Goal: Information Seeking & Learning: Check status

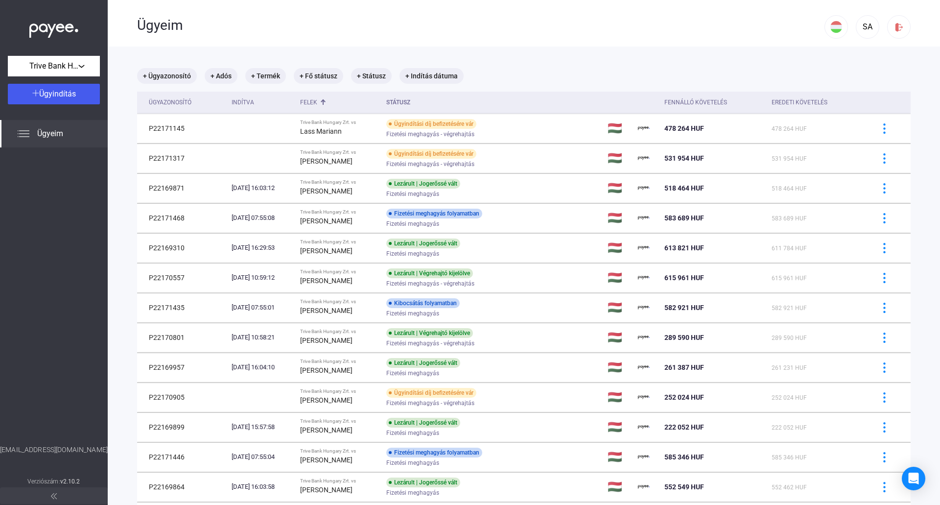
scroll to position [498, 0]
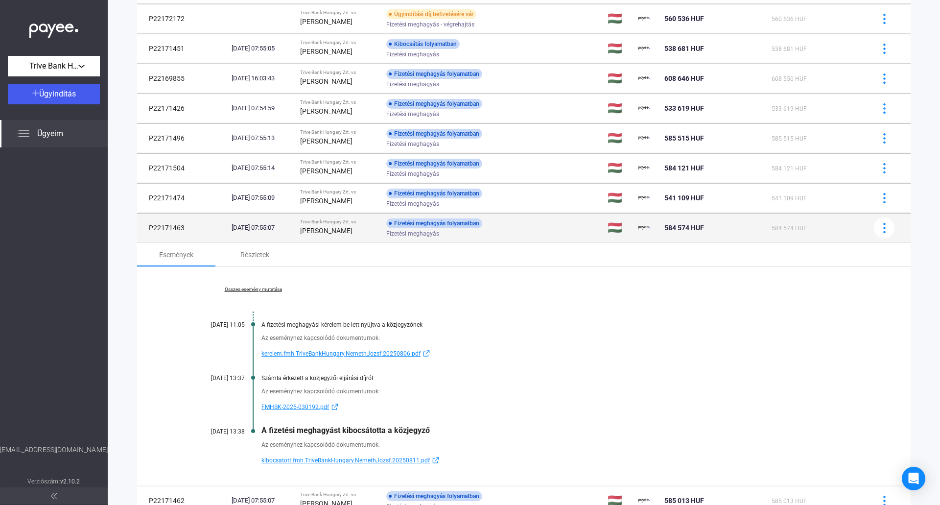
click at [331, 231] on strong "[PERSON_NAME]" at bounding box center [326, 231] width 52 height 8
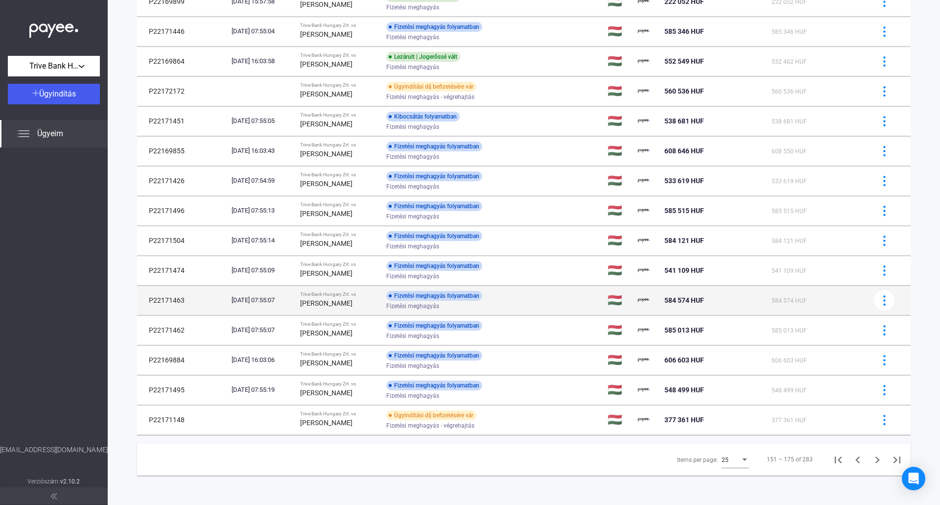
scroll to position [425, 0]
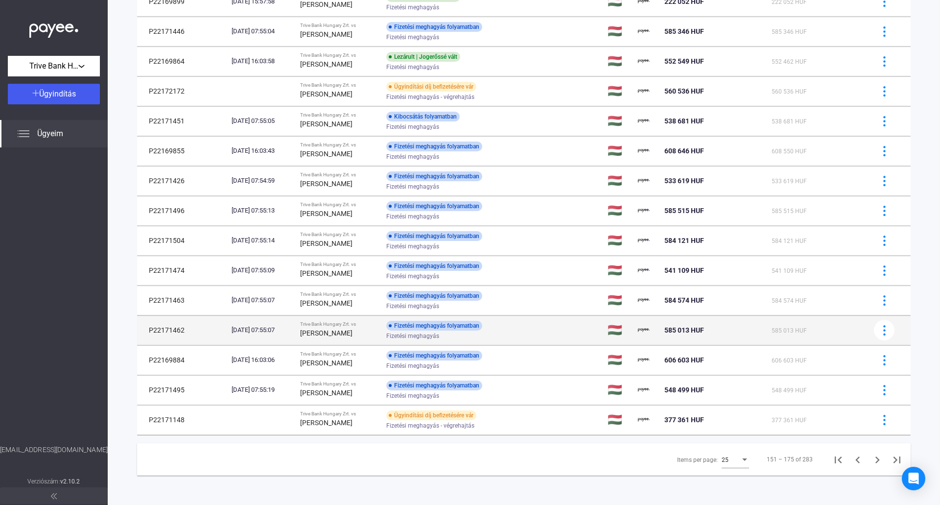
click at [337, 340] on td "Trive Bank Hungary Zrt. vs [PERSON_NAME]" at bounding box center [339, 329] width 86 height 29
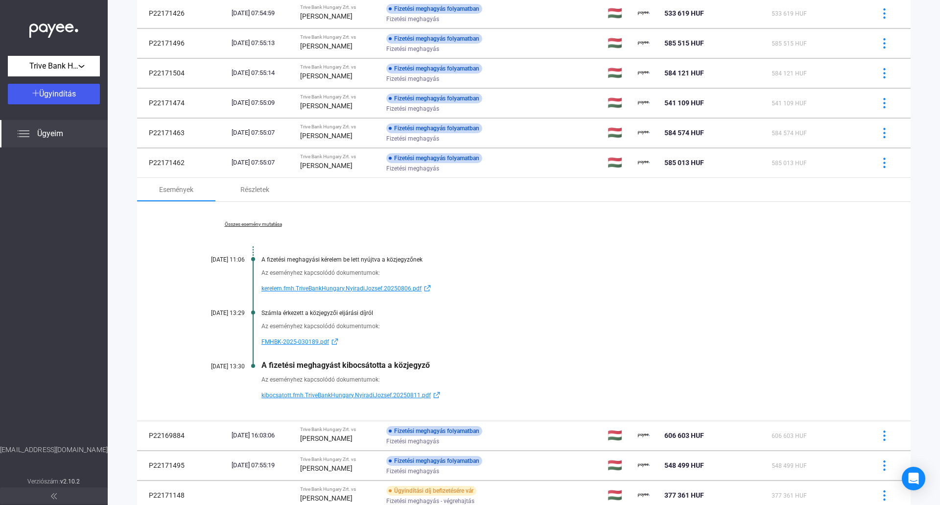
scroll to position [596, 0]
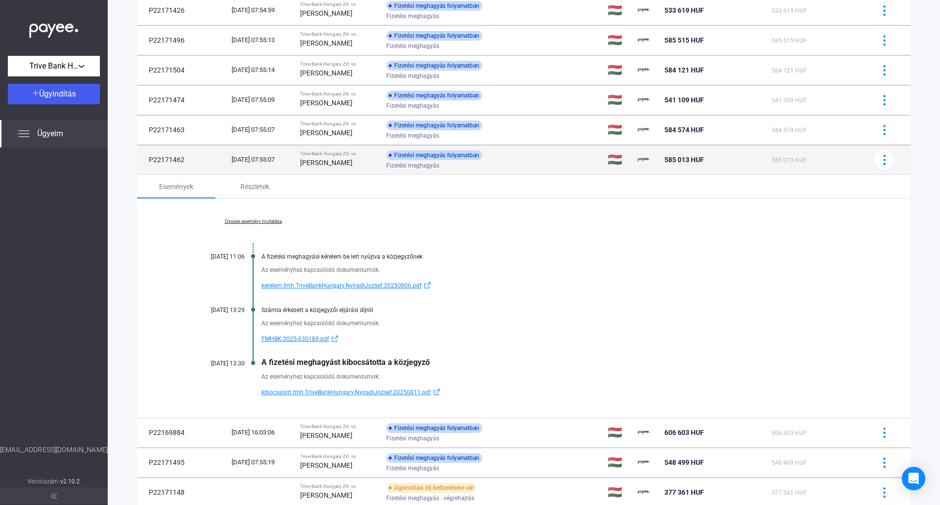
click at [332, 172] on td "Trive Bank Hungary Zrt. vs [PERSON_NAME]" at bounding box center [339, 159] width 86 height 29
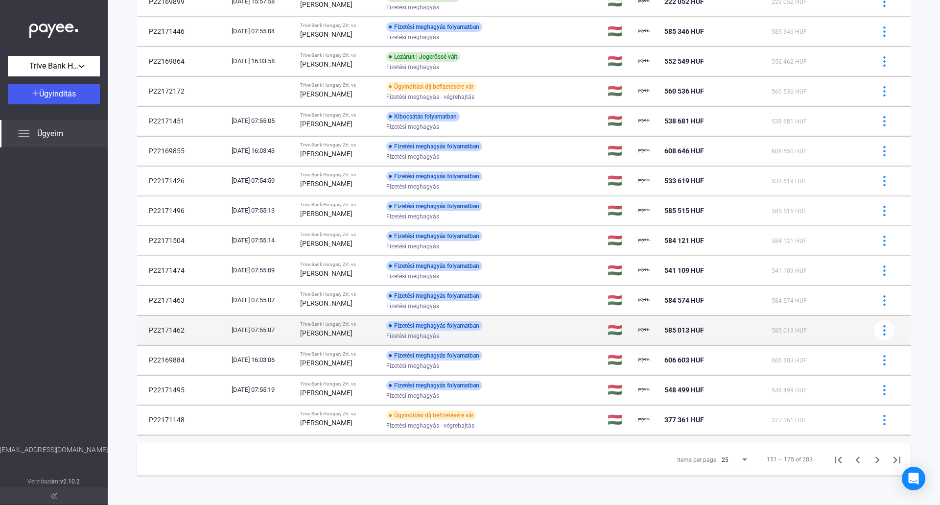
scroll to position [425, 0]
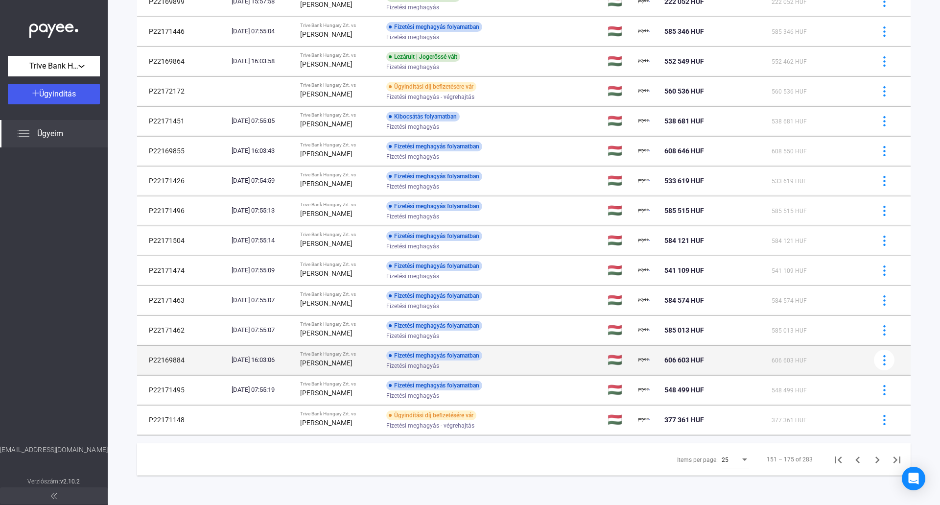
click at [333, 369] on td "Trive Bank Hungary Zrt. vs [PERSON_NAME]" at bounding box center [339, 359] width 86 height 29
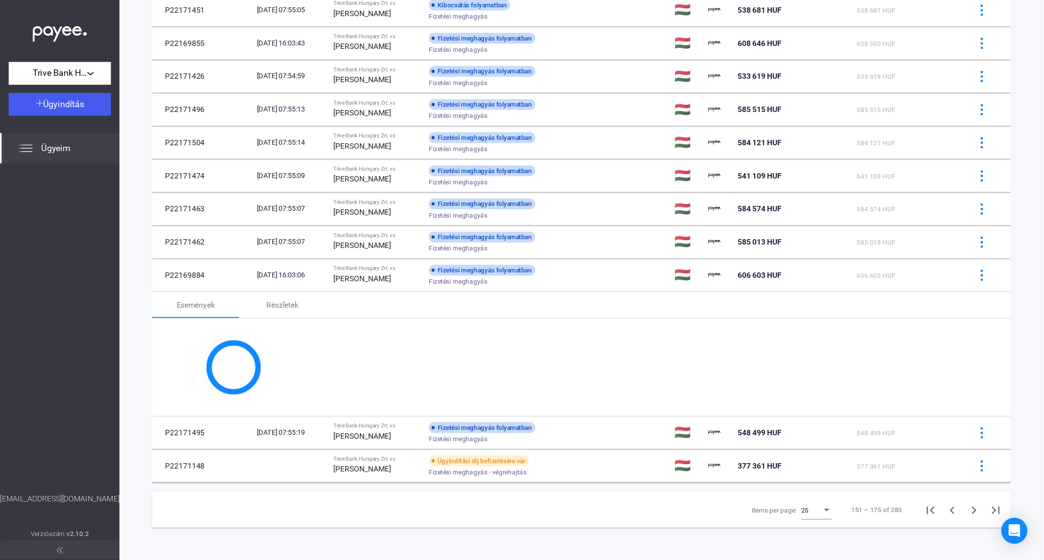
scroll to position [596, 0]
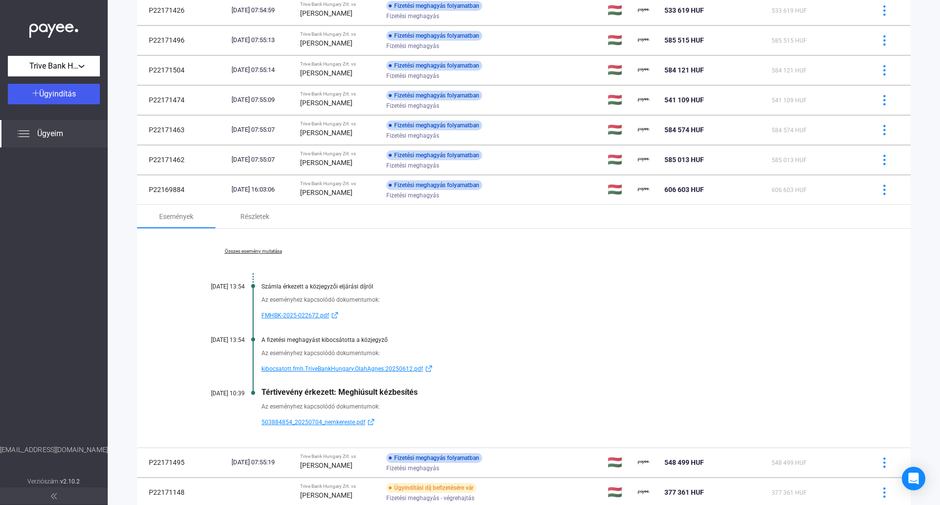
click at [259, 248] on link "Összes esemény mutatása" at bounding box center [253, 251] width 134 height 6
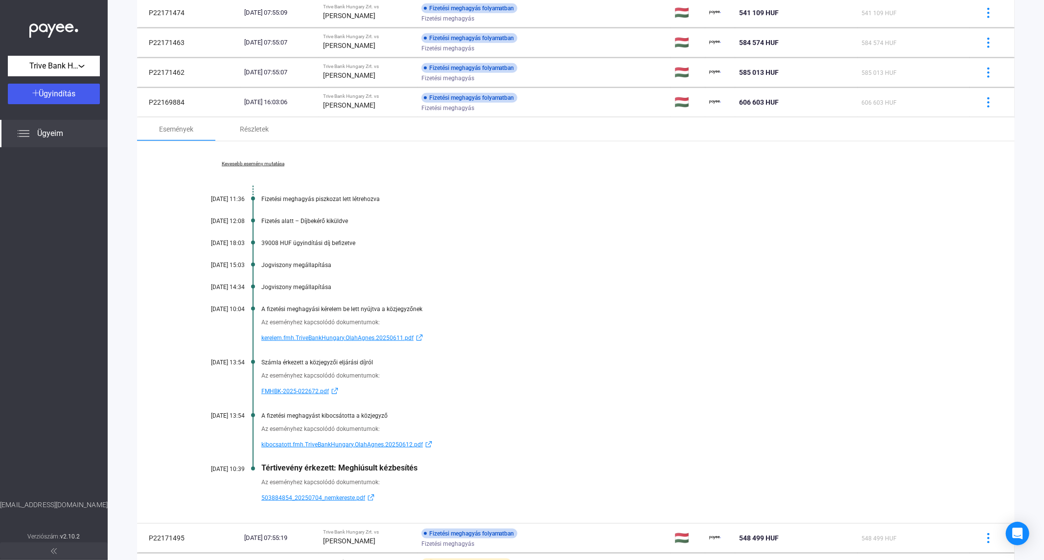
scroll to position [704, 0]
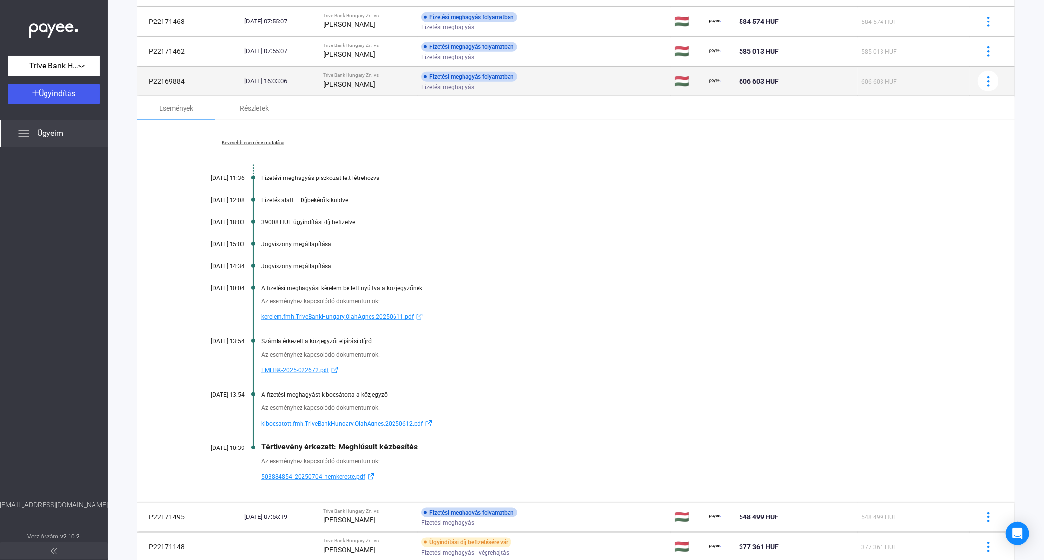
click at [348, 87] on strong "[PERSON_NAME]" at bounding box center [349, 84] width 52 height 8
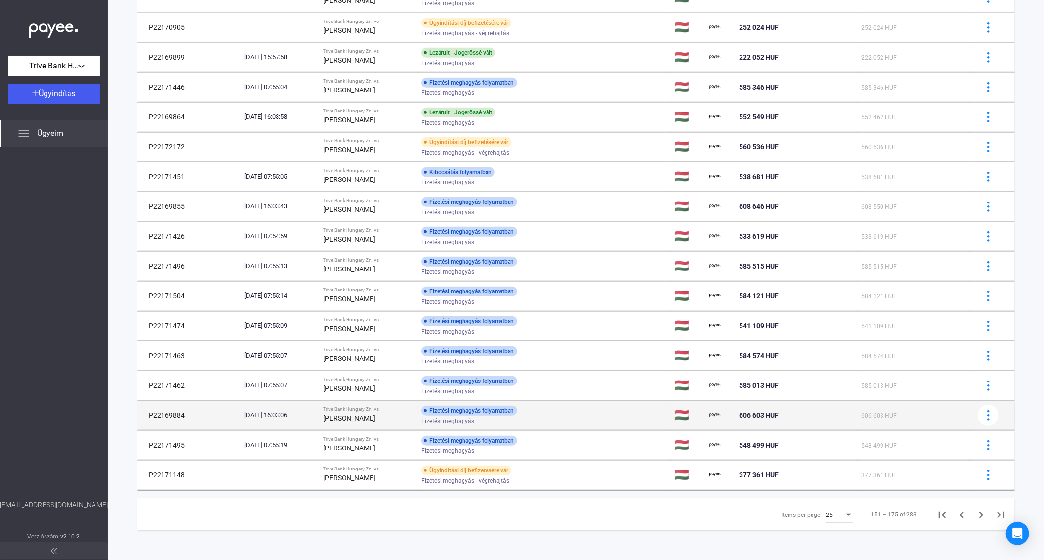
scroll to position [371, 0]
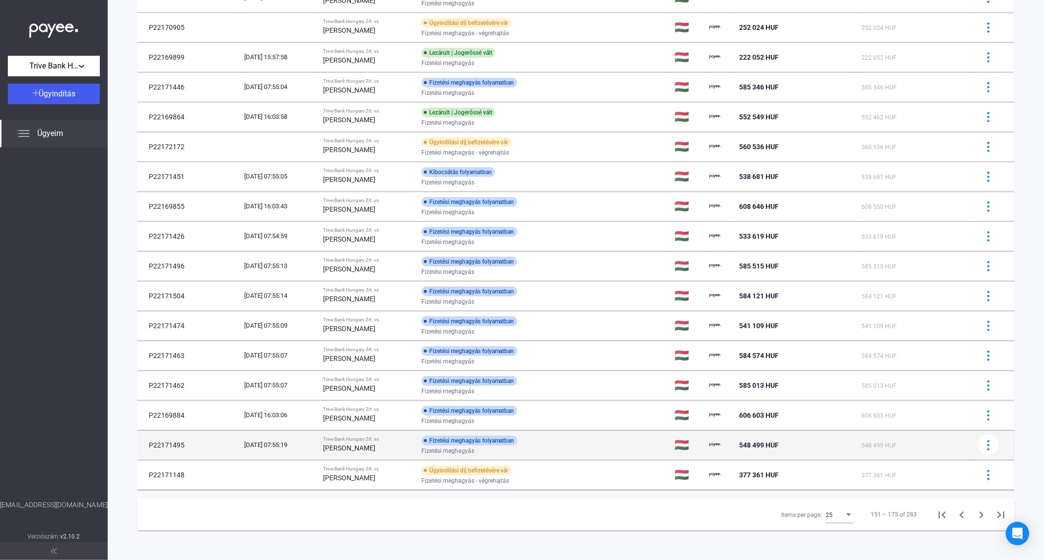
click at [380, 446] on div "[PERSON_NAME]" at bounding box center [368, 449] width 91 height 12
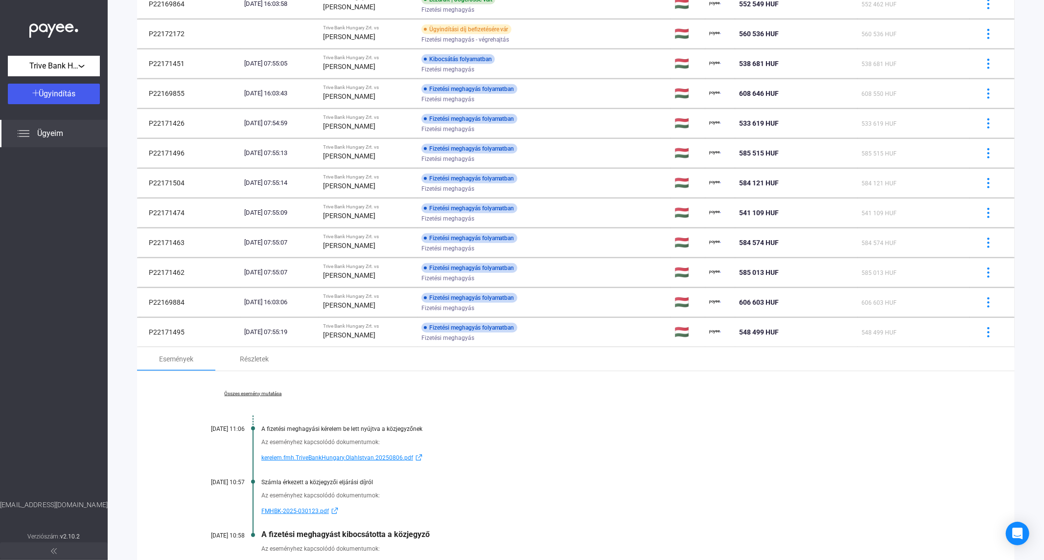
scroll to position [613, 0]
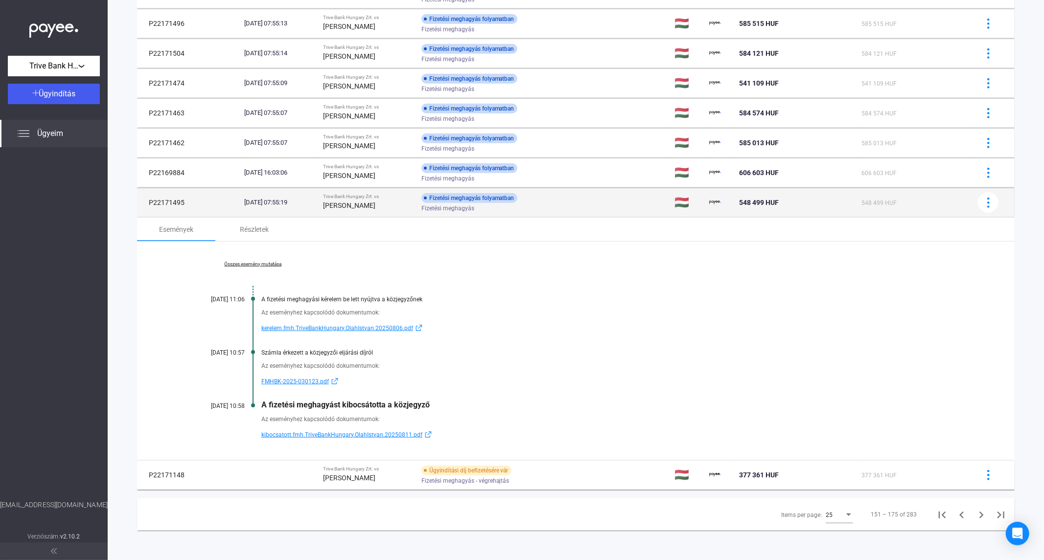
click at [377, 209] on div "[PERSON_NAME]" at bounding box center [368, 206] width 91 height 12
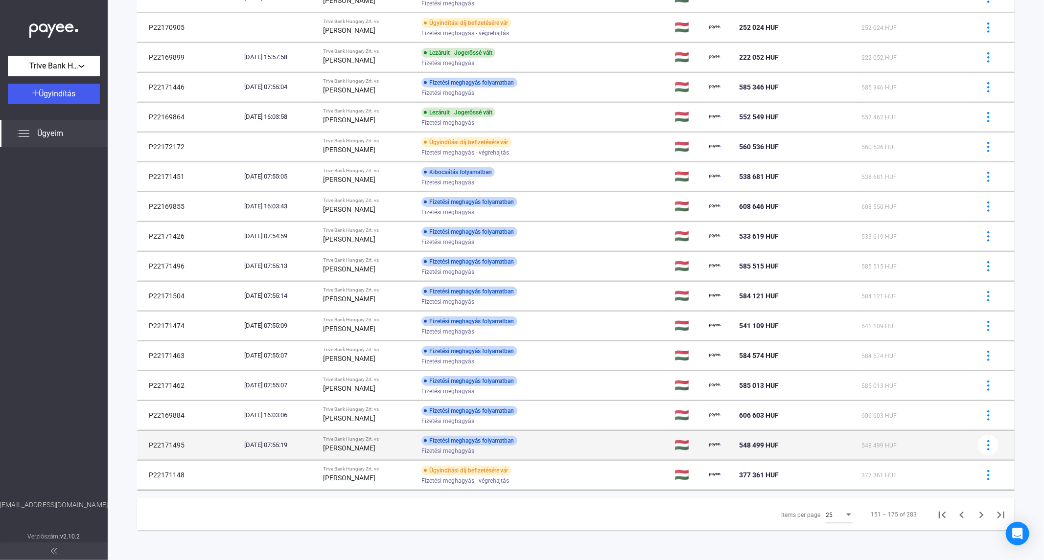
scroll to position [371, 0]
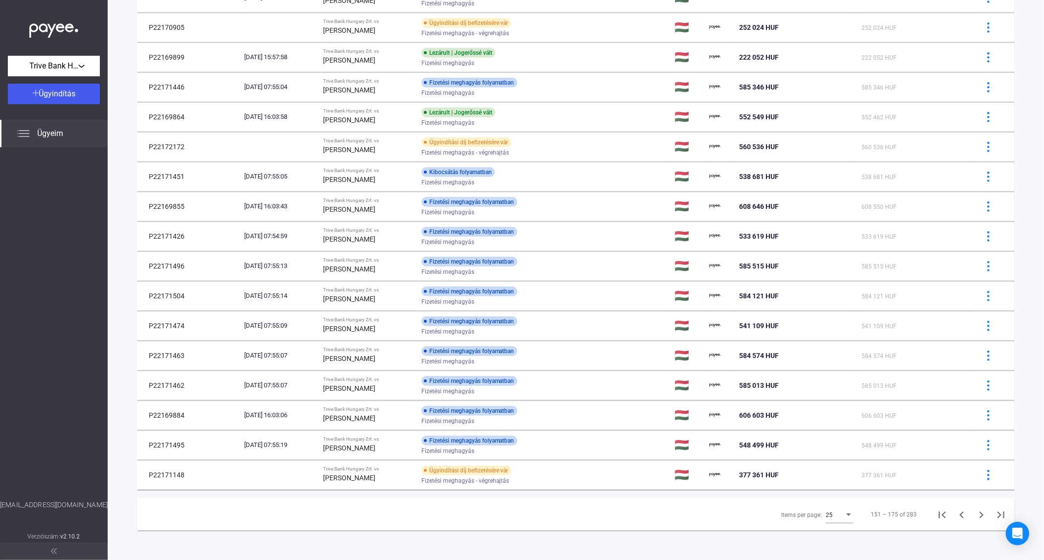
click at [370, 490] on td at bounding box center [576, 490] width 878 height 0
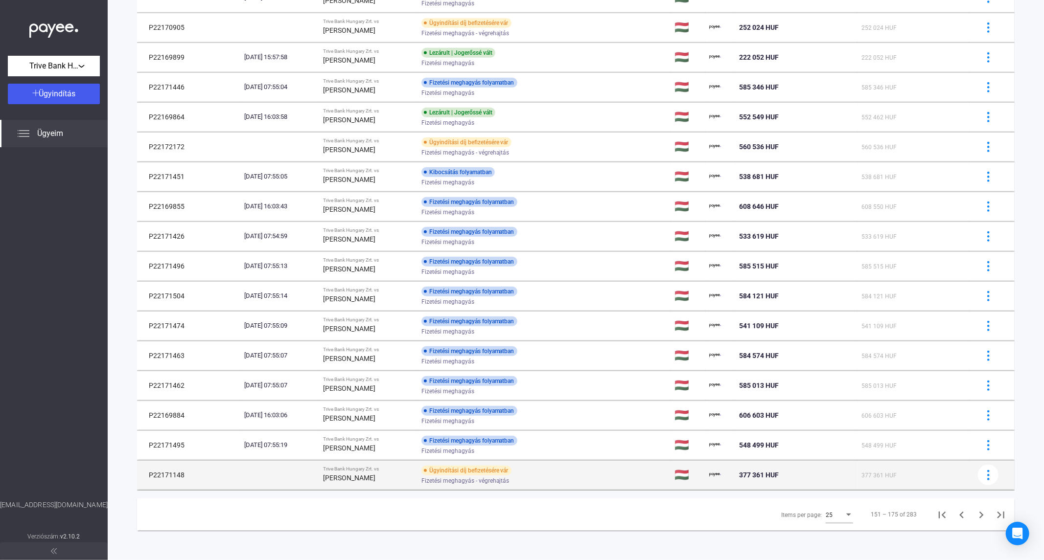
click at [370, 478] on strong "[PERSON_NAME]" at bounding box center [349, 478] width 52 height 8
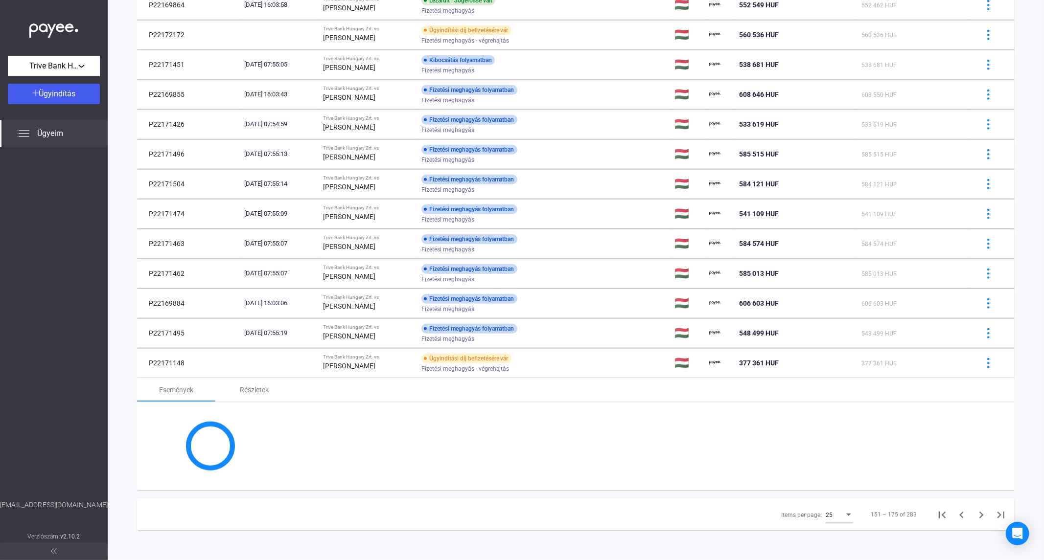
scroll to position [475, 0]
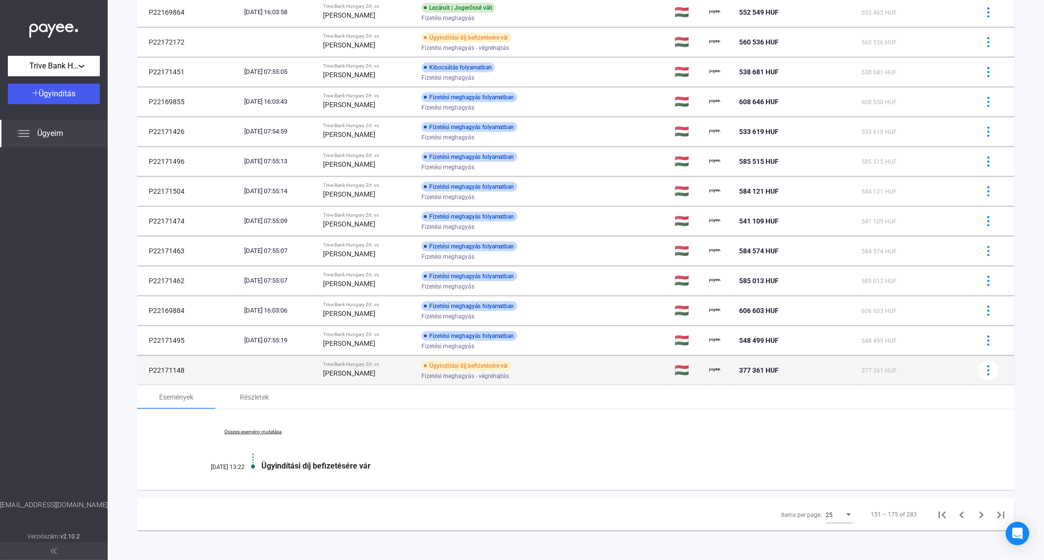
drag, startPoint x: 190, startPoint y: 371, endPoint x: 146, endPoint y: 370, distance: 44.1
click at [146, 370] on td "P22171148" at bounding box center [188, 370] width 103 height 29
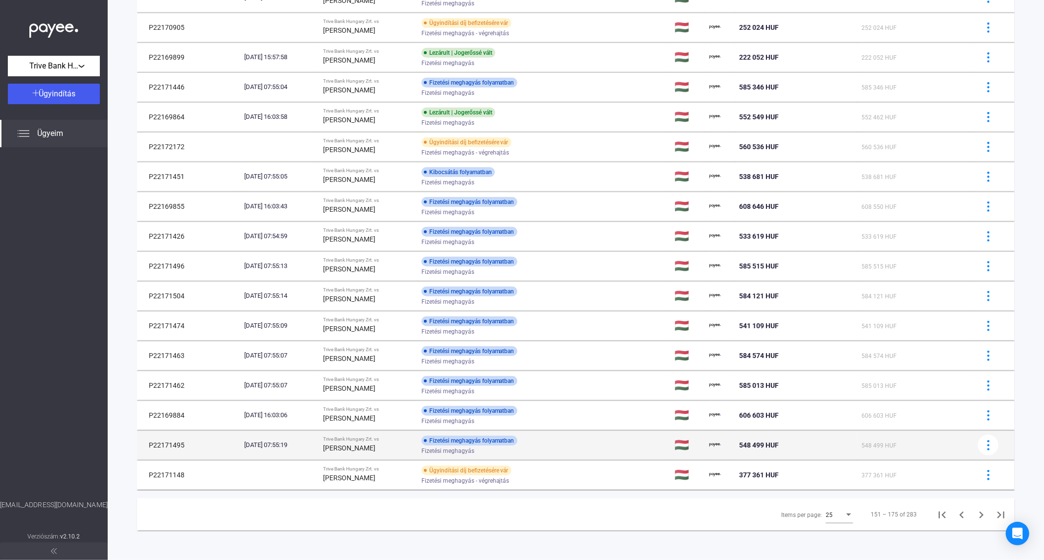
scroll to position [371, 0]
copy td "P22171148"
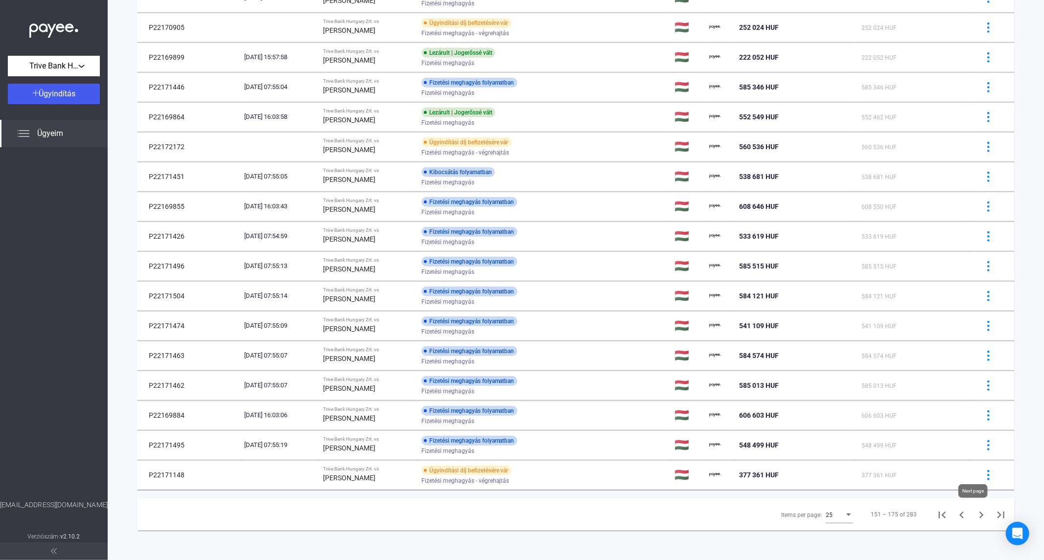
click at [939, 504] on icon "Next page" at bounding box center [982, 516] width 14 height 14
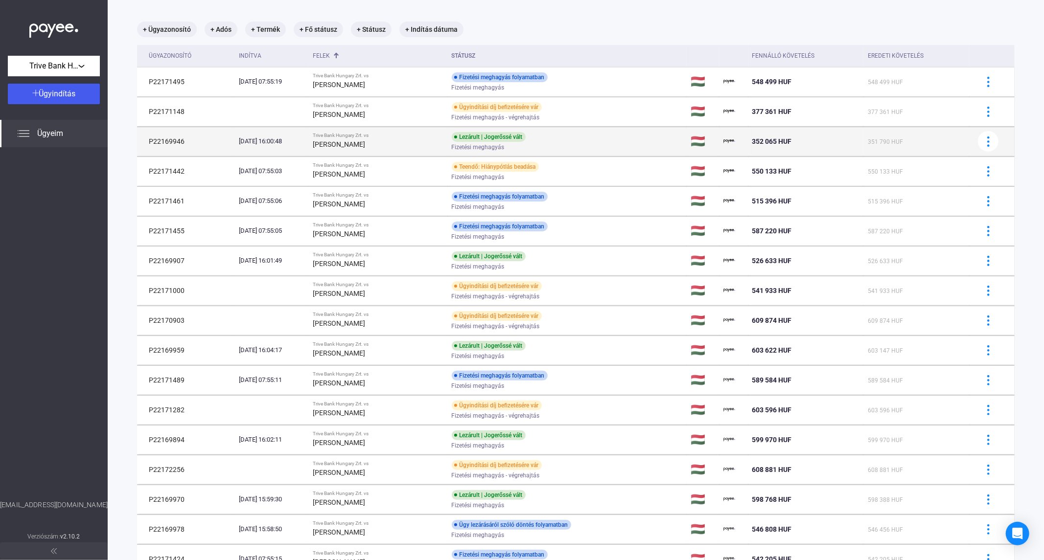
click at [392, 143] on div "[PERSON_NAME]" at bounding box center [378, 145] width 131 height 12
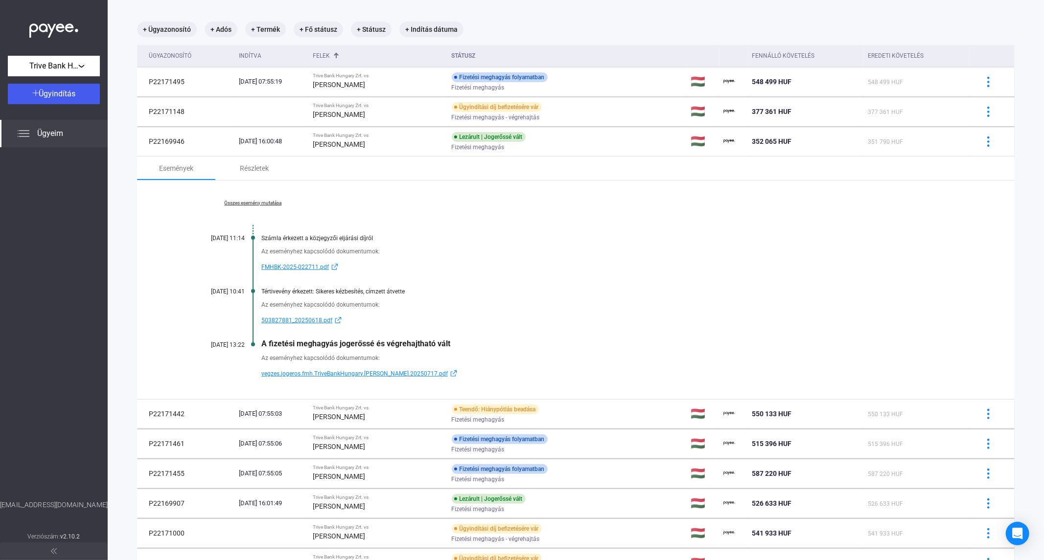
click at [249, 204] on link "Összes esemény mutatása" at bounding box center [253, 203] width 134 height 6
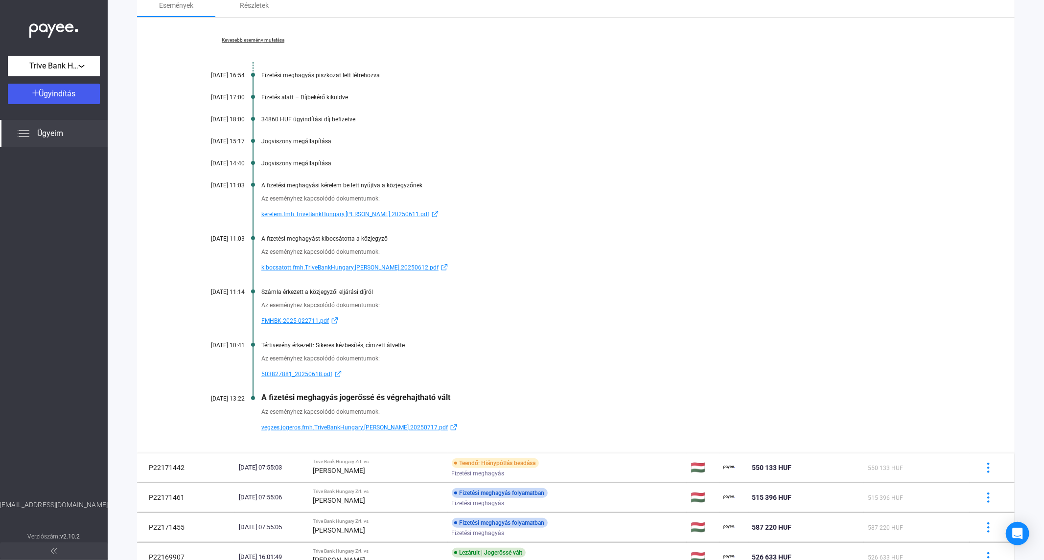
scroll to position [101, 0]
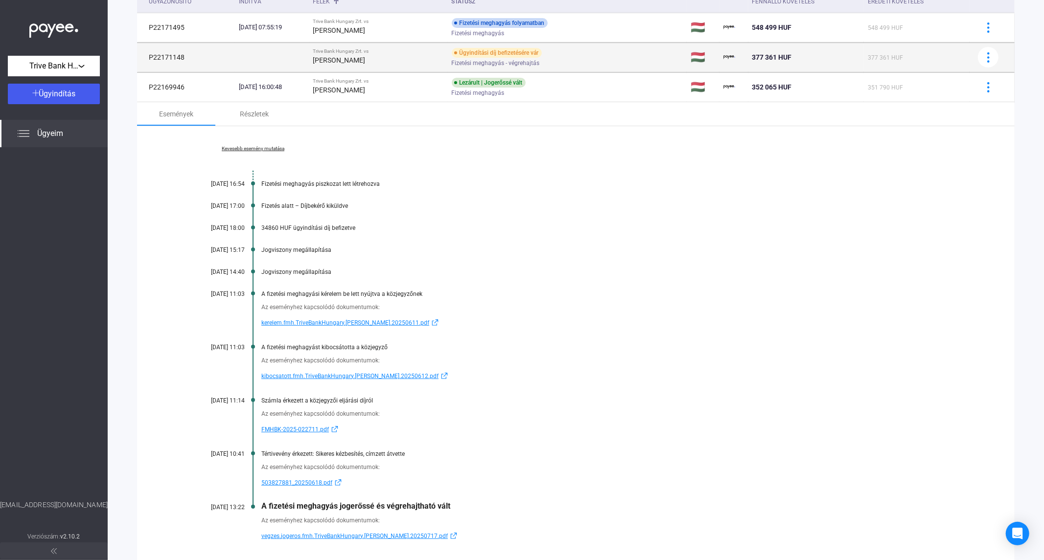
click at [436, 64] on div "[PERSON_NAME]" at bounding box center [378, 60] width 131 height 12
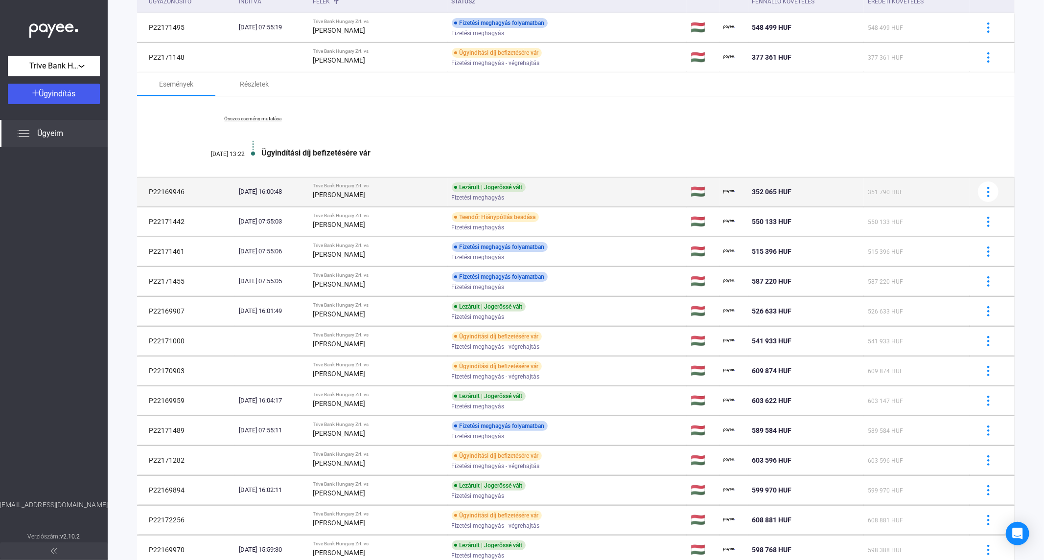
click at [413, 192] on div "[PERSON_NAME]" at bounding box center [378, 195] width 131 height 12
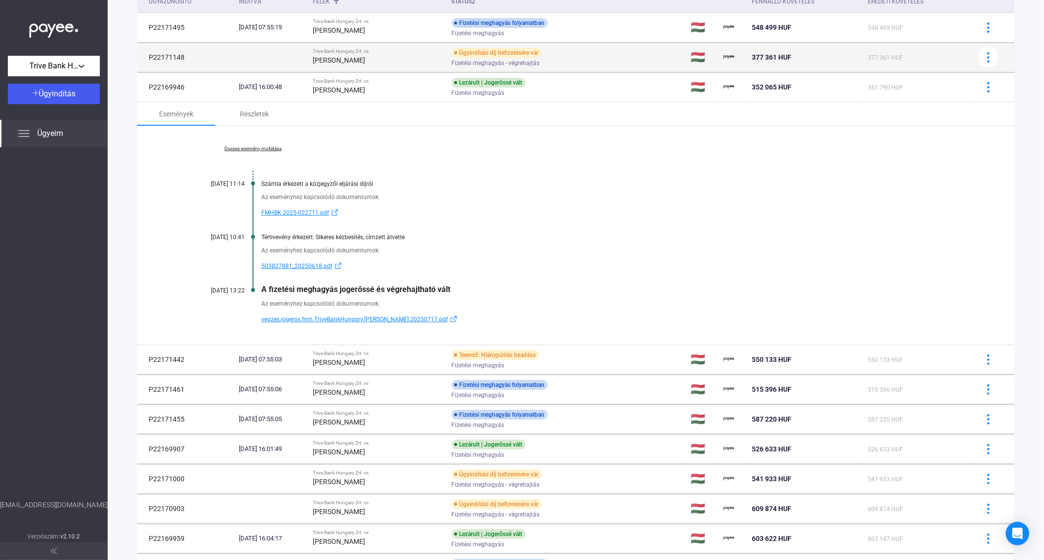
drag, startPoint x: 192, startPoint y: 57, endPoint x: 147, endPoint y: 56, distance: 45.5
click at [147, 56] on td "P22171148" at bounding box center [186, 57] width 98 height 29
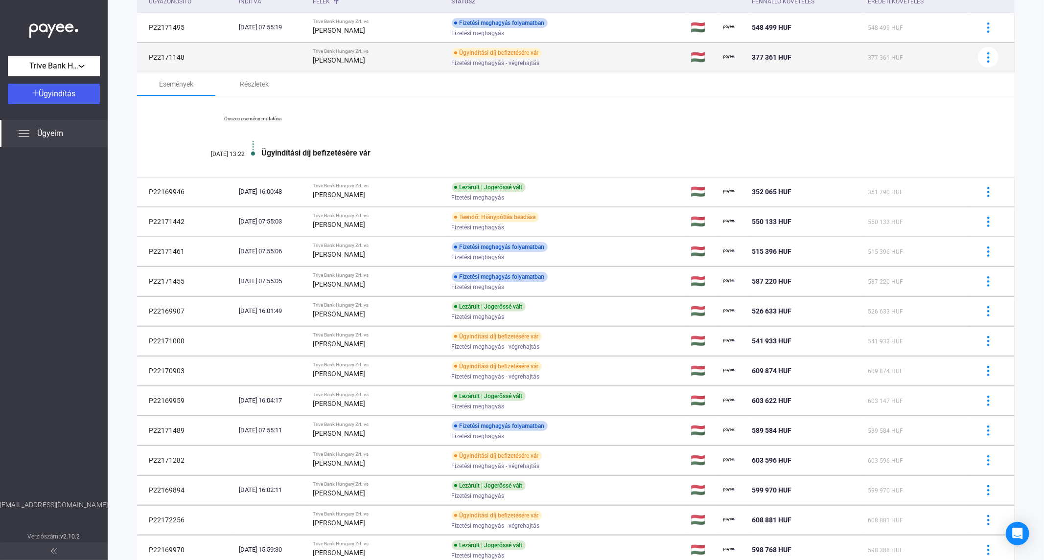
copy td "P22171148"
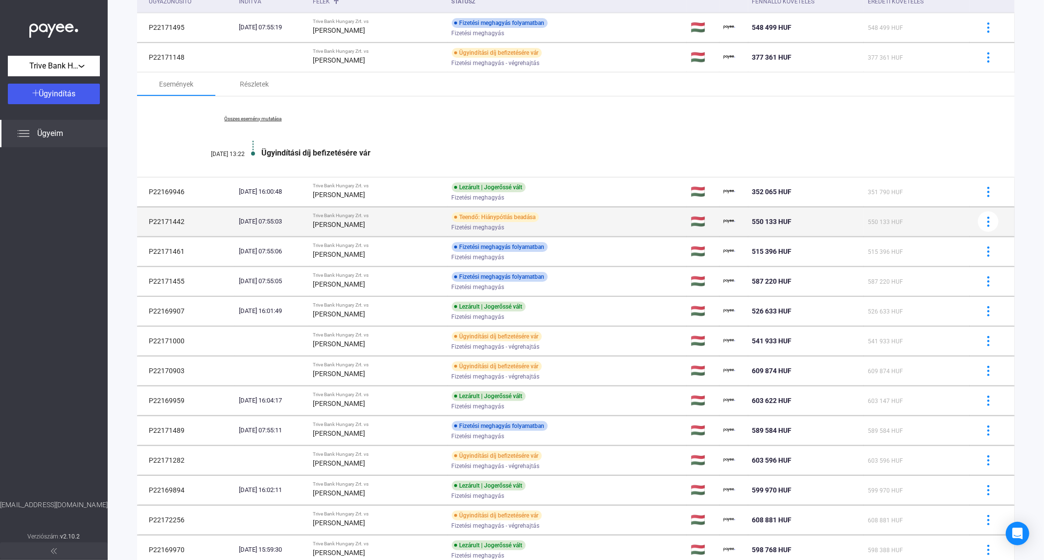
click at [414, 218] on div "Trive Bank Hungary Zrt. vs" at bounding box center [378, 216] width 131 height 6
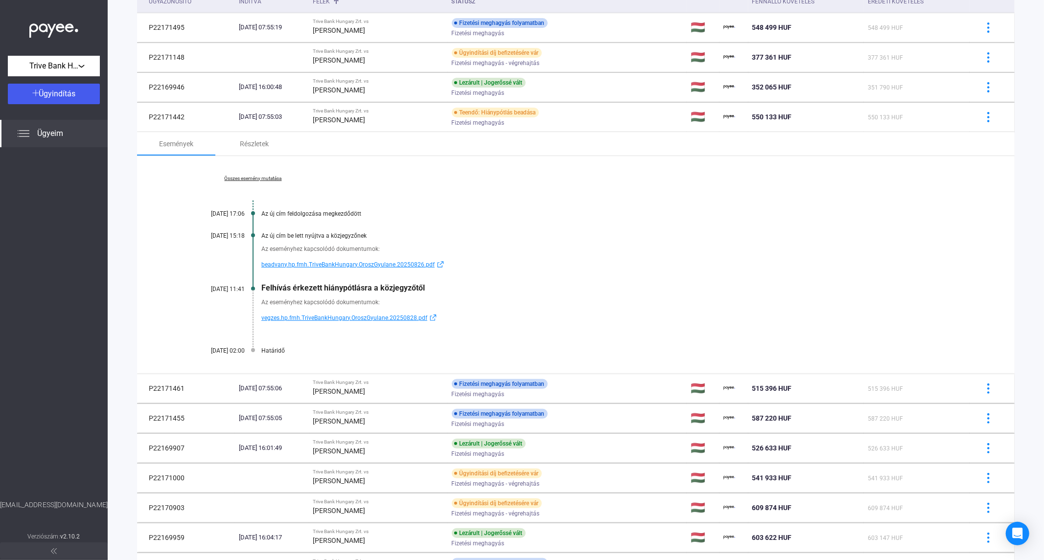
click at [311, 316] on span "vegzes.hp.fmh.TriveBankHungary.OroszGyulane.20250828.pdf" at bounding box center [344, 318] width 166 height 12
click at [267, 177] on link "Összes esemény mutatása" at bounding box center [253, 179] width 134 height 6
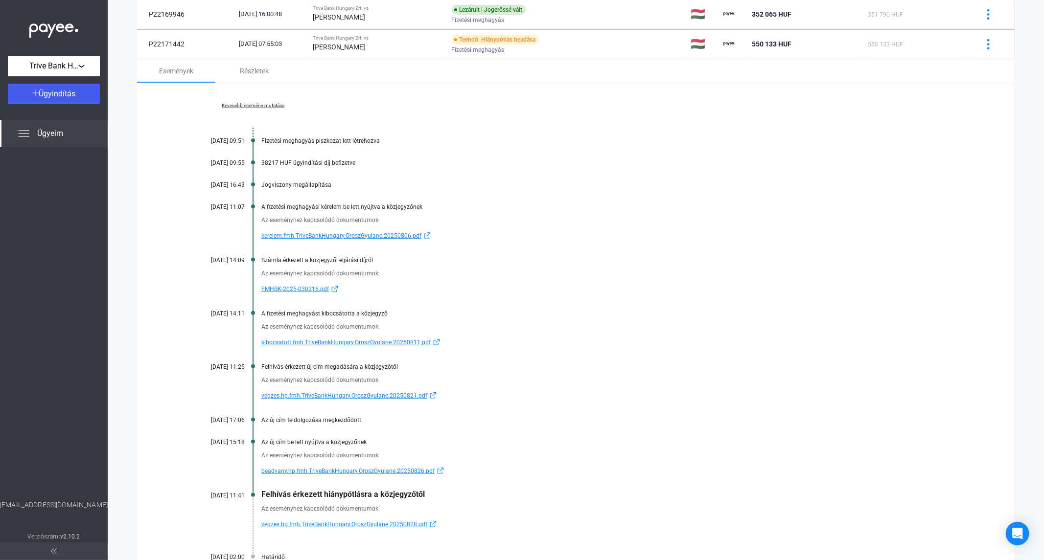
scroll to position [210, 0]
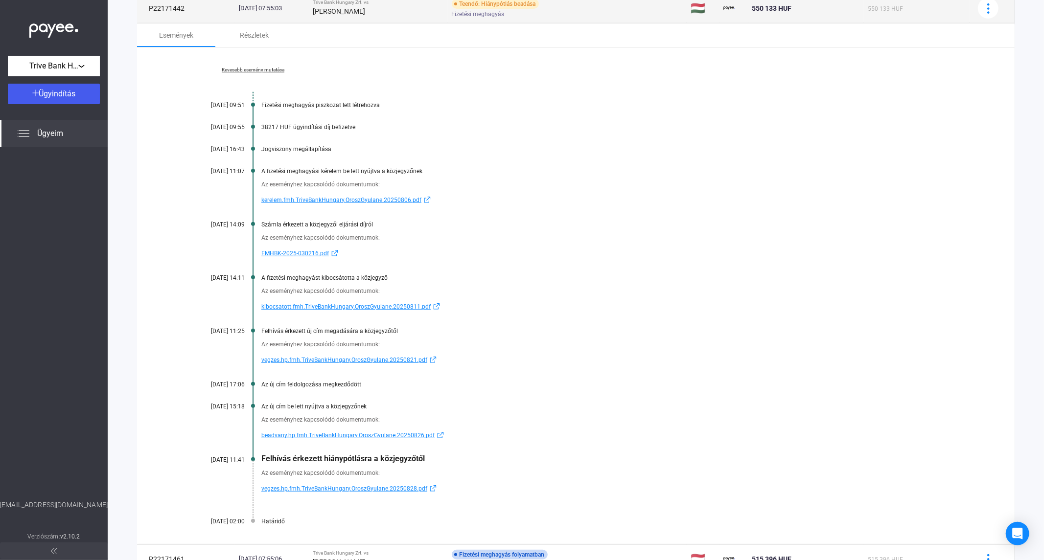
click at [458, 17] on td "Teendő: Hiánypótlás beadása Fizetési meghagyás" at bounding box center [567, 8] width 239 height 29
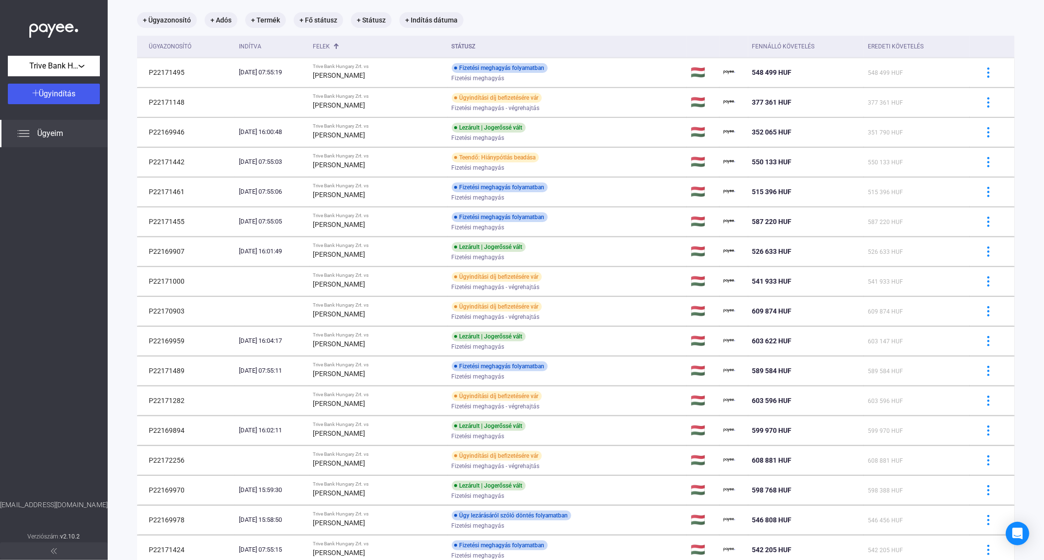
scroll to position [45, 0]
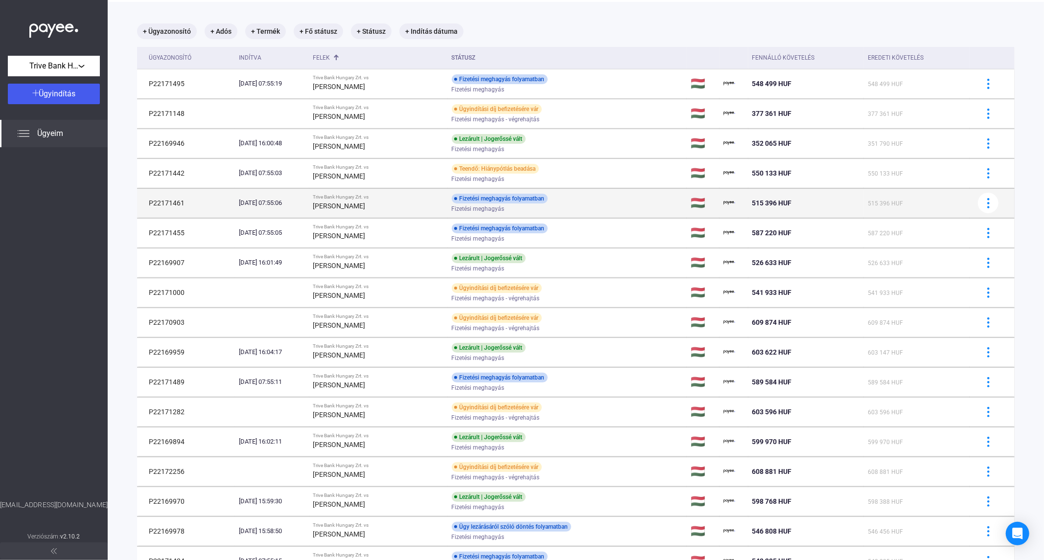
click at [410, 208] on div "[PERSON_NAME]" at bounding box center [378, 206] width 131 height 12
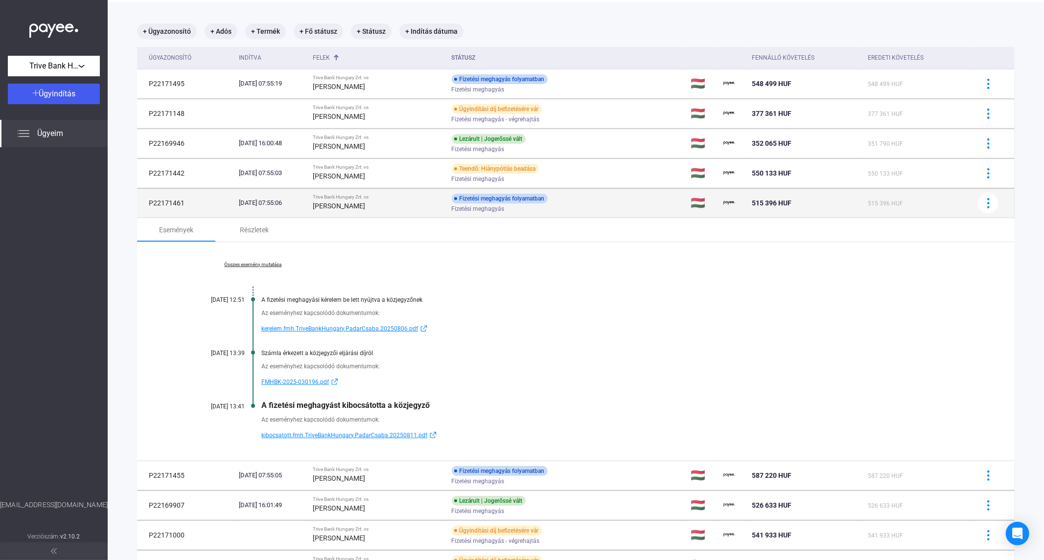
click at [349, 212] on td "Trive Bank Hungary Zrt. vs [PERSON_NAME]" at bounding box center [378, 202] width 139 height 29
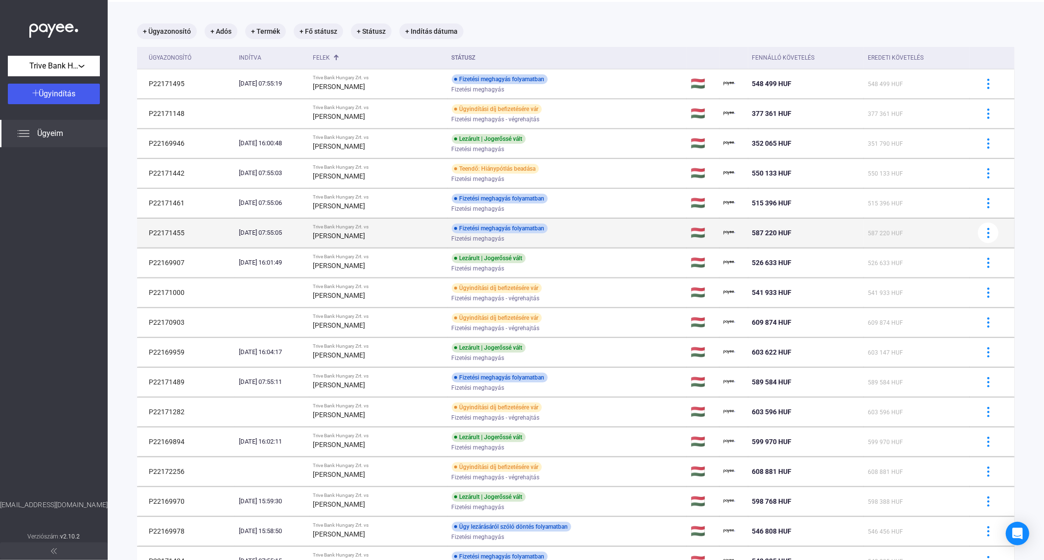
click at [353, 238] on strong "[PERSON_NAME]" at bounding box center [339, 236] width 52 height 8
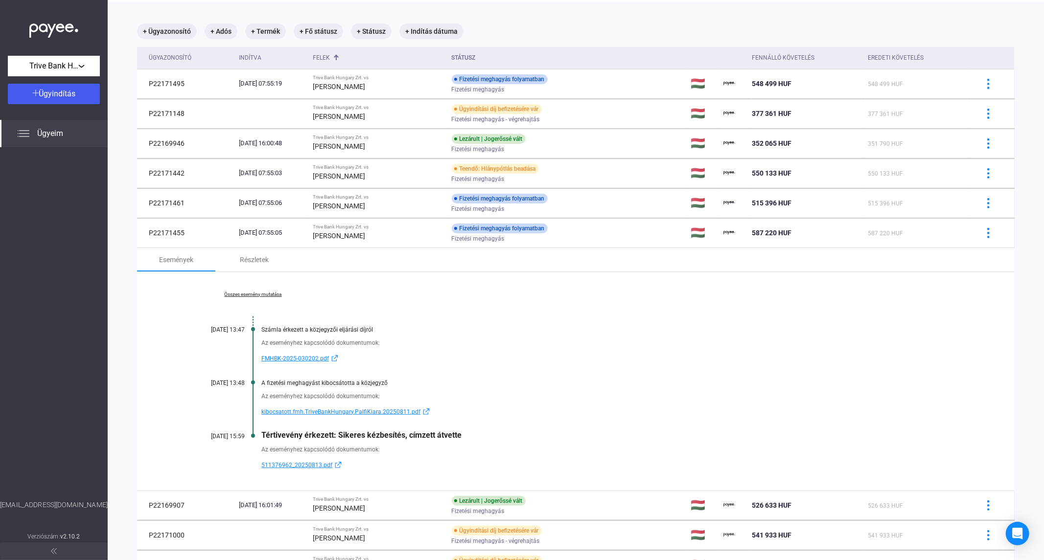
click at [259, 295] on link "Összes esemény mutatása" at bounding box center [253, 295] width 134 height 6
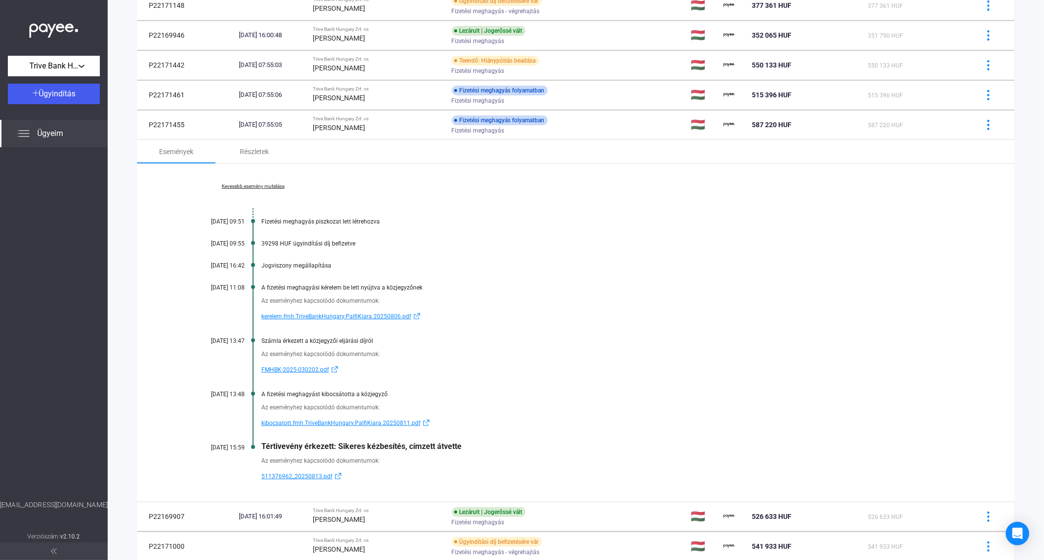
scroll to position [153, 0]
click at [374, 131] on div "[PERSON_NAME]" at bounding box center [378, 127] width 131 height 12
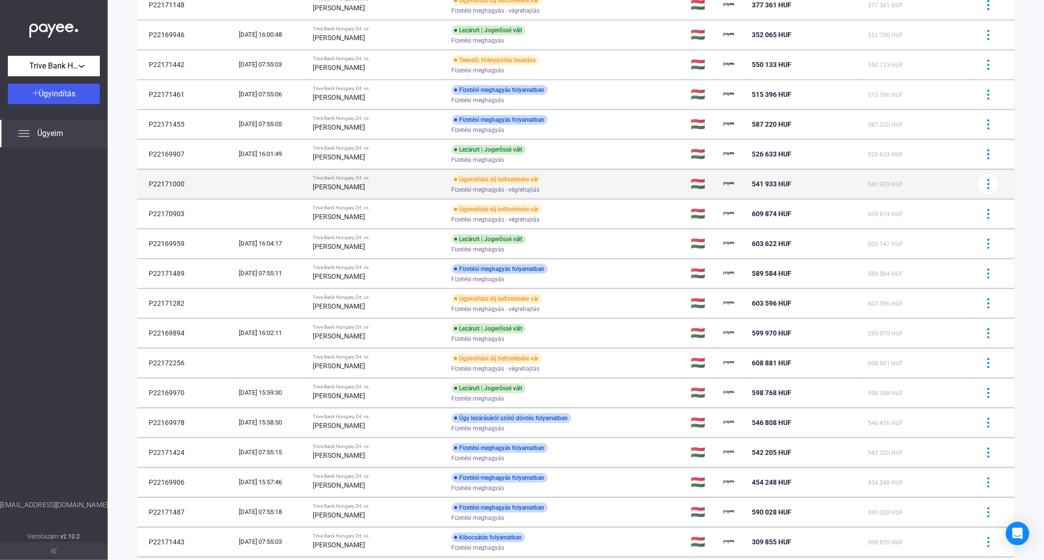
click at [374, 177] on div "Trive Bank Hungary Zrt. vs" at bounding box center [378, 178] width 131 height 6
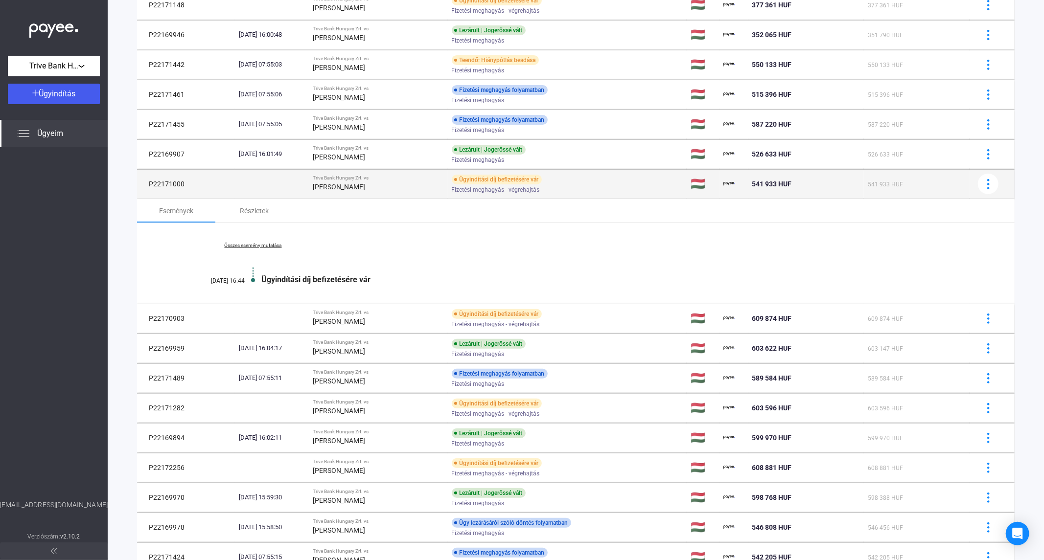
drag, startPoint x: 189, startPoint y: 182, endPoint x: 142, endPoint y: 182, distance: 46.5
click at [142, 182] on td "P22171000" at bounding box center [186, 183] width 98 height 29
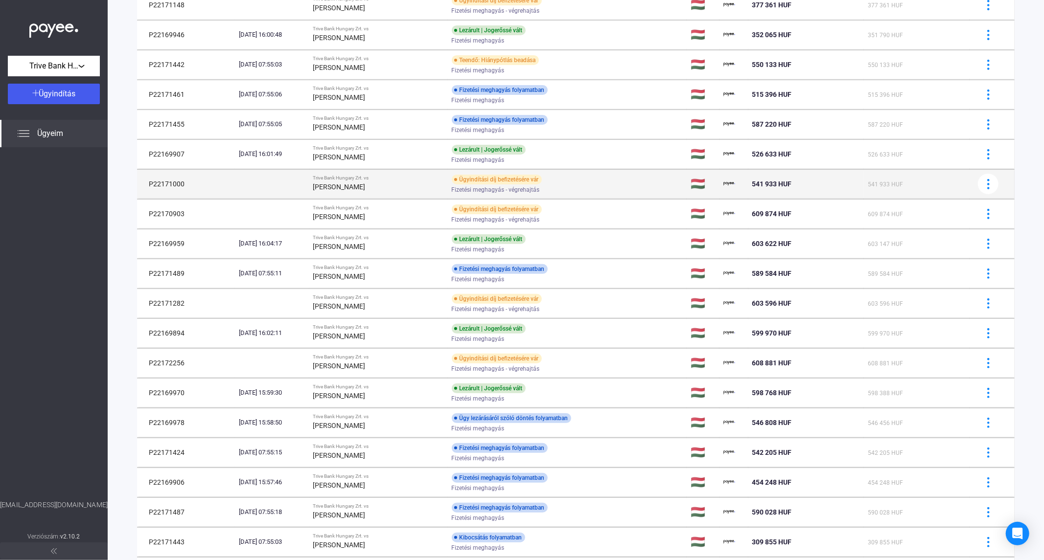
copy td "P22171000"
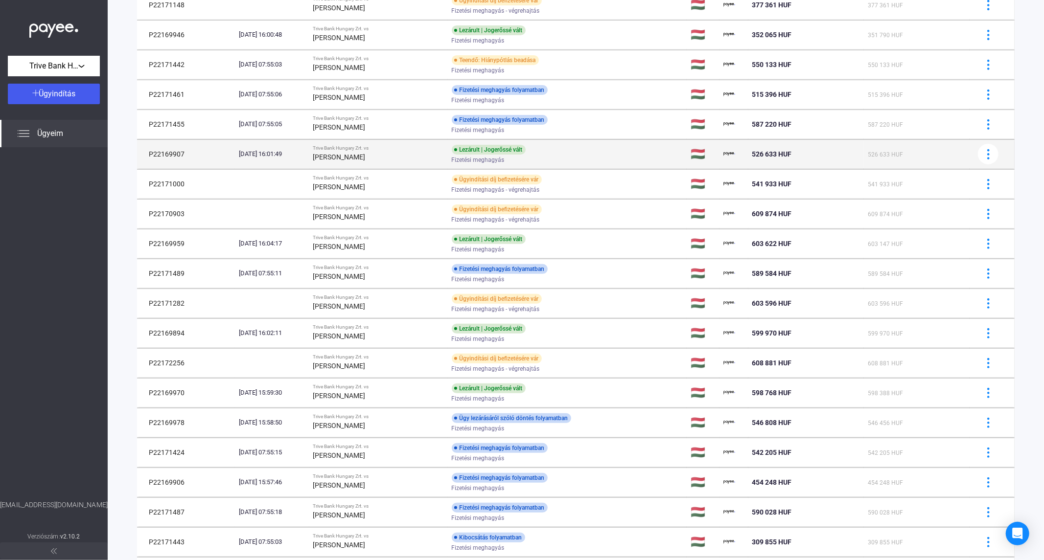
click at [359, 159] on strong "[PERSON_NAME]" at bounding box center [339, 157] width 52 height 8
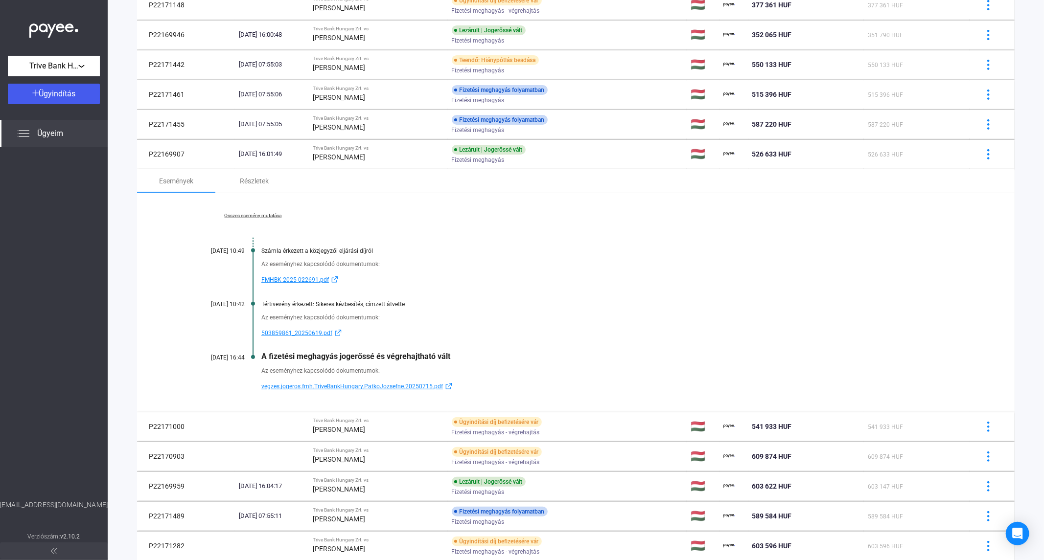
click at [266, 216] on link "Összes esemény mutatása" at bounding box center [253, 216] width 134 height 6
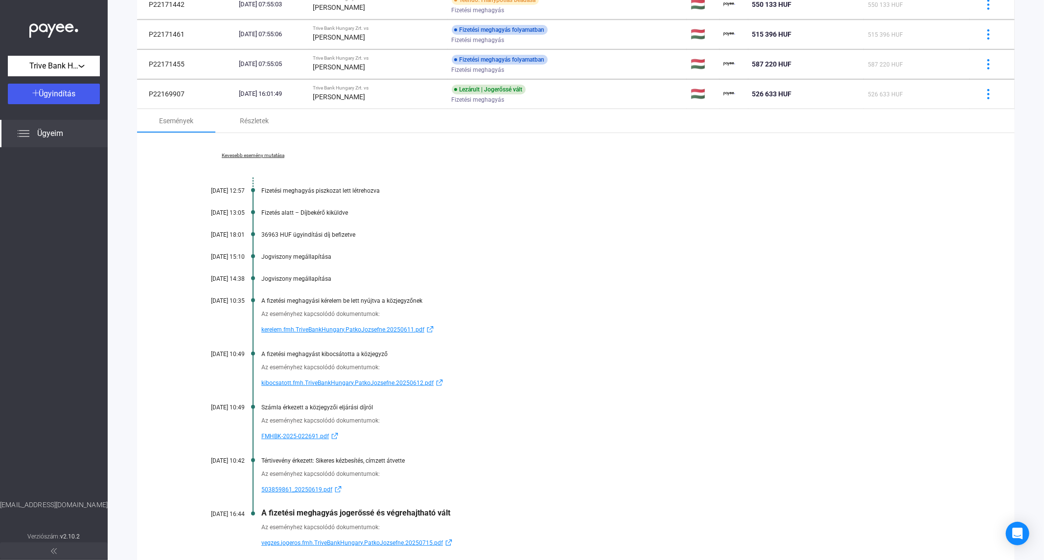
scroll to position [208, 0]
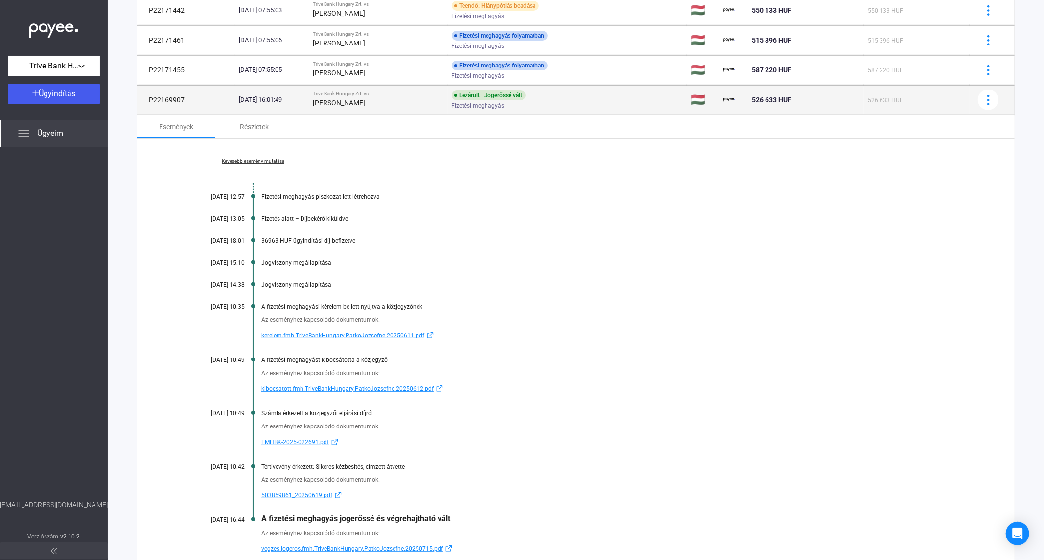
click at [415, 100] on div "[PERSON_NAME]" at bounding box center [378, 103] width 131 height 12
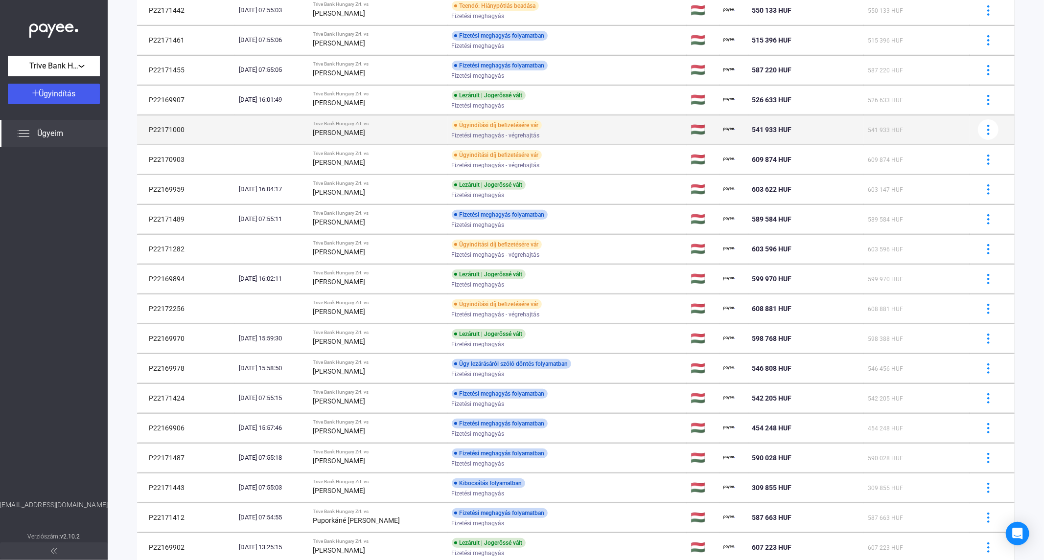
click at [410, 130] on div "[PERSON_NAME]" at bounding box center [378, 133] width 131 height 12
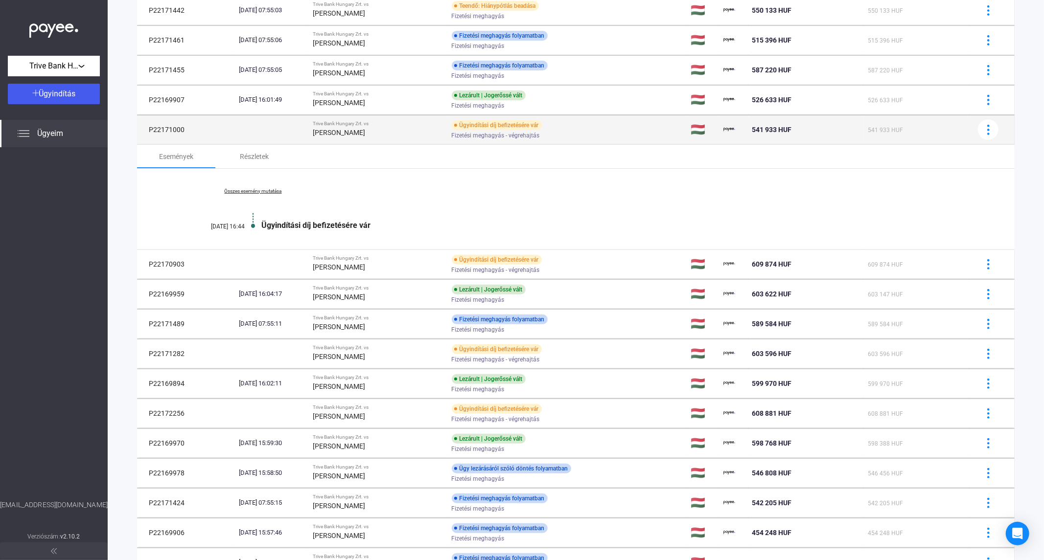
click at [360, 131] on strong "[PERSON_NAME]" at bounding box center [339, 133] width 52 height 8
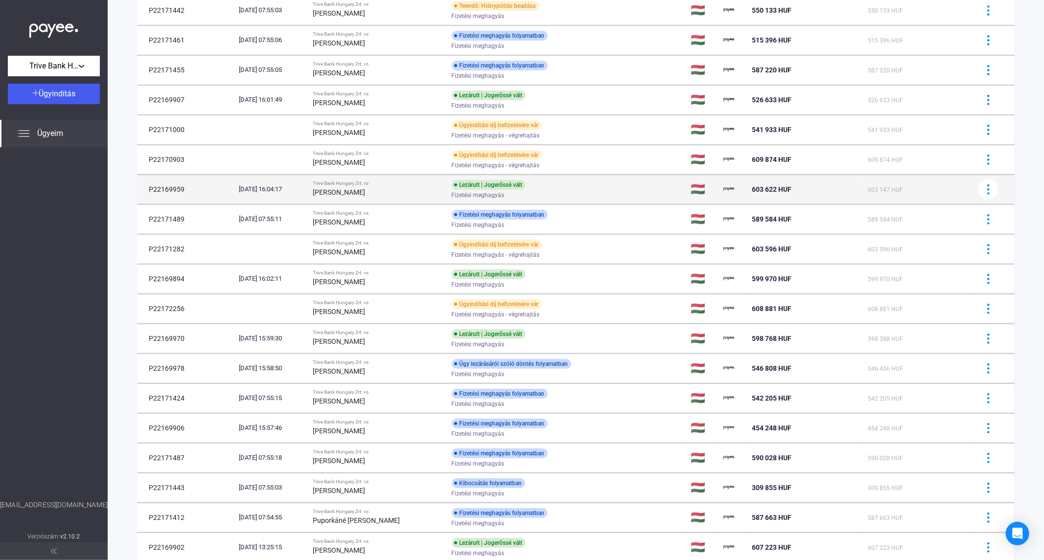
click at [382, 193] on div "[PERSON_NAME]" at bounding box center [378, 193] width 131 height 12
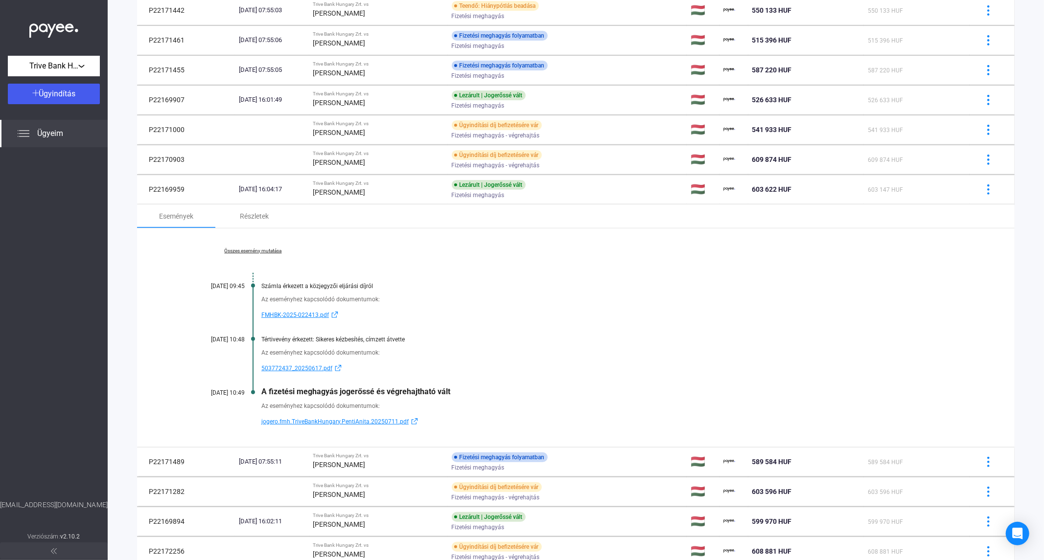
click at [238, 252] on link "Összes esemény mutatása" at bounding box center [253, 251] width 134 height 6
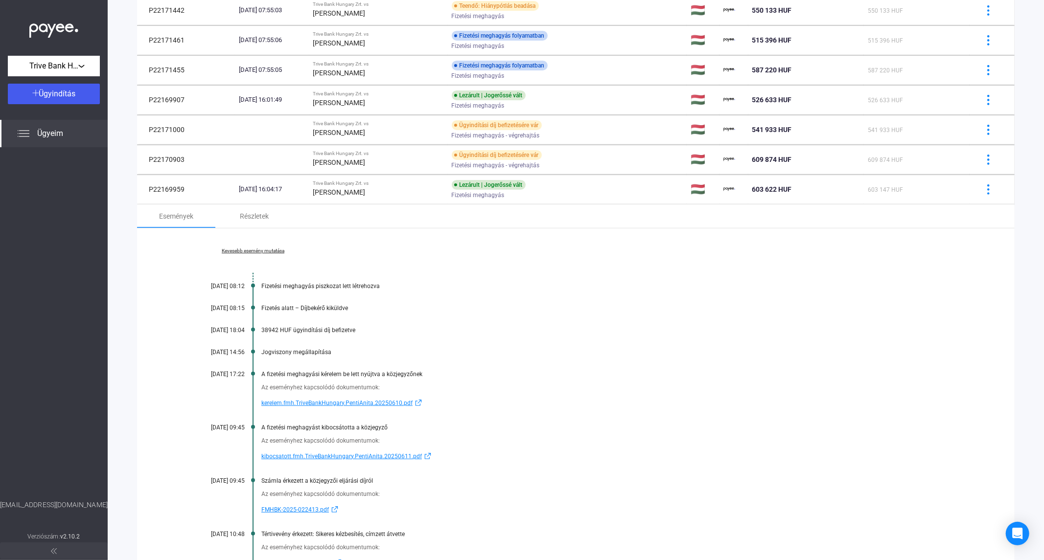
scroll to position [262, 0]
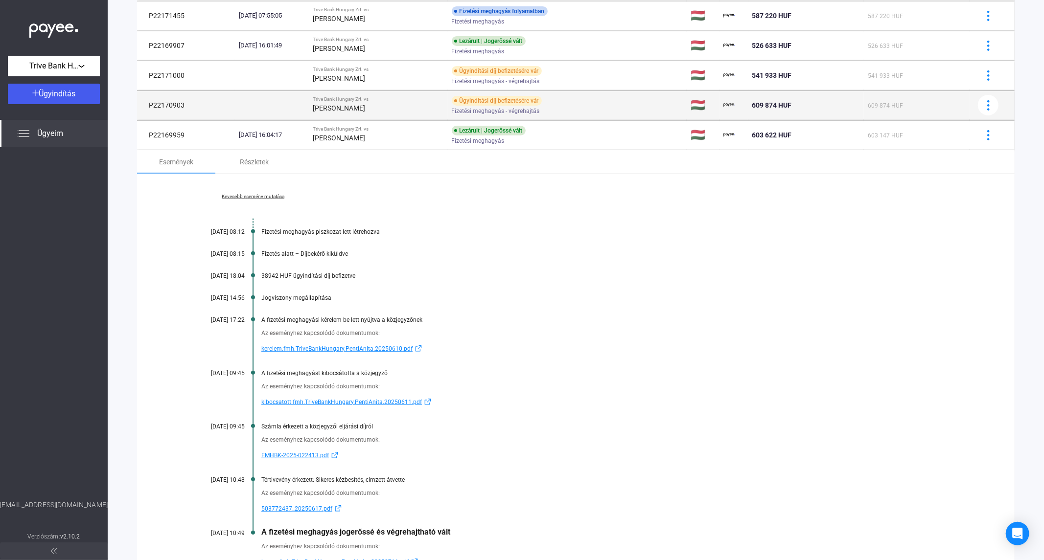
click at [190, 102] on td "P22170903" at bounding box center [186, 105] width 98 height 29
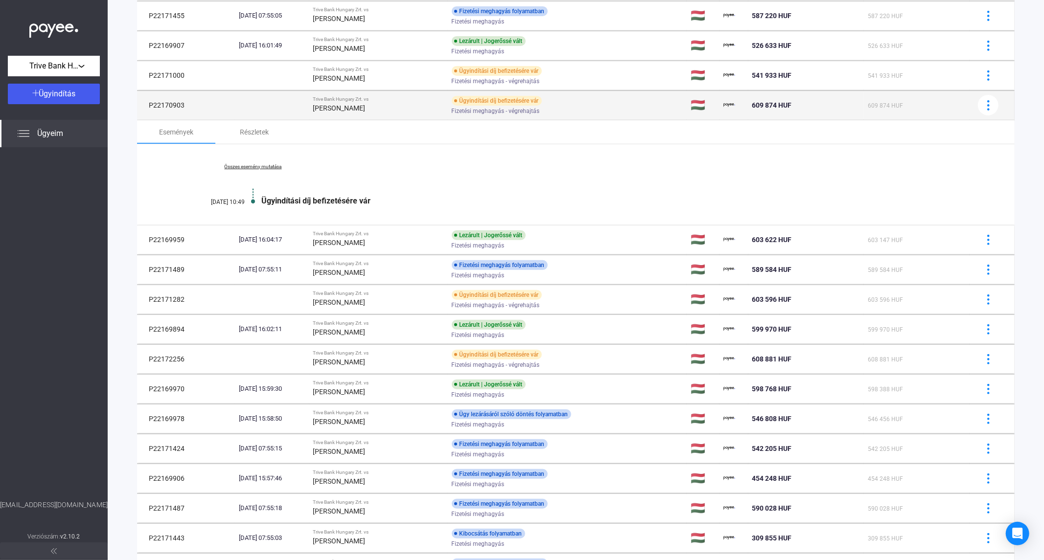
drag, startPoint x: 187, startPoint y: 106, endPoint x: 143, endPoint y: 105, distance: 43.6
click at [143, 105] on td "P22170903" at bounding box center [186, 105] width 98 height 29
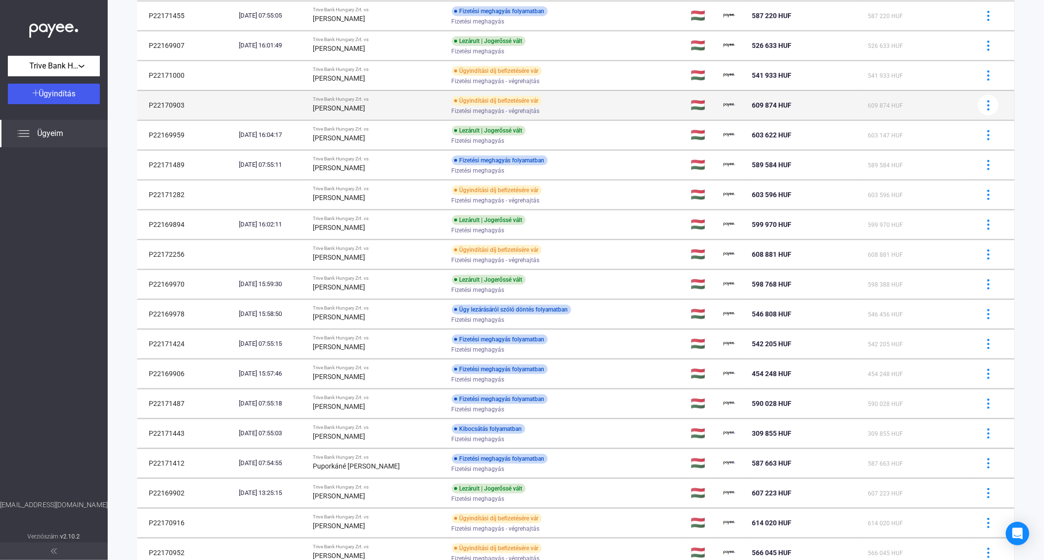
copy td "P22170903"
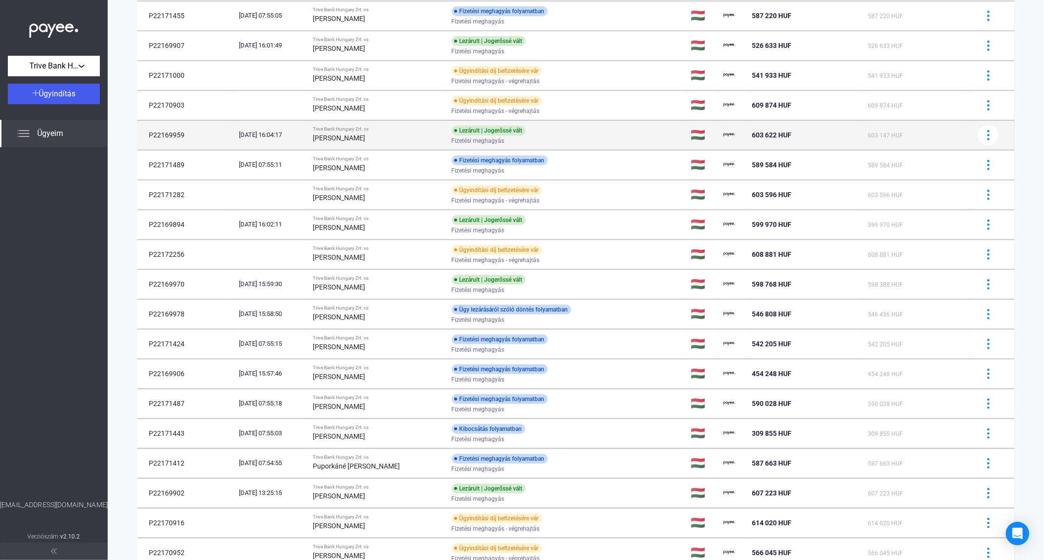
click at [371, 134] on div "[PERSON_NAME]" at bounding box center [378, 138] width 131 height 12
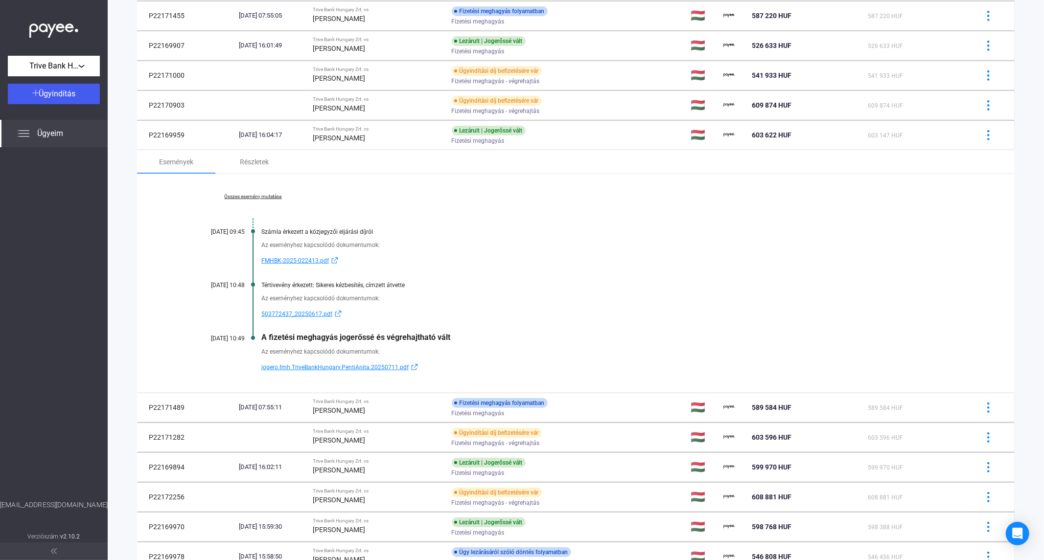
click at [264, 197] on link "Összes esemény mutatása" at bounding box center [253, 197] width 134 height 6
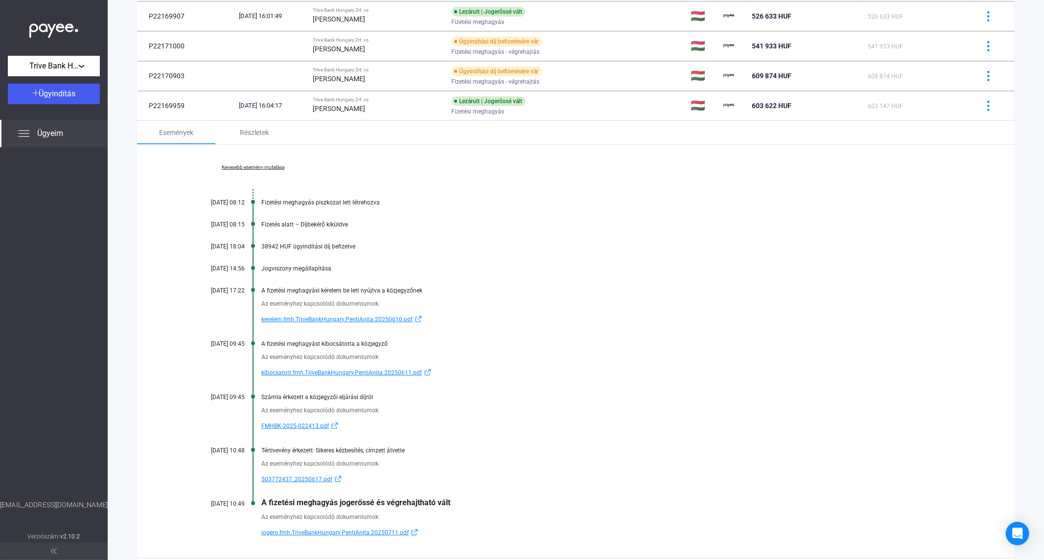
scroll to position [316, 0]
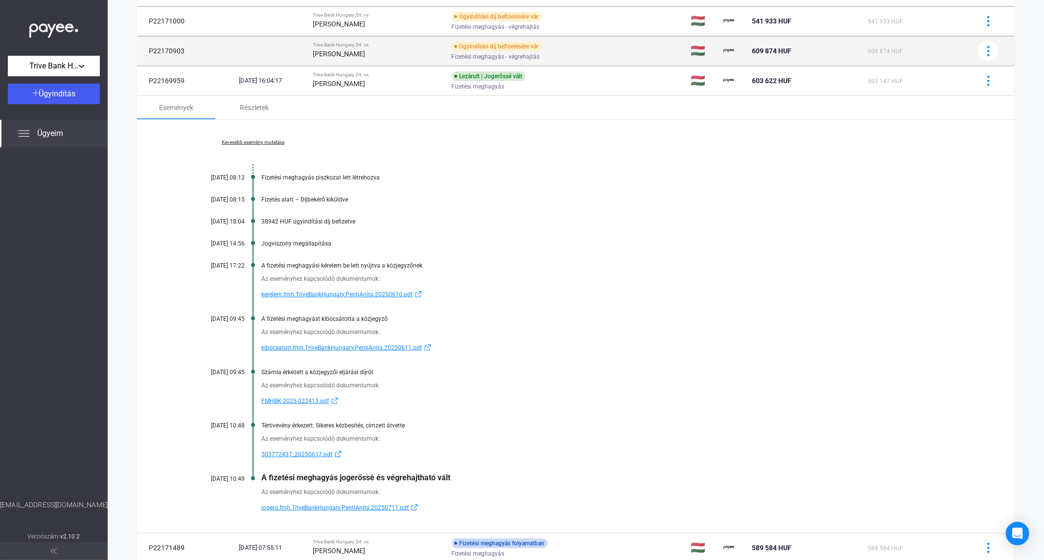
click at [373, 58] on div "[PERSON_NAME]" at bounding box center [378, 54] width 131 height 12
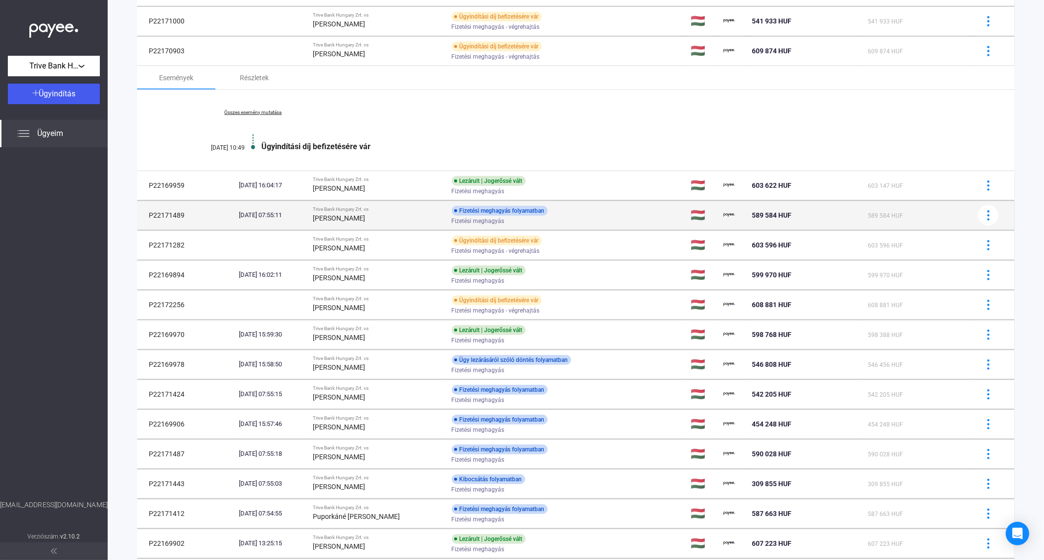
click at [366, 218] on strong "[PERSON_NAME]" at bounding box center [339, 218] width 52 height 8
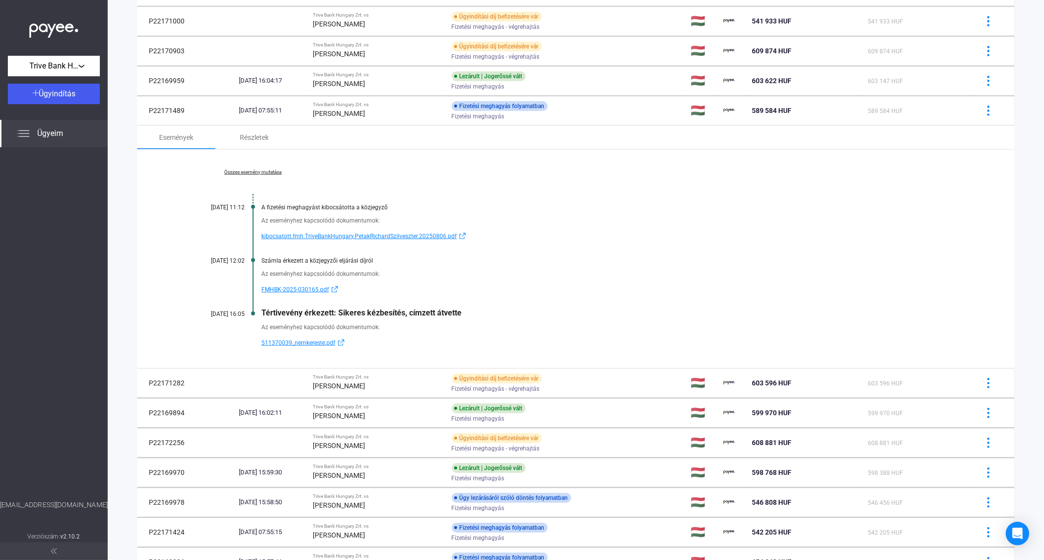
click at [263, 172] on link "Összes esemény mutatása" at bounding box center [253, 172] width 134 height 6
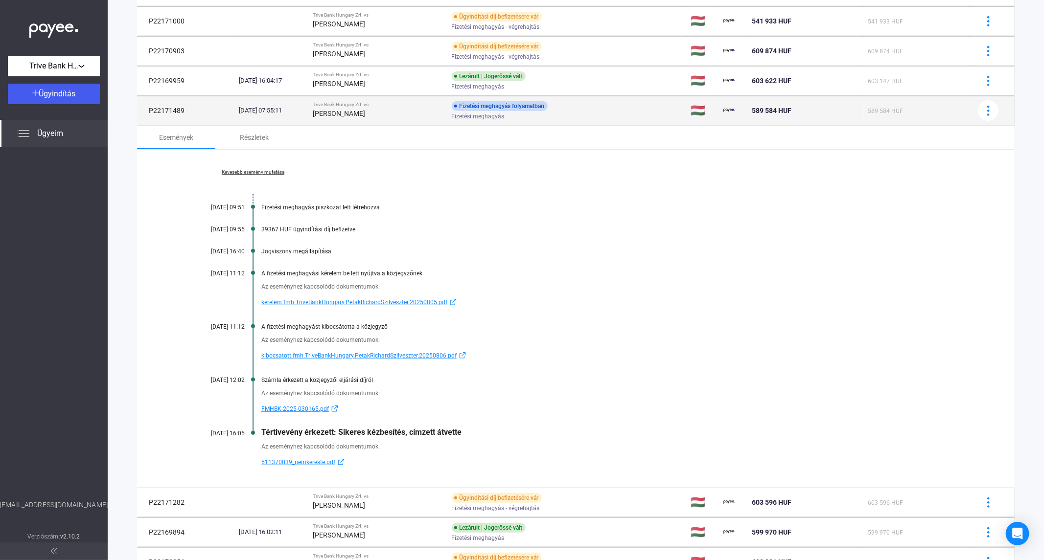
click at [366, 114] on strong "[PERSON_NAME]" at bounding box center [339, 114] width 52 height 8
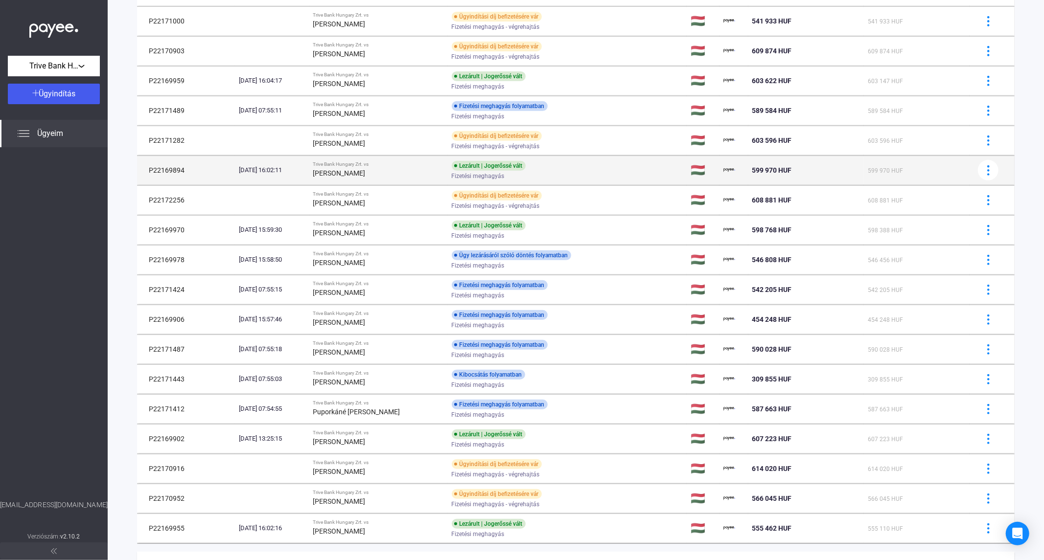
click at [375, 160] on td "Trive Bank Hungary Zrt. vs [PERSON_NAME]" at bounding box center [378, 170] width 139 height 29
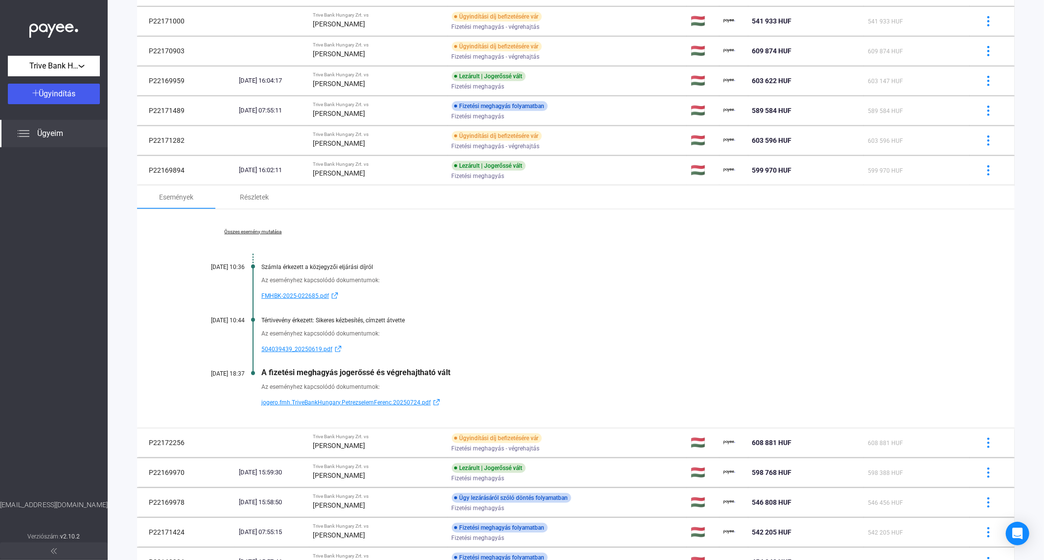
click at [237, 229] on link "Összes esemény mutatása" at bounding box center [253, 232] width 134 height 6
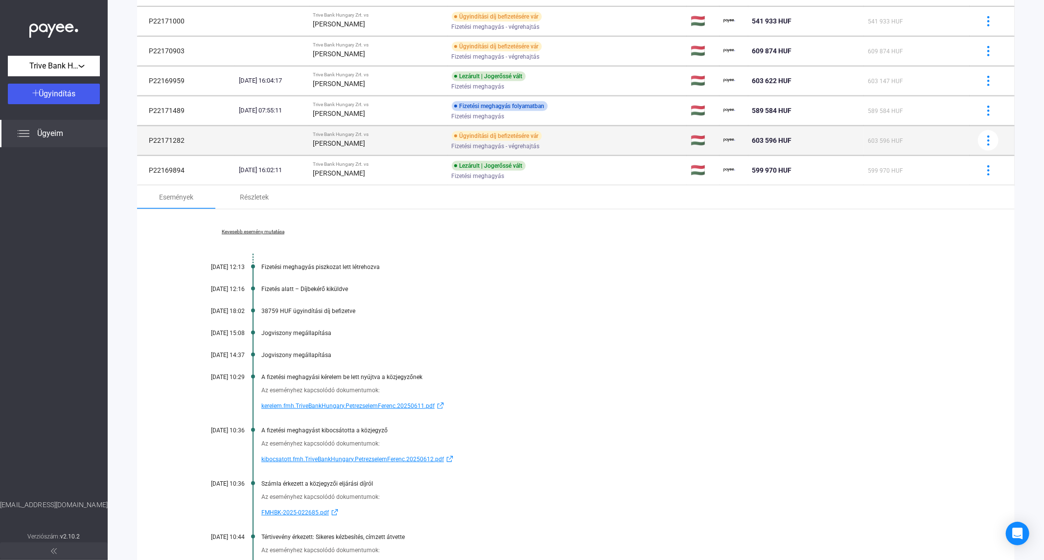
click at [219, 146] on td "P22171282" at bounding box center [186, 140] width 98 height 29
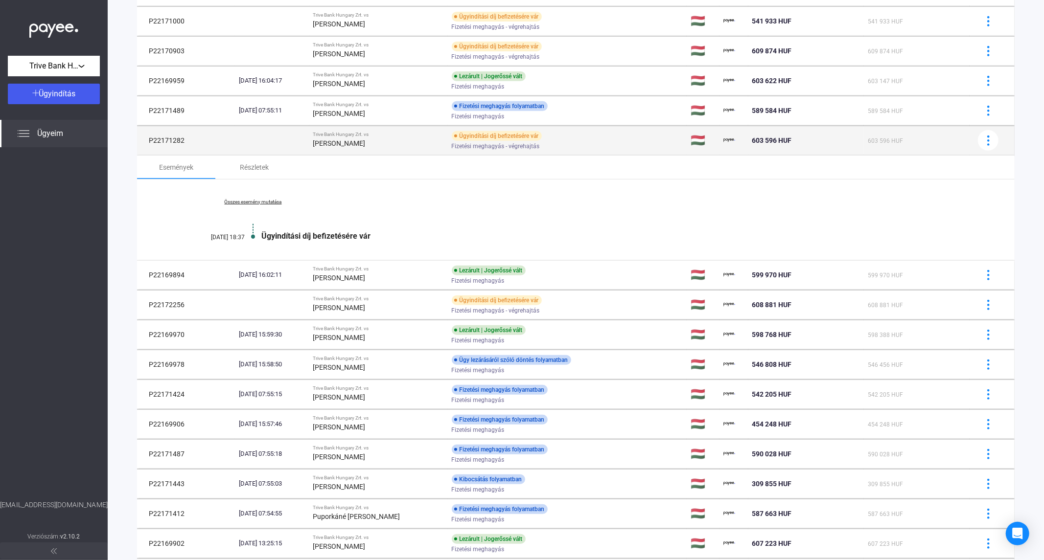
drag, startPoint x: 191, startPoint y: 142, endPoint x: 145, endPoint y: 144, distance: 46.5
click at [145, 144] on td "P22171282" at bounding box center [186, 140] width 98 height 29
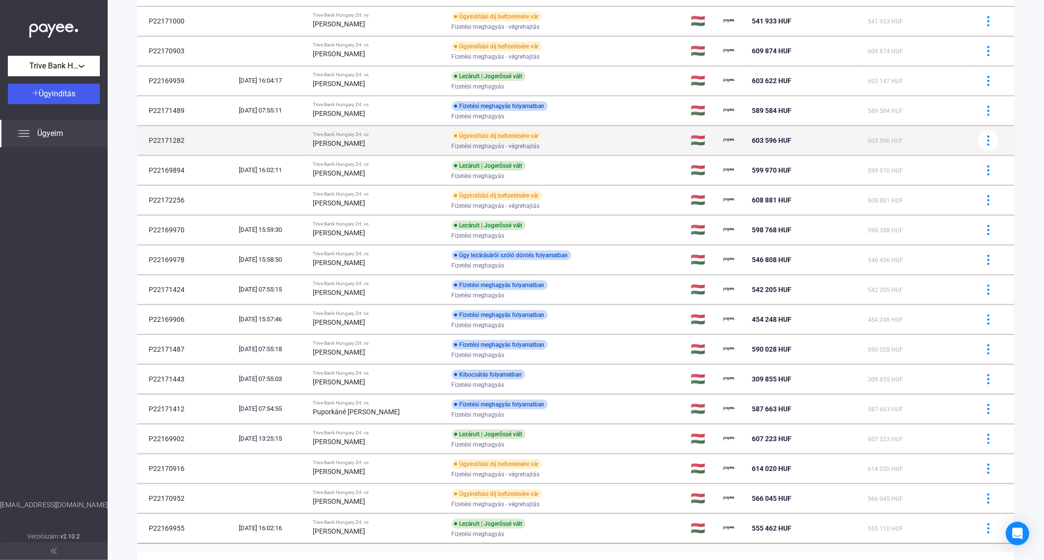
copy td "P22171282"
click at [348, 140] on strong "[PERSON_NAME]" at bounding box center [339, 144] width 52 height 8
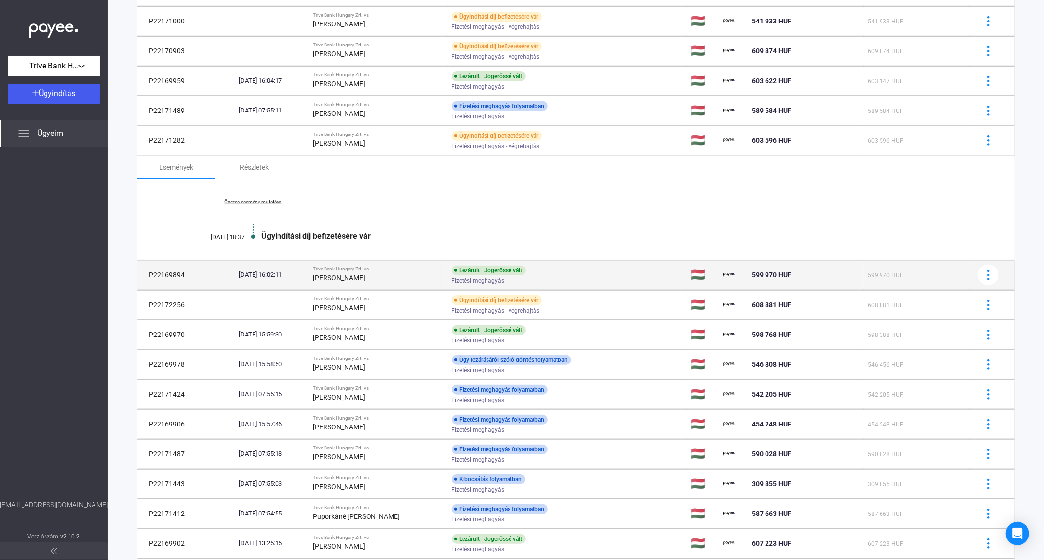
click at [330, 268] on td "Trive Bank Hungary Zrt. vs [PERSON_NAME]" at bounding box center [378, 274] width 139 height 29
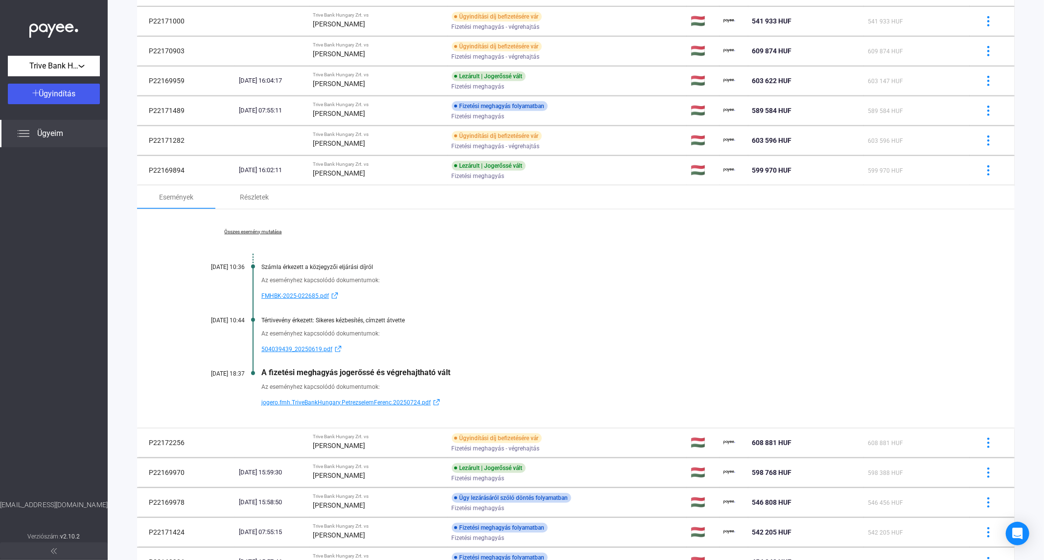
click at [257, 231] on link "Összes esemény mutatása" at bounding box center [253, 232] width 134 height 6
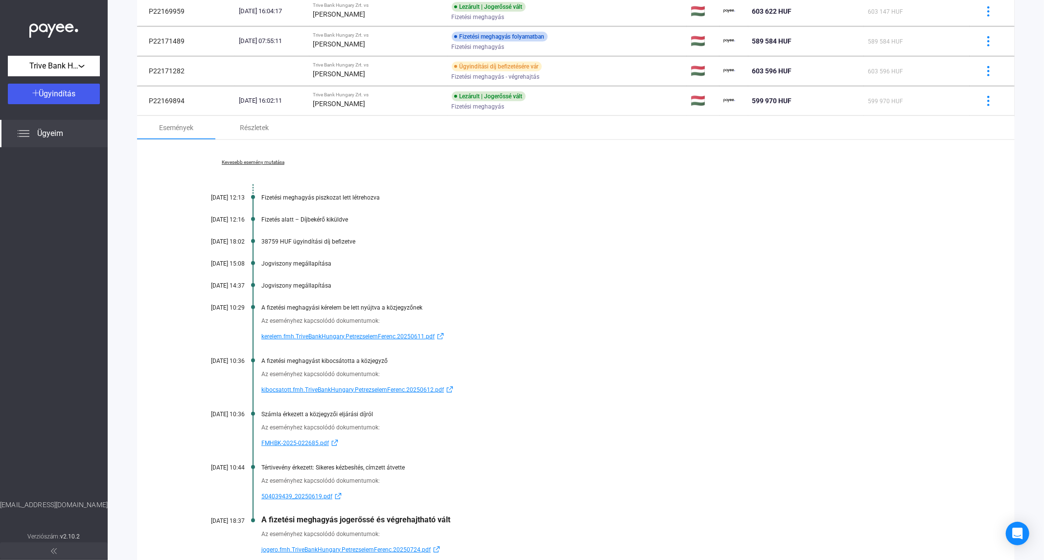
scroll to position [425, 0]
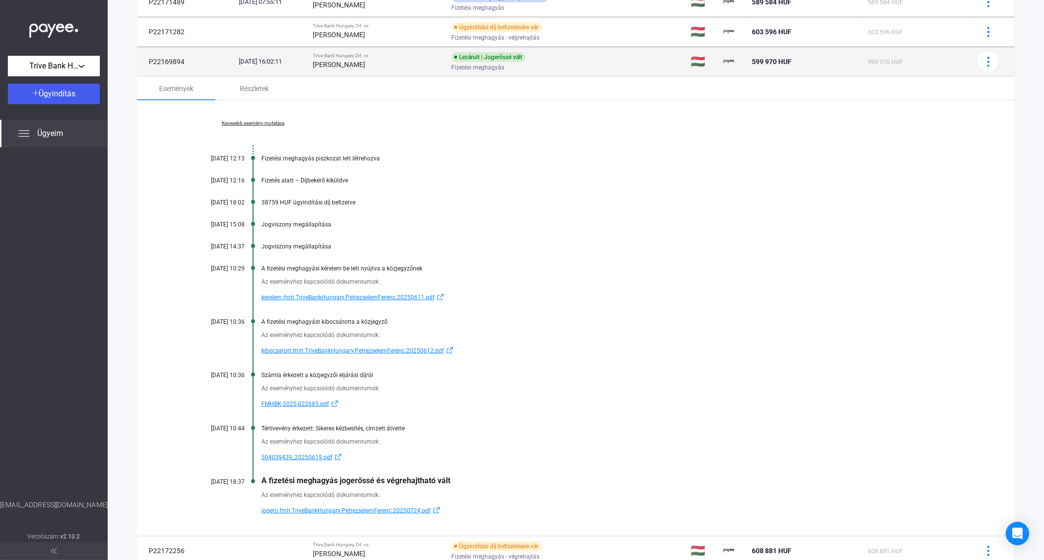
click at [366, 64] on strong "[PERSON_NAME]" at bounding box center [339, 65] width 52 height 8
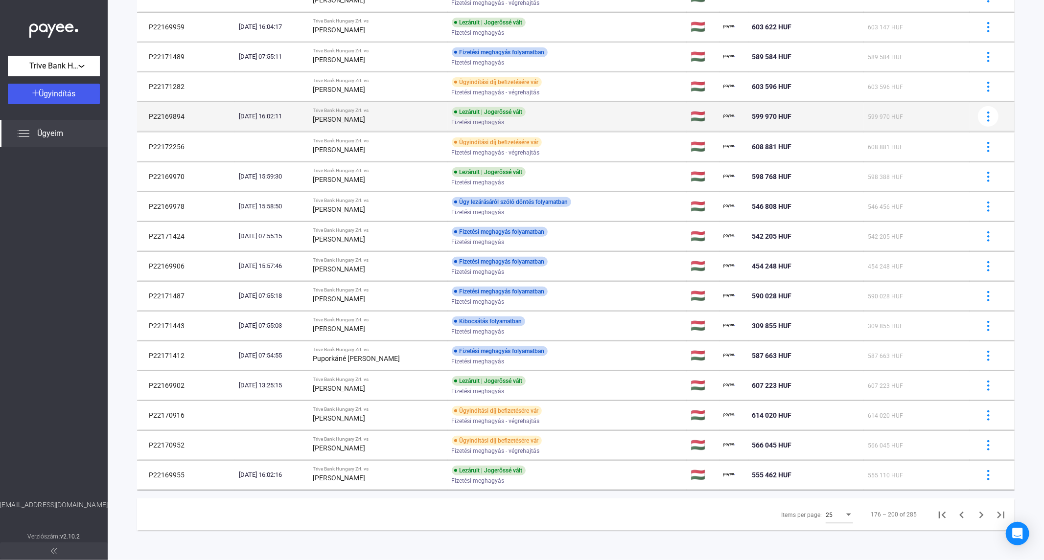
scroll to position [371, 0]
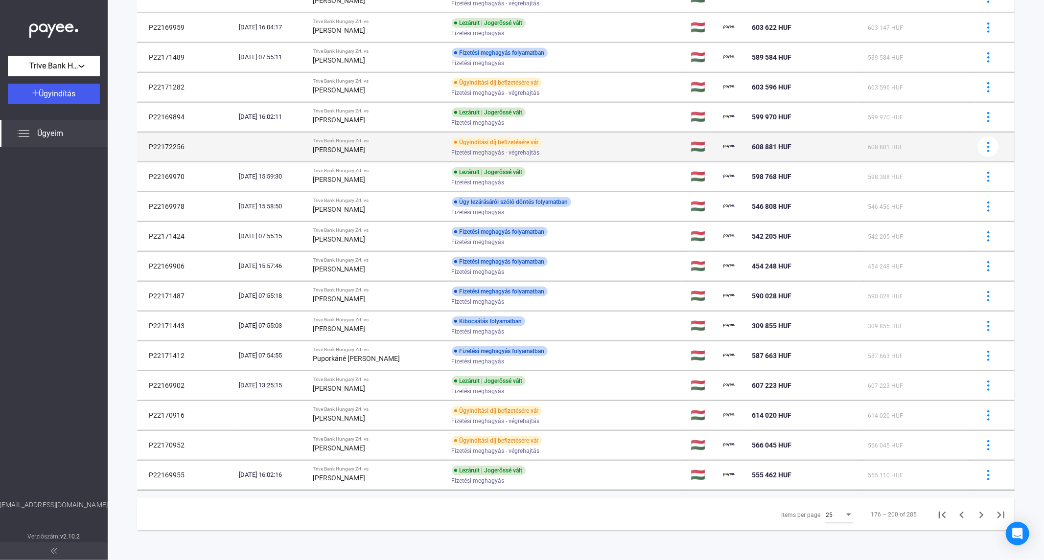
click at [366, 150] on strong "[PERSON_NAME]" at bounding box center [339, 150] width 52 height 8
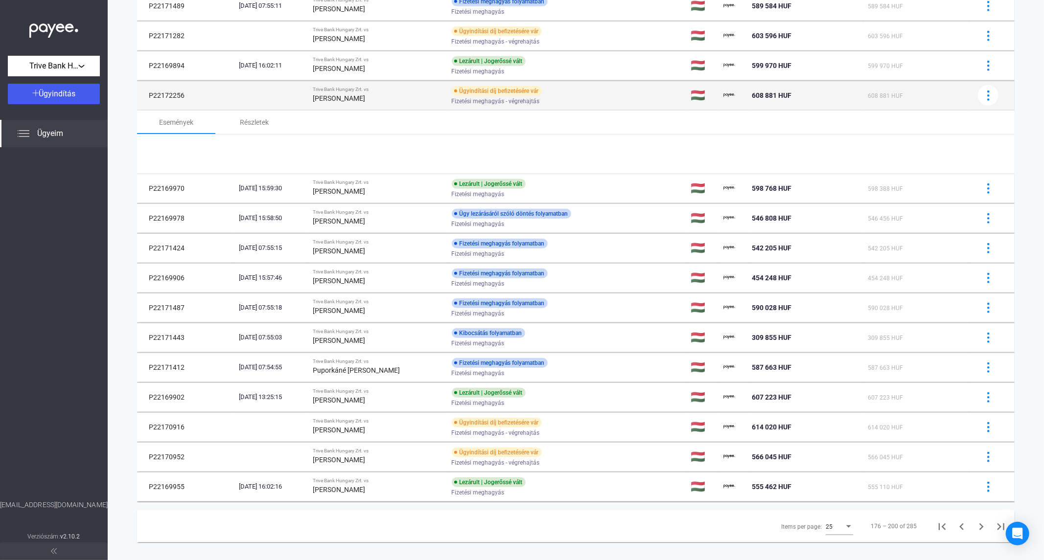
scroll to position [425, 0]
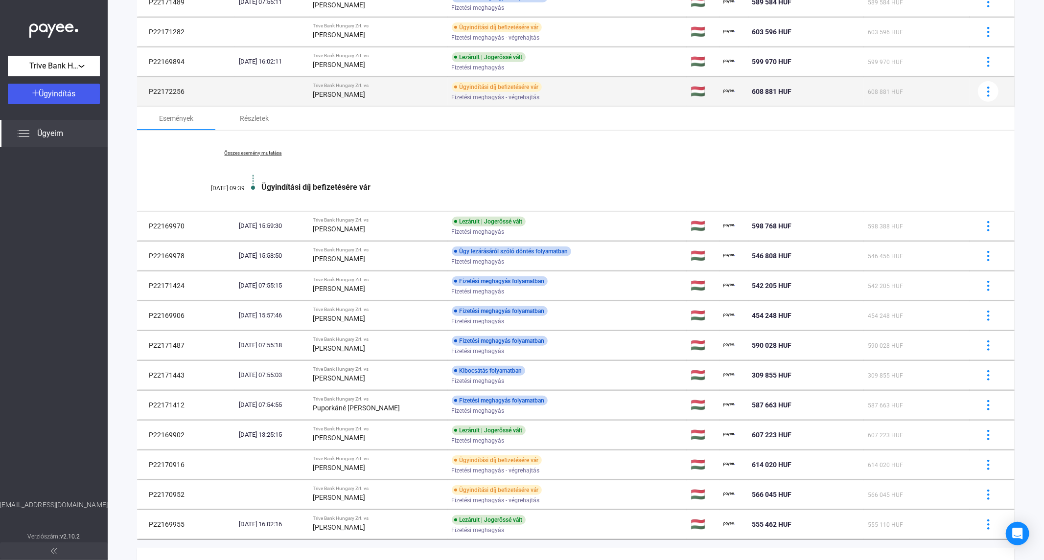
drag, startPoint x: 188, startPoint y: 93, endPoint x: 147, endPoint y: 90, distance: 41.2
click at [147, 90] on td "P22172256" at bounding box center [186, 91] width 98 height 29
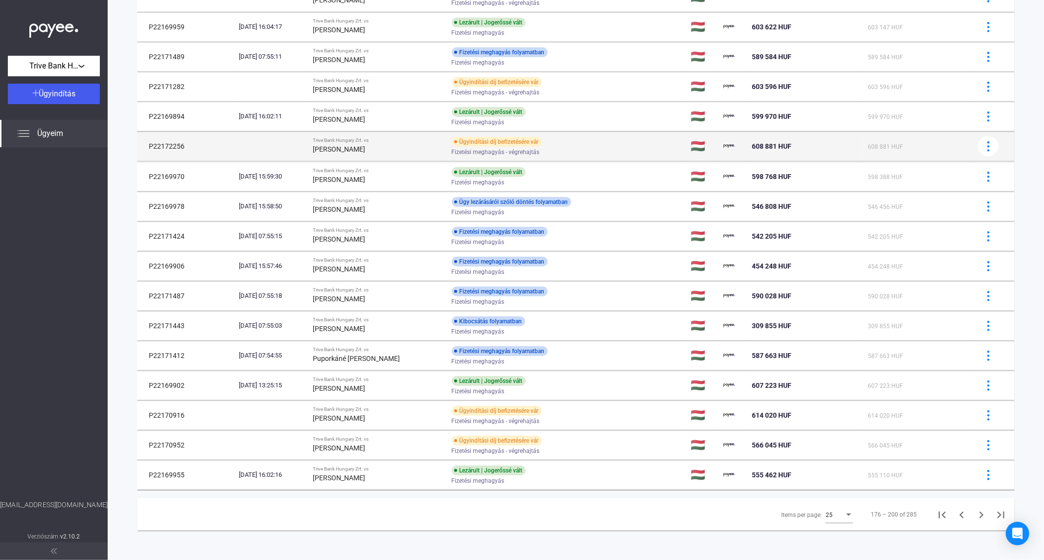
scroll to position [371, 0]
copy td "P22172256"
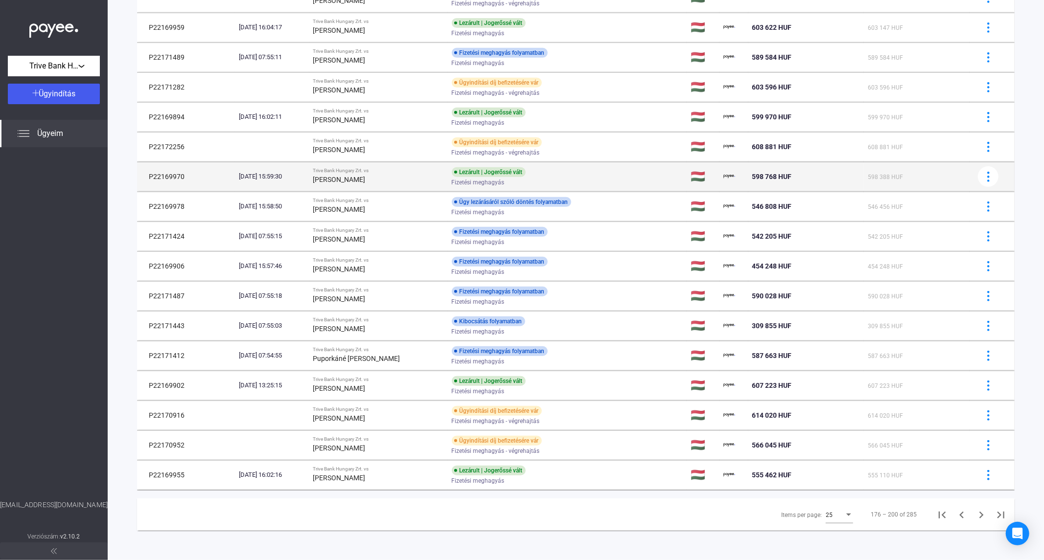
click at [334, 182] on strong "[PERSON_NAME]" at bounding box center [339, 180] width 52 height 8
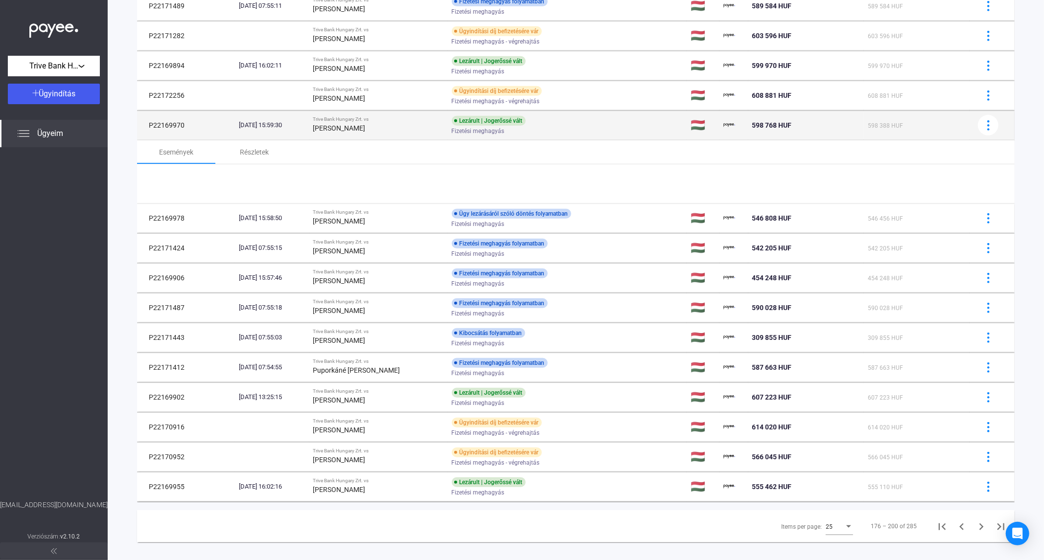
scroll to position [425, 0]
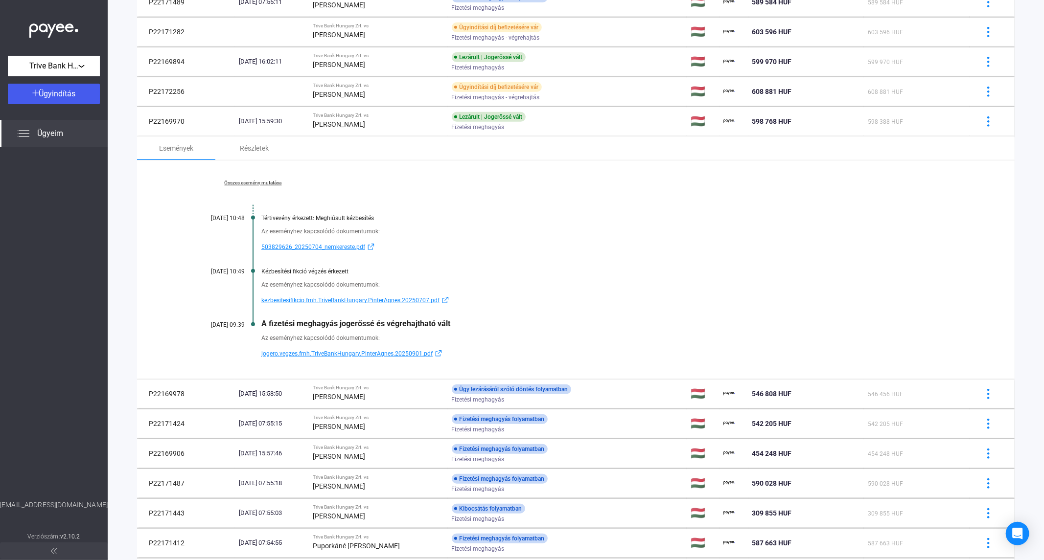
click at [260, 178] on div "Összes esemény mutatása [DATE] 10:48 Tértivevény érkezett: Meghiúsult kézbesíté…" at bounding box center [576, 270] width 878 height 219
click at [261, 185] on link "Összes esemény mutatása" at bounding box center [253, 183] width 134 height 6
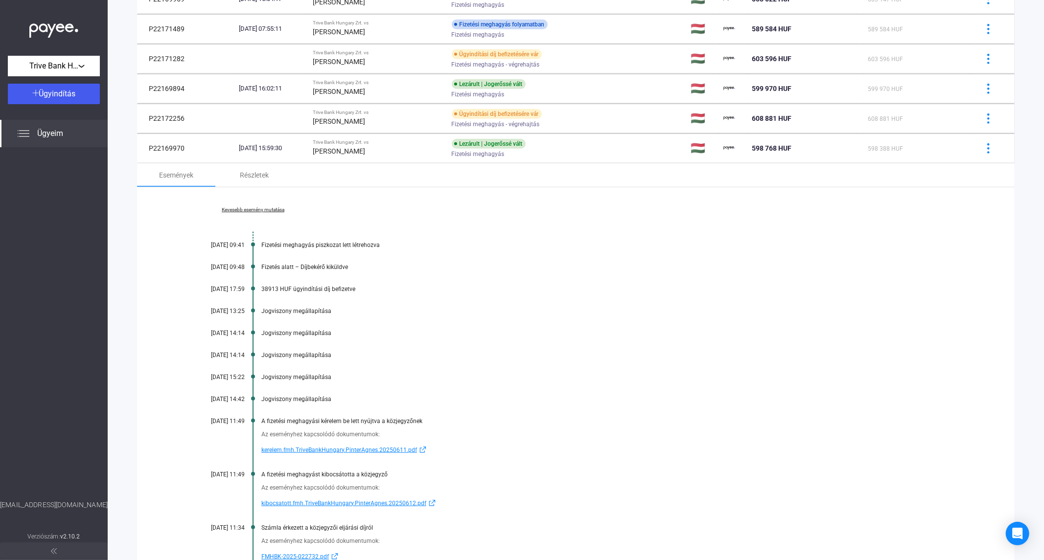
scroll to position [371, 0]
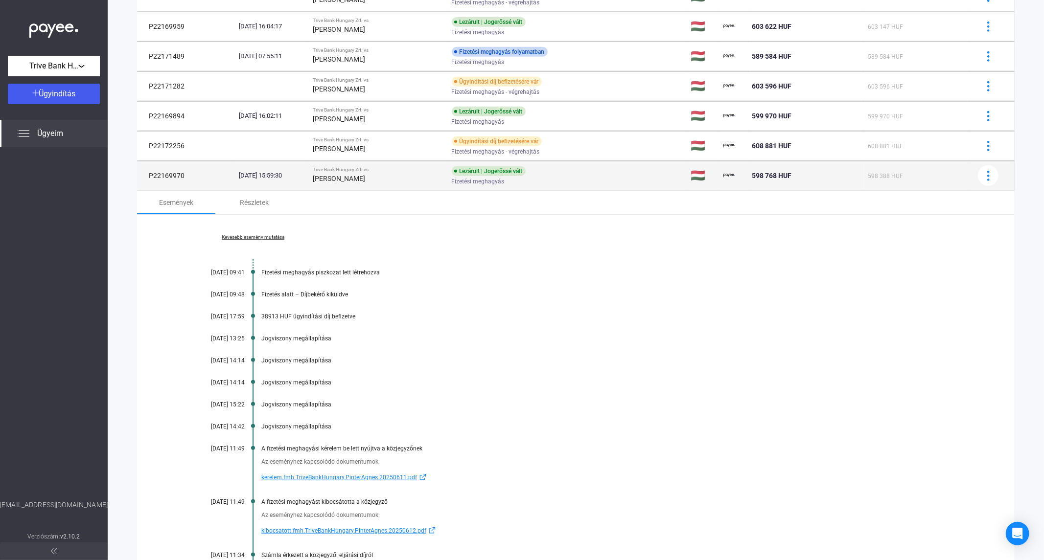
click at [380, 175] on div "[PERSON_NAME]" at bounding box center [378, 179] width 131 height 12
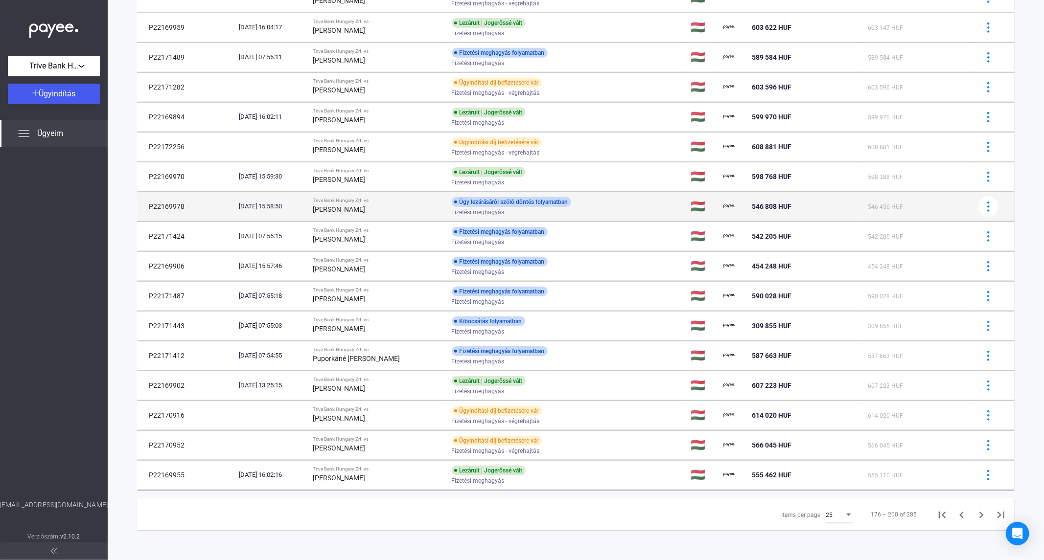
click at [373, 206] on div "[PERSON_NAME]" at bounding box center [378, 210] width 131 height 12
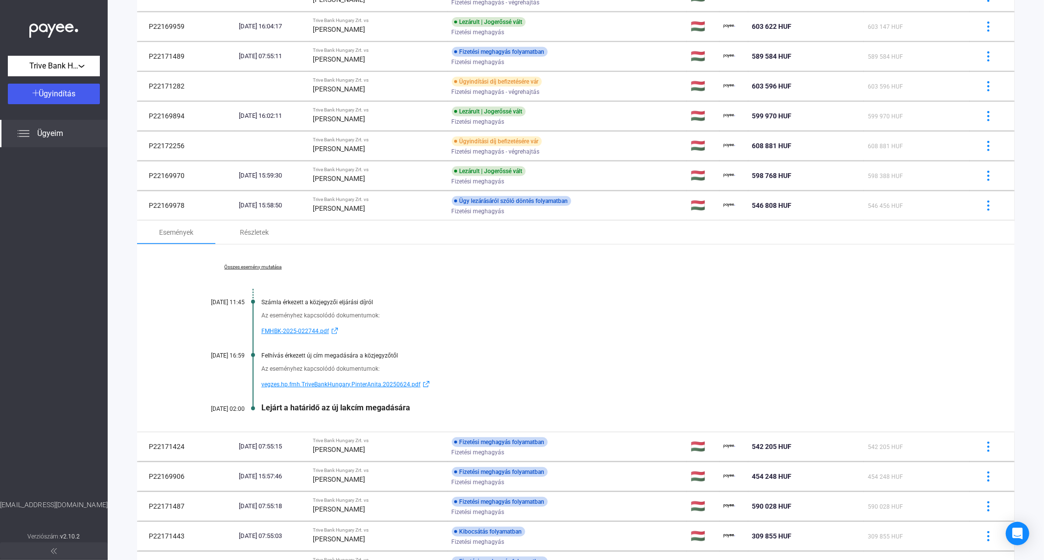
click at [256, 263] on div "Összes esemény mutatása [DATE] 11:45 Számla érkezett a közjegyzői eljárási díjr…" at bounding box center [576, 338] width 878 height 187
click at [257, 264] on link "Összes esemény mutatása" at bounding box center [253, 267] width 134 height 6
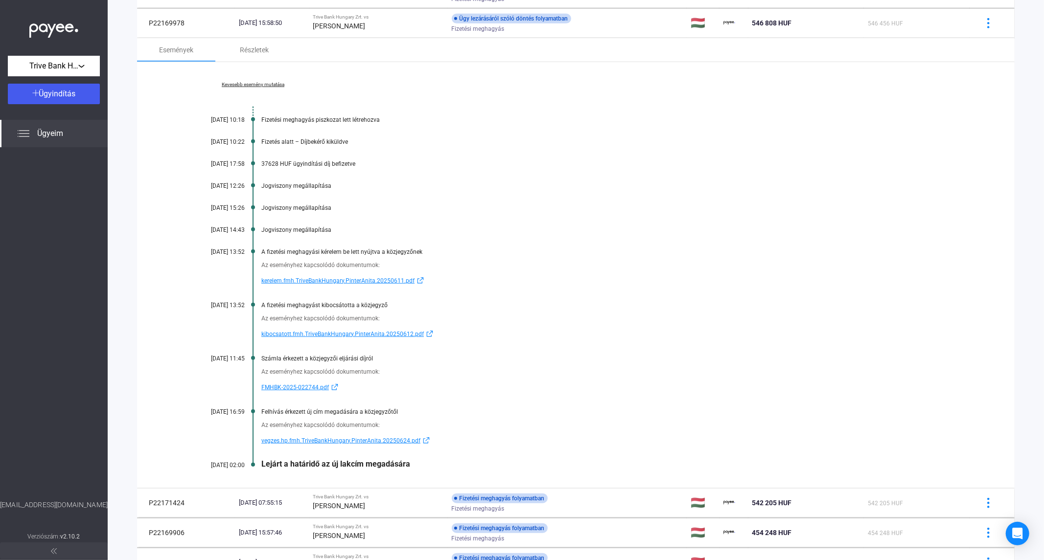
scroll to position [588, 0]
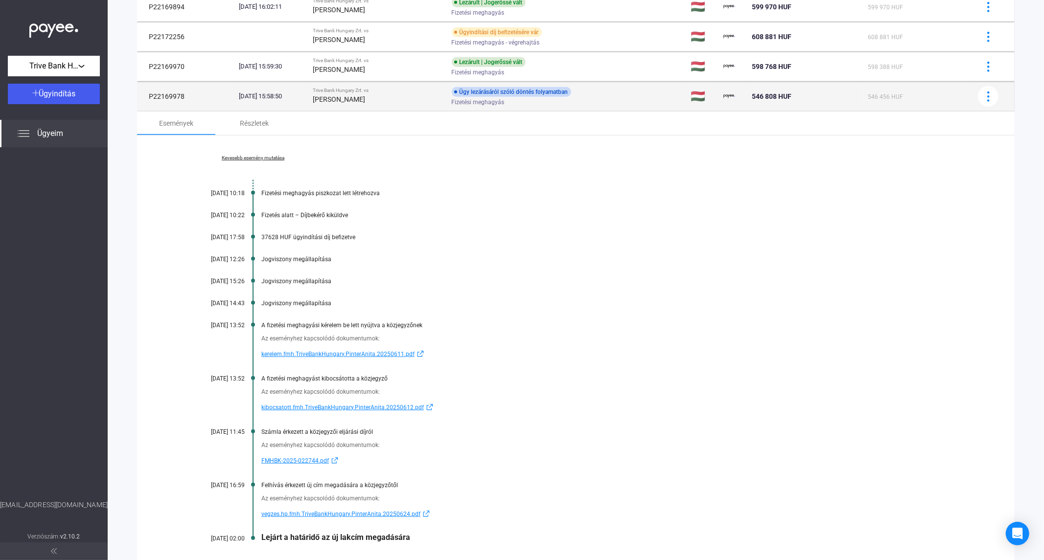
click at [371, 105] on div "[PERSON_NAME]" at bounding box center [378, 99] width 131 height 12
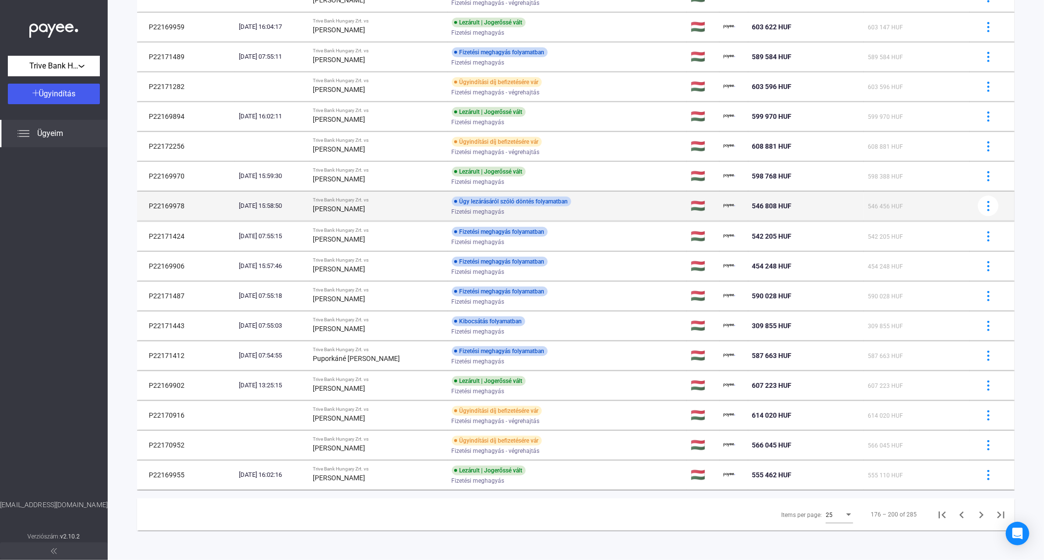
scroll to position [371, 0]
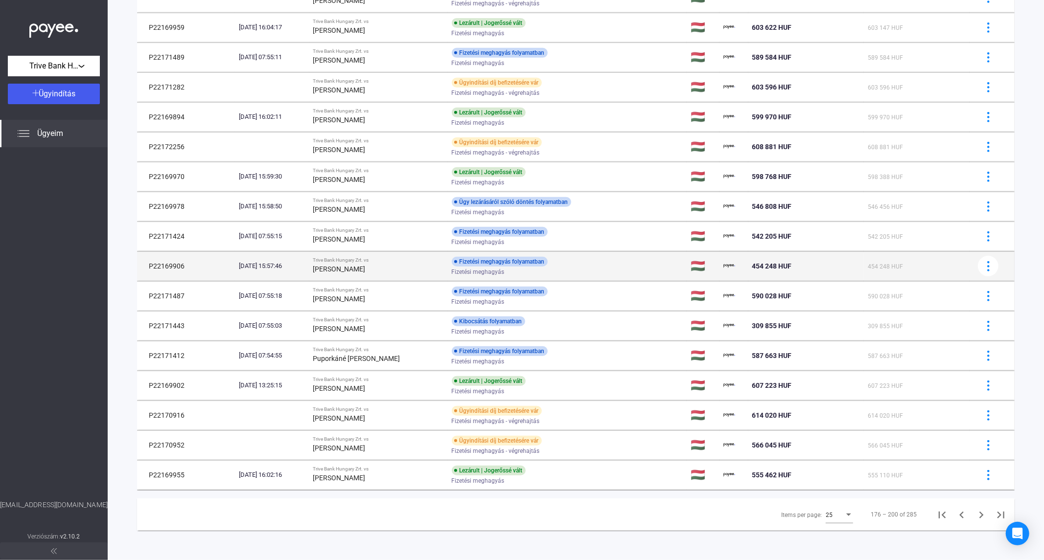
click at [371, 272] on div "[PERSON_NAME]" at bounding box center [378, 269] width 131 height 12
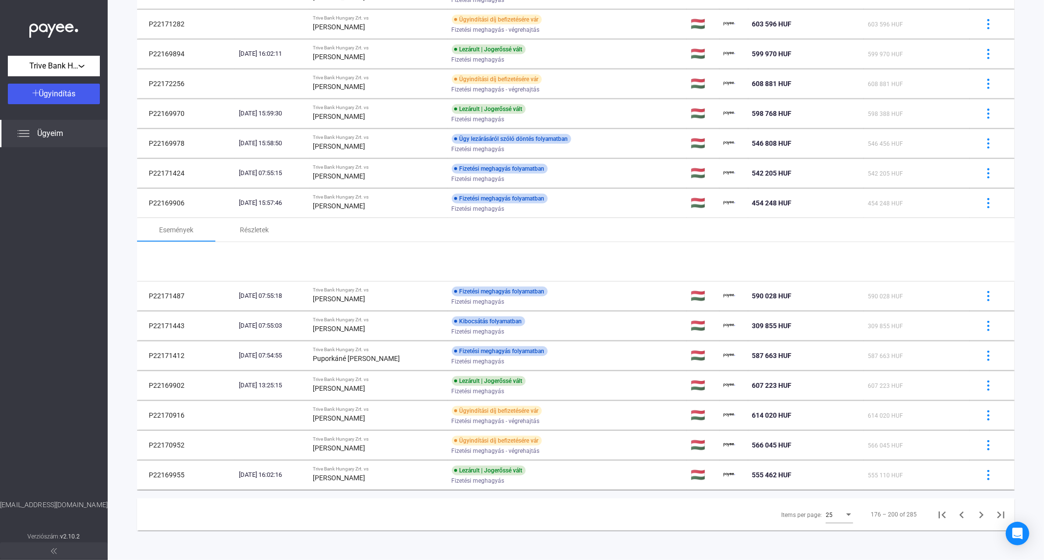
scroll to position [480, 0]
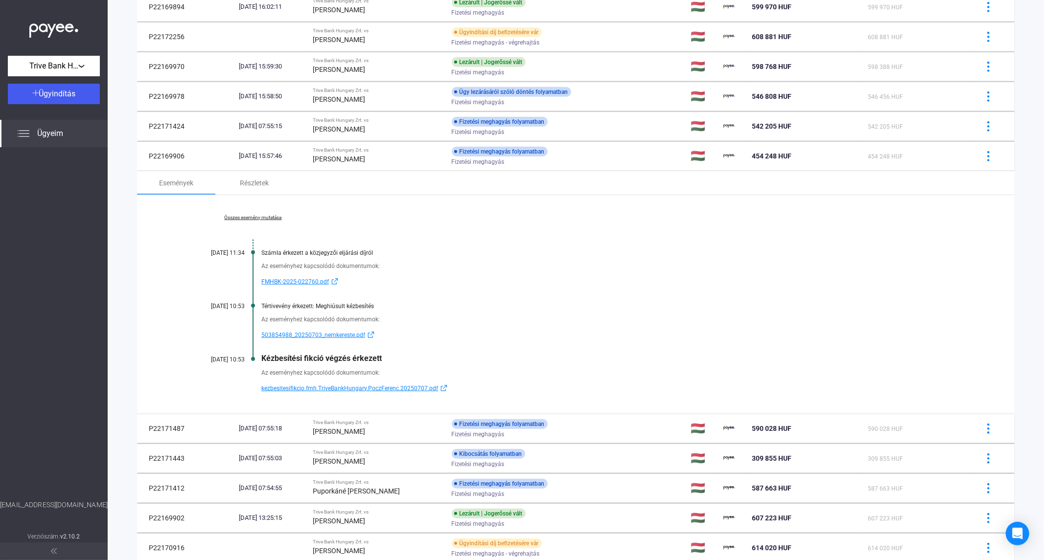
click at [249, 217] on link "Összes esemény mutatása" at bounding box center [253, 218] width 134 height 6
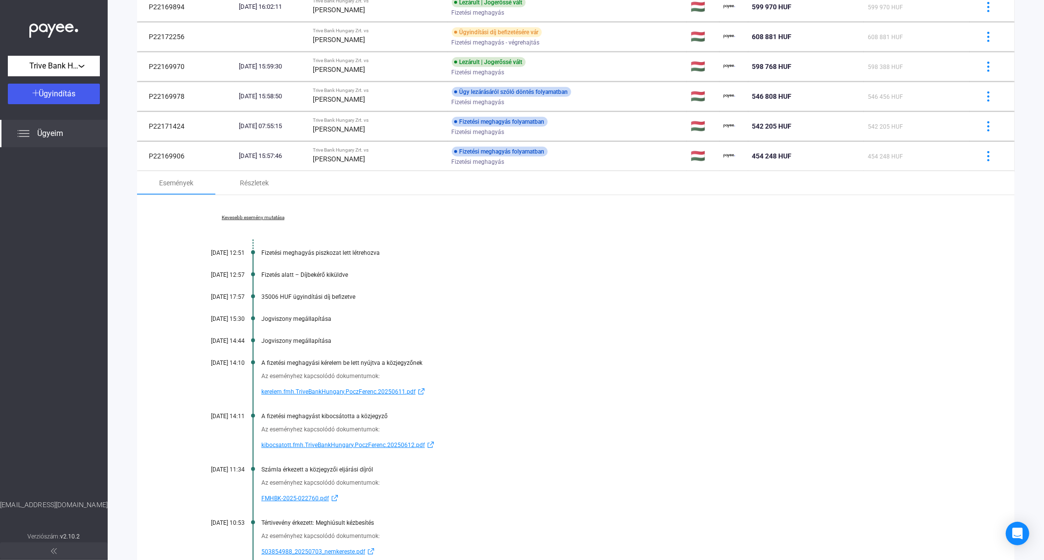
scroll to position [588, 0]
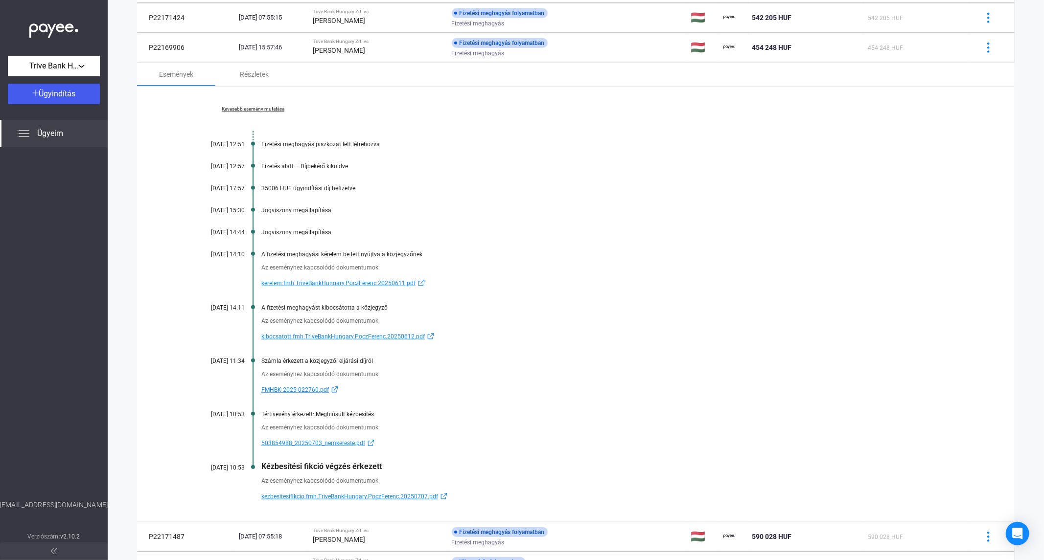
click at [312, 491] on span "kezbesitesifikcio.fmh.TriveBankHungary.PoczFerenc.20250707.pdf" at bounding box center [349, 497] width 177 height 12
click at [304, 336] on span "kibocsatott.fmh.TriveBankHungary.PoczFerenc.20250612.pdf" at bounding box center [342, 337] width 163 height 12
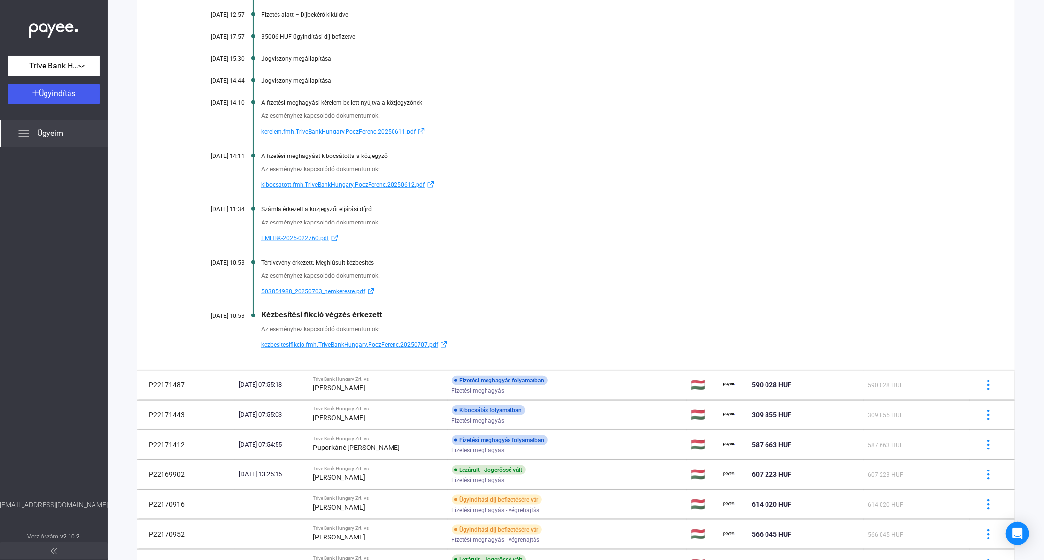
scroll to position [751, 0]
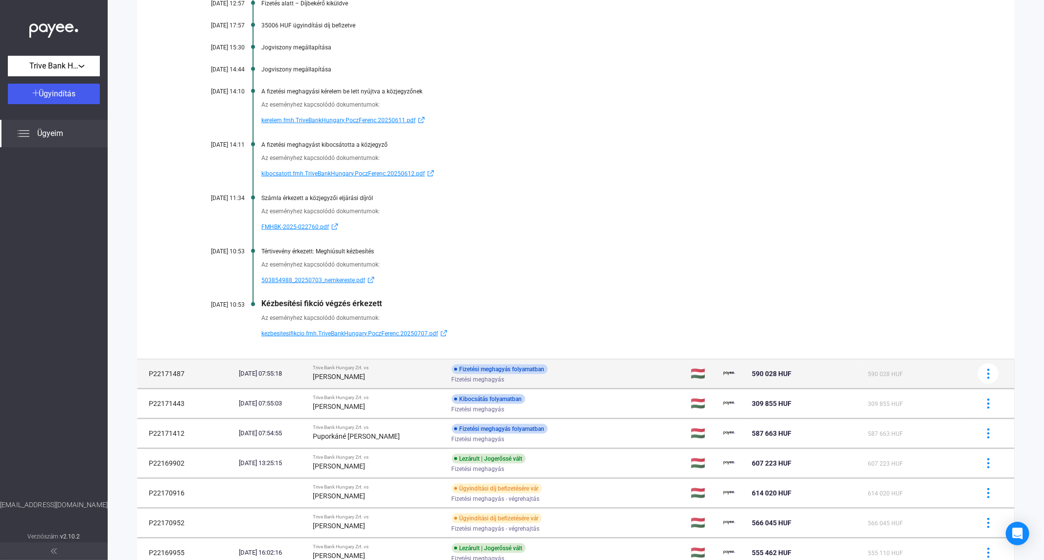
click at [374, 376] on div "[PERSON_NAME]" at bounding box center [378, 377] width 131 height 12
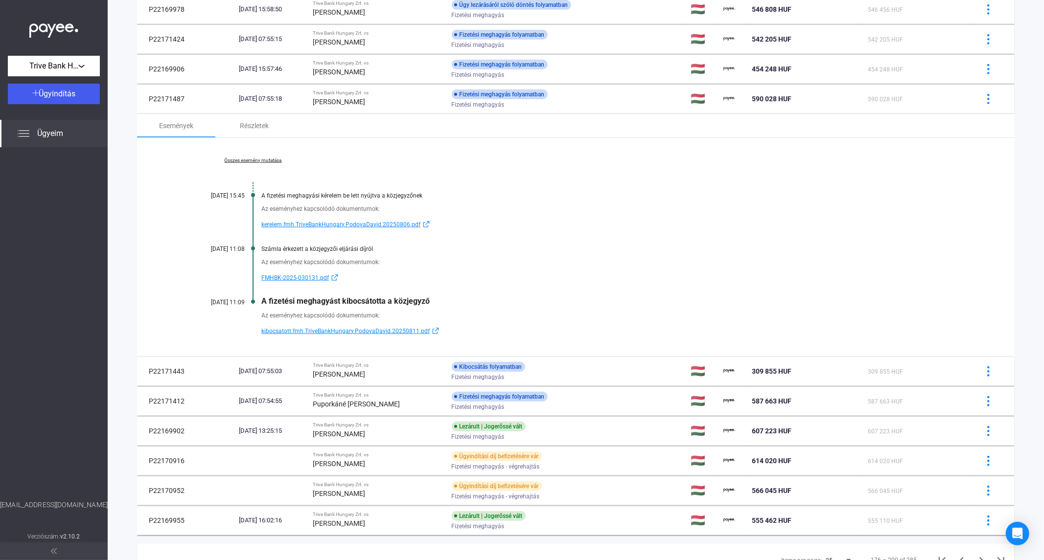
scroll to position [548, 0]
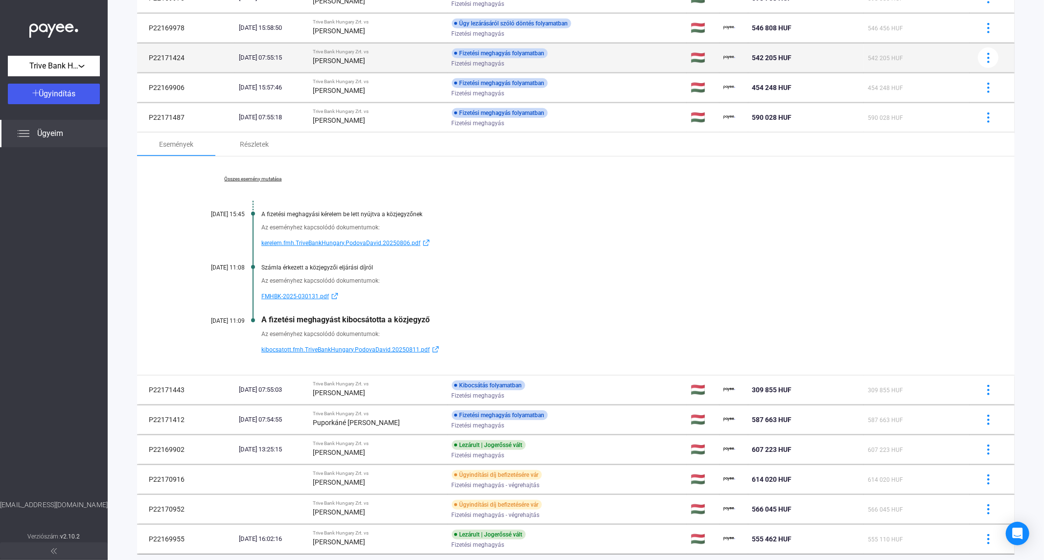
click at [355, 64] on strong "[PERSON_NAME]" at bounding box center [339, 61] width 52 height 8
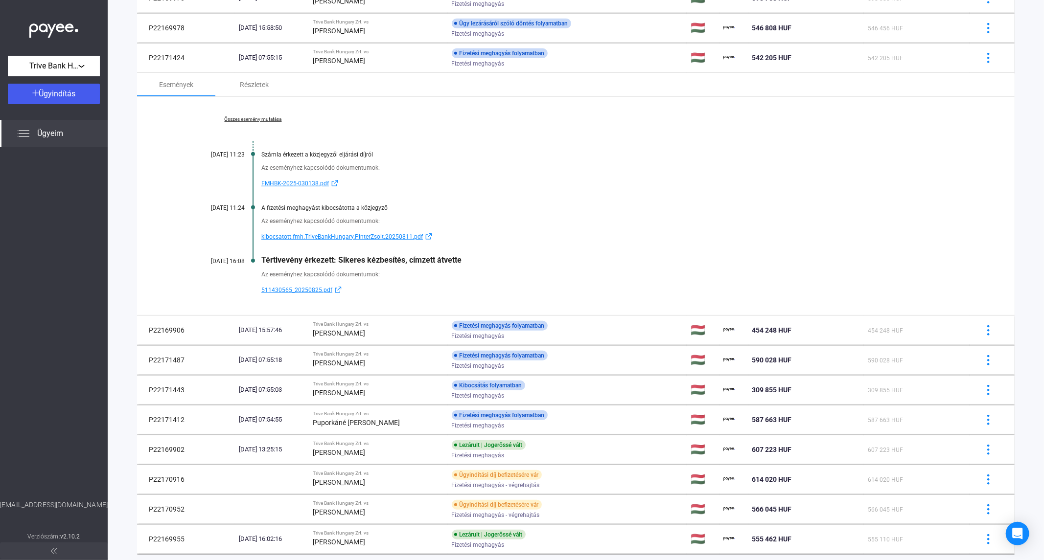
click at [260, 121] on link "Összes esemény mutatása" at bounding box center [253, 120] width 134 height 6
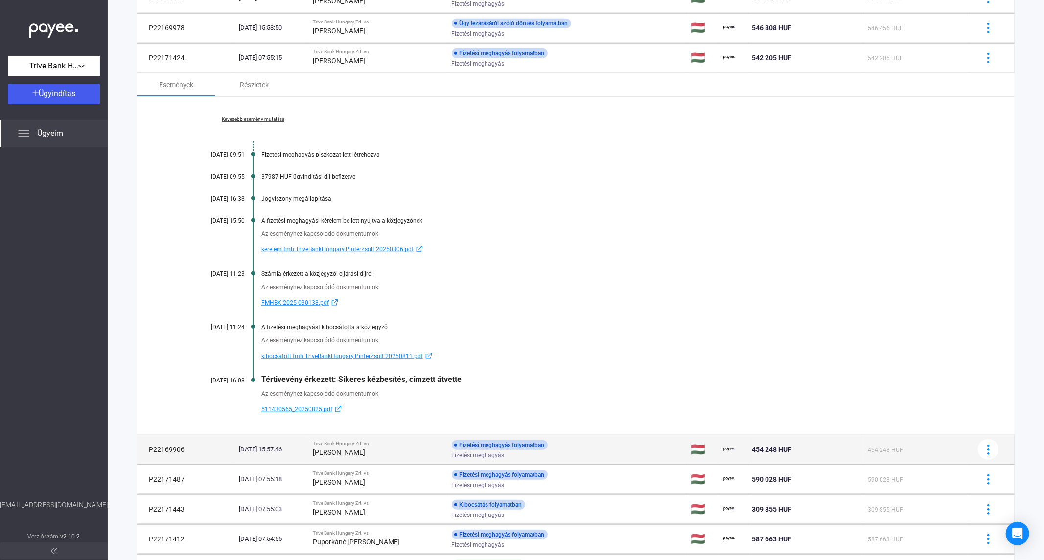
click at [351, 456] on strong "[PERSON_NAME]" at bounding box center [339, 453] width 52 height 8
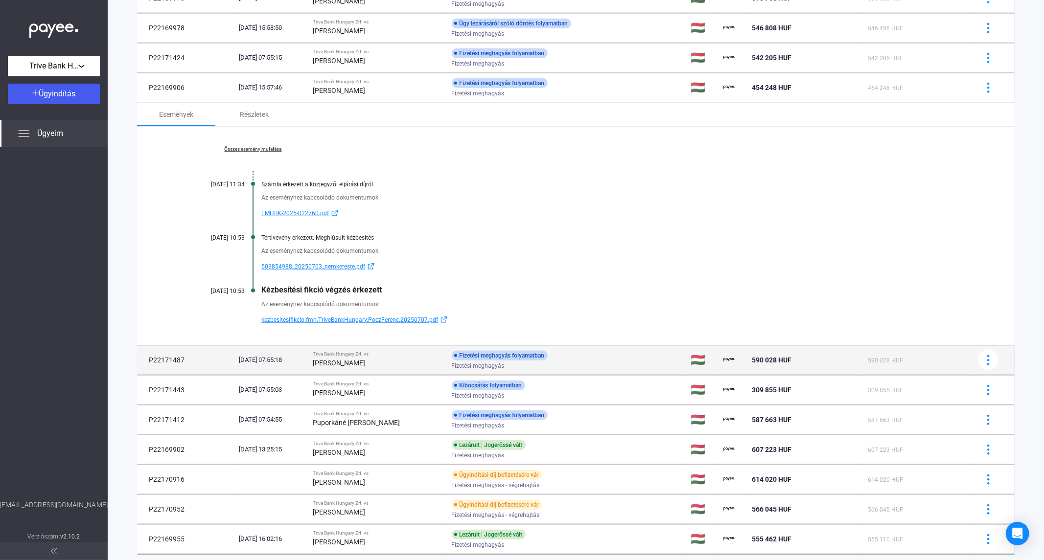
click at [393, 365] on div "[PERSON_NAME]" at bounding box center [378, 363] width 131 height 12
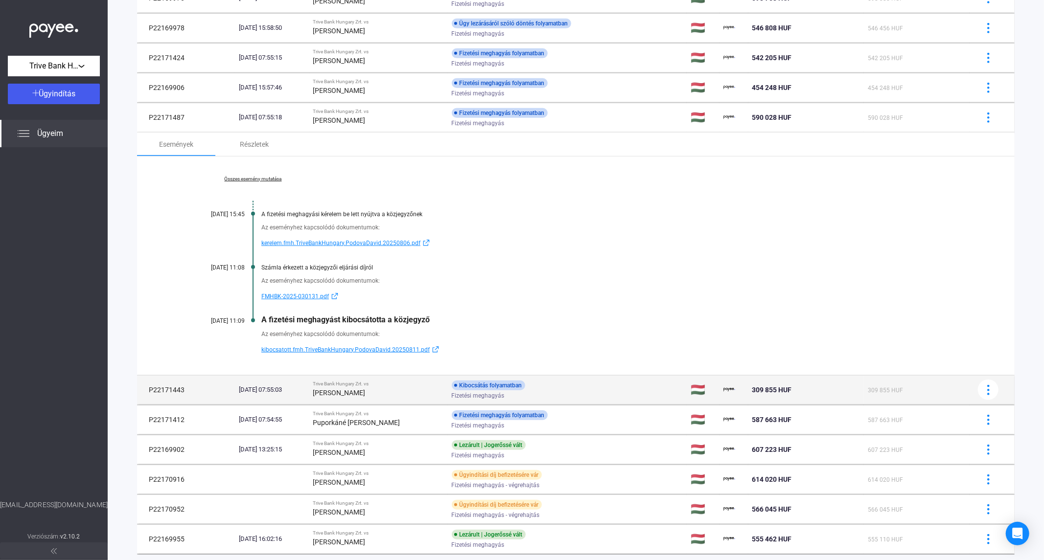
click at [366, 390] on strong "[PERSON_NAME]" at bounding box center [339, 393] width 52 height 8
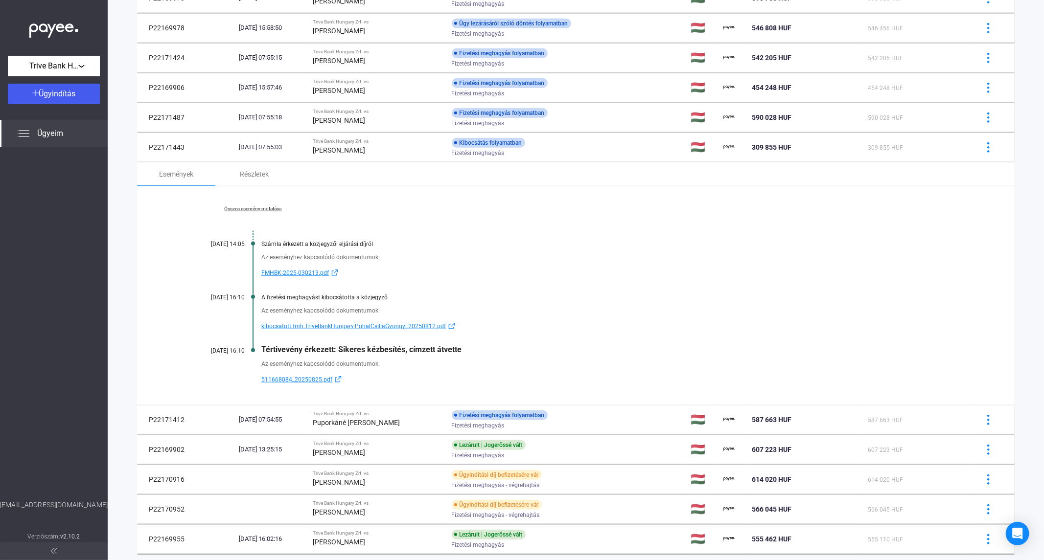
click at [261, 209] on link "Összes esemény mutatása" at bounding box center [253, 209] width 134 height 6
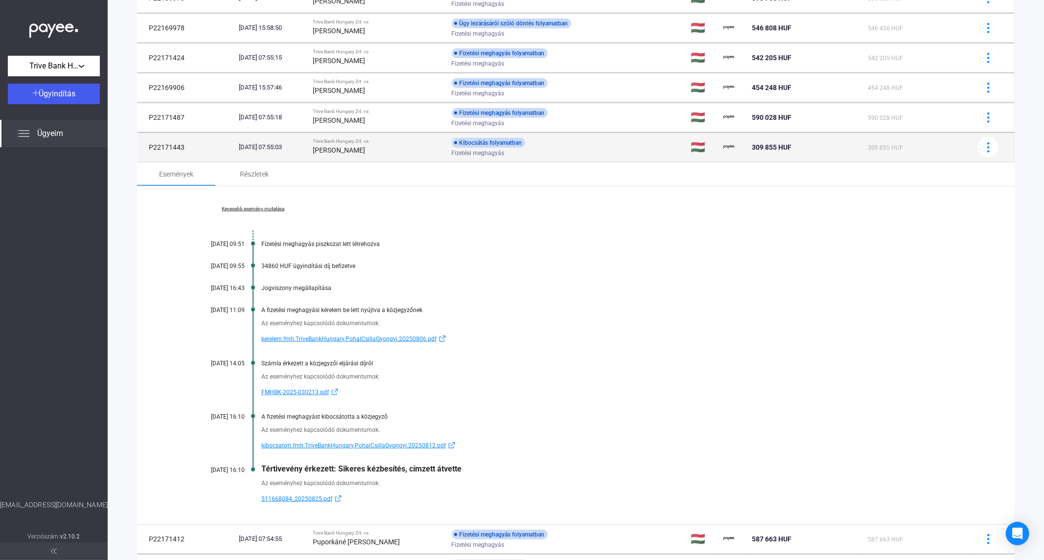
click at [395, 154] on div "[PERSON_NAME]" at bounding box center [378, 150] width 131 height 12
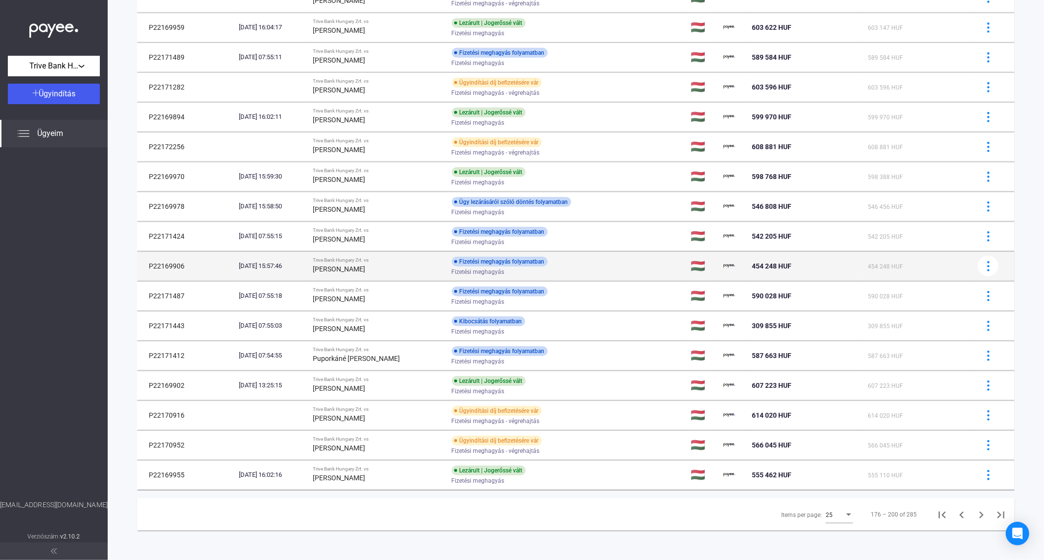
scroll to position [371, 0]
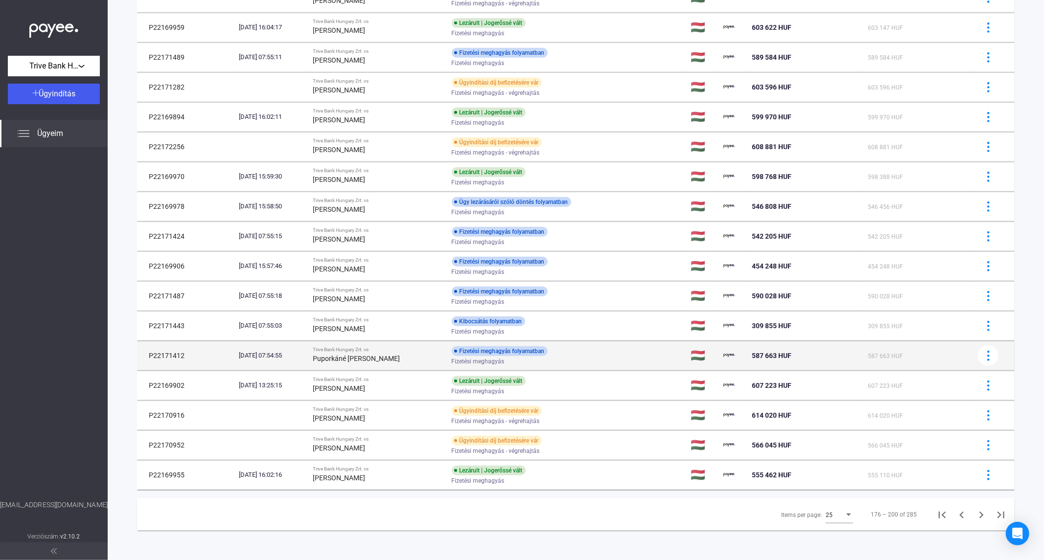
click at [385, 363] on div "Puporkáné [PERSON_NAME]" at bounding box center [378, 359] width 131 height 12
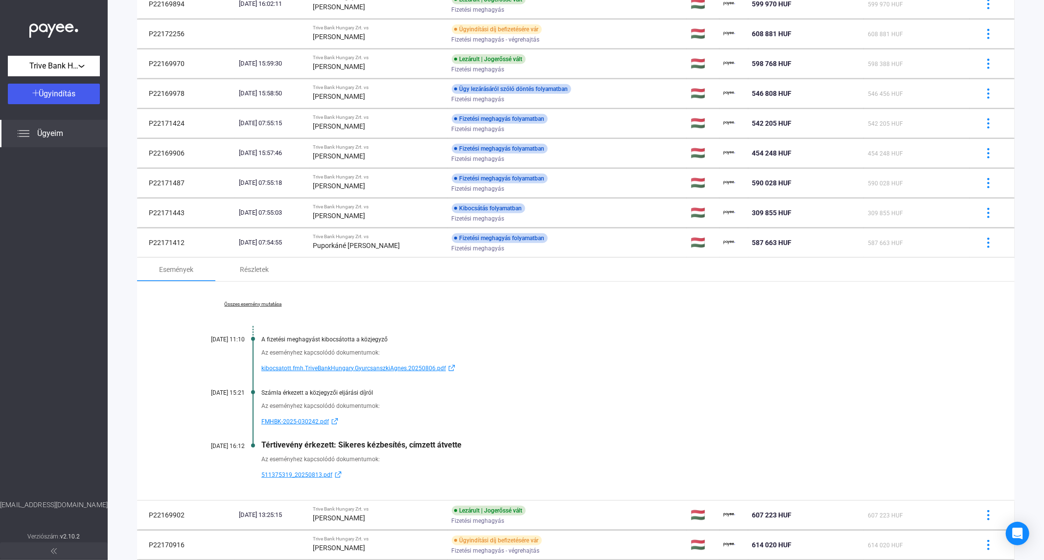
scroll to position [548, 0]
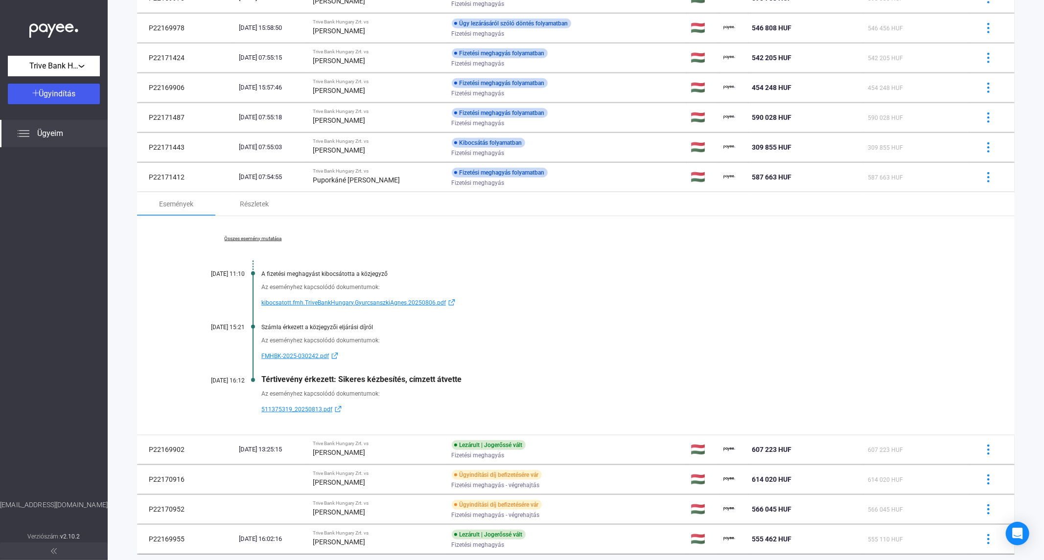
click at [249, 238] on link "Összes esemény mutatása" at bounding box center [253, 239] width 134 height 6
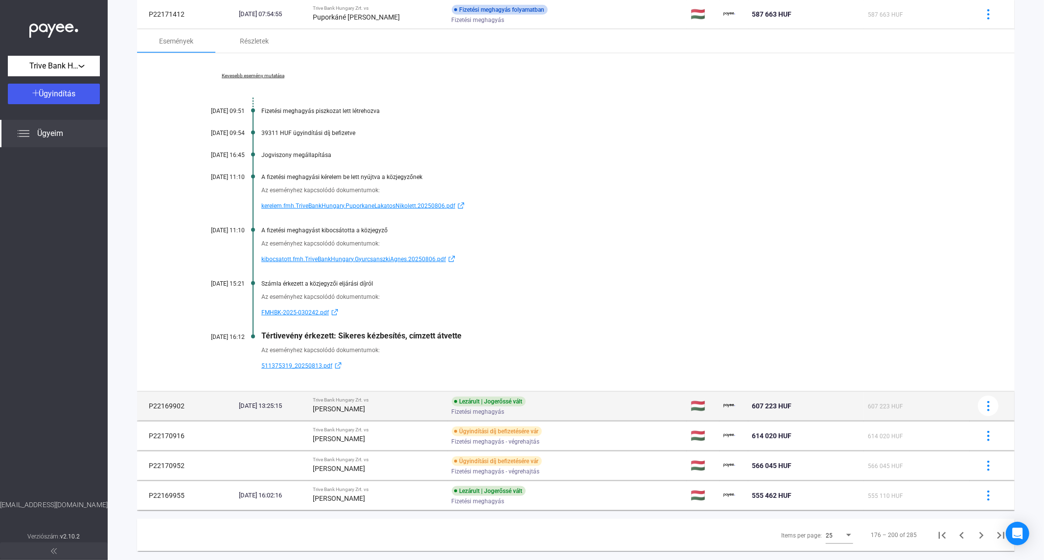
scroll to position [733, 0]
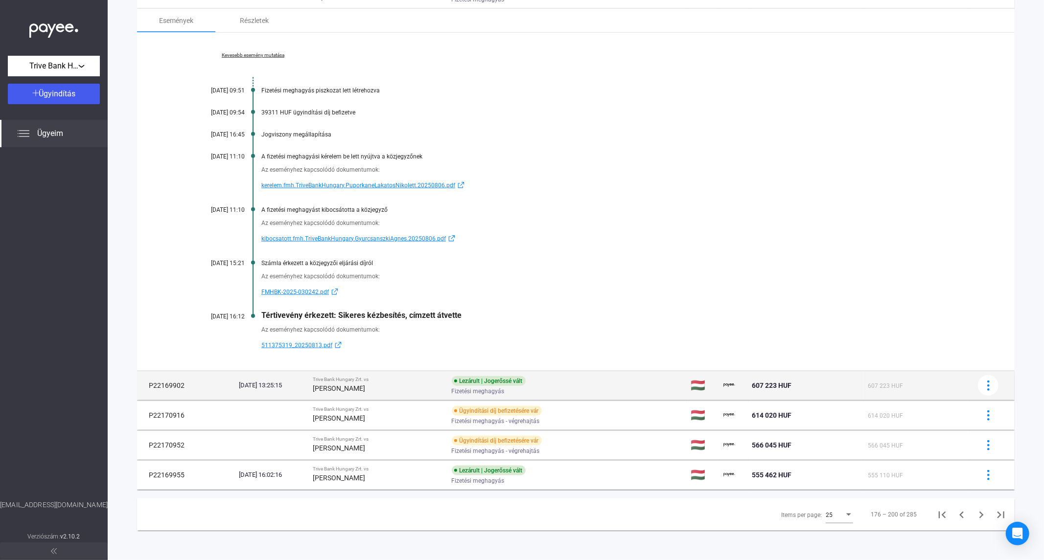
click at [392, 386] on div "[PERSON_NAME]" at bounding box center [378, 389] width 131 height 12
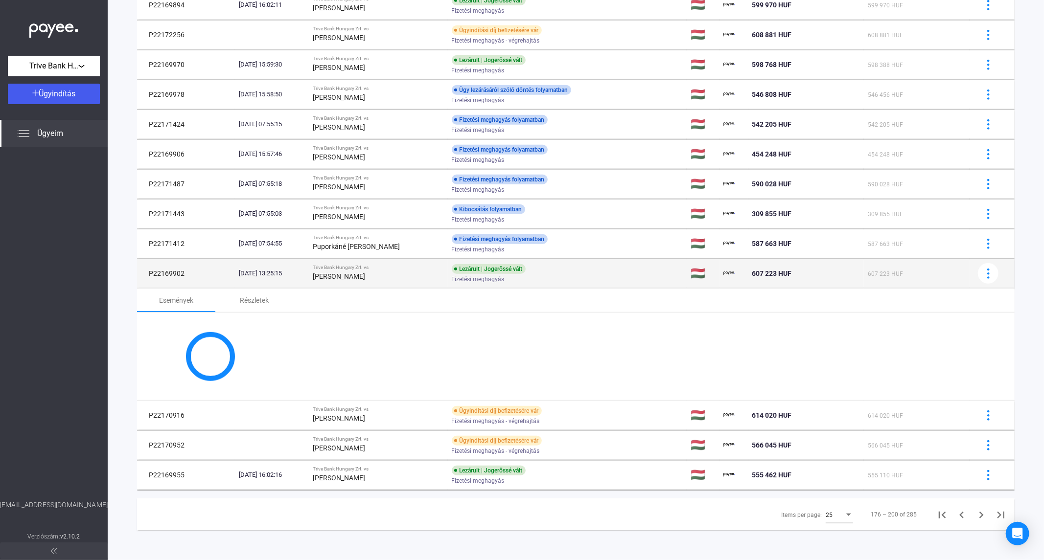
scroll to position [613, 0]
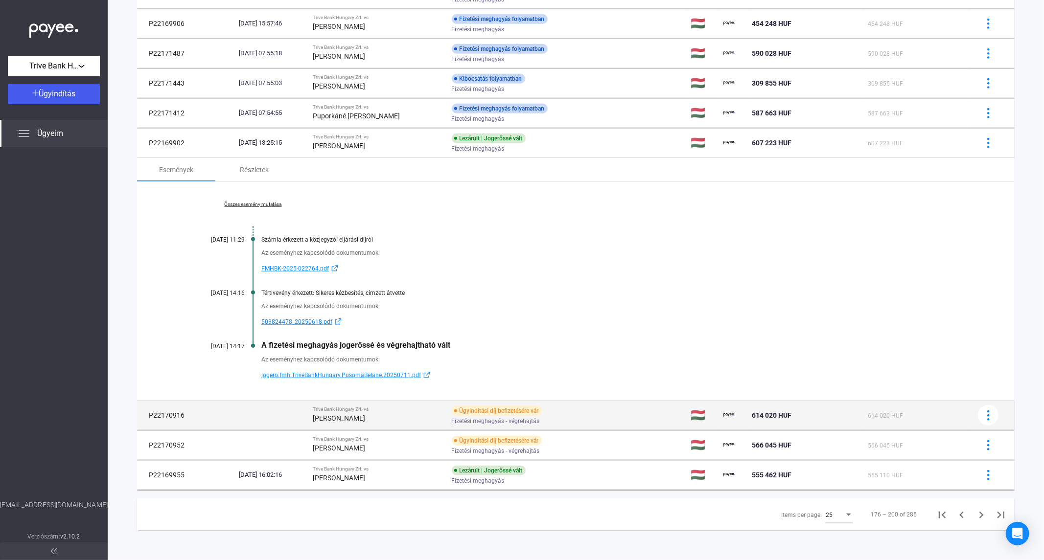
click at [382, 414] on div "[PERSON_NAME]" at bounding box center [378, 419] width 131 height 12
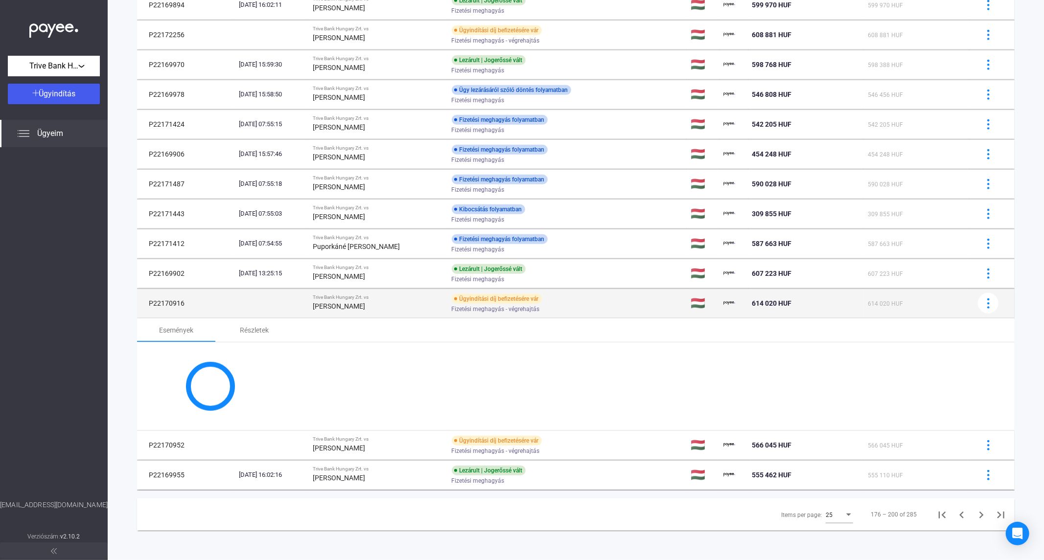
scroll to position [475, 0]
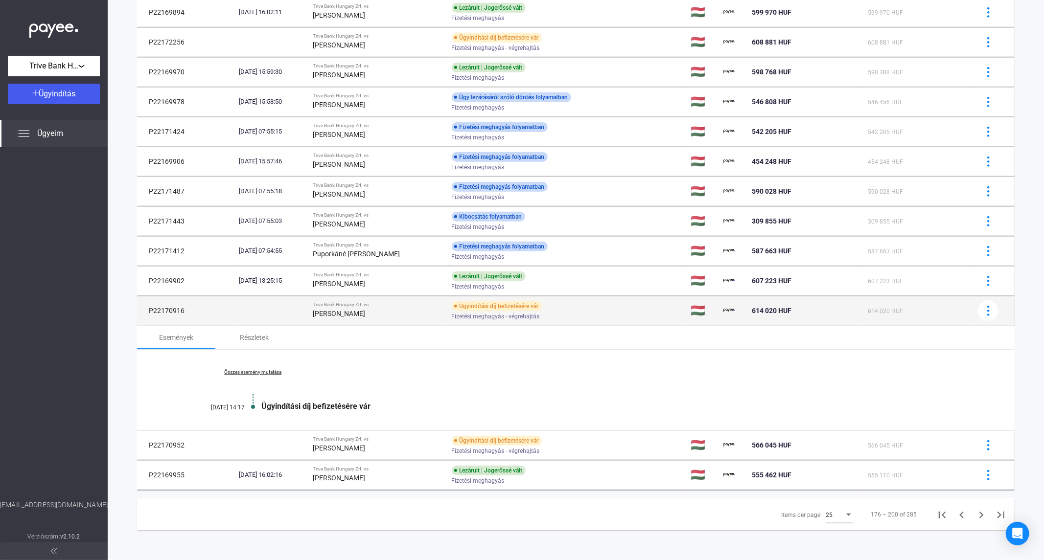
drag, startPoint x: 187, startPoint y: 310, endPoint x: 145, endPoint y: 308, distance: 41.6
click at [145, 308] on td "P22170916" at bounding box center [186, 310] width 98 height 29
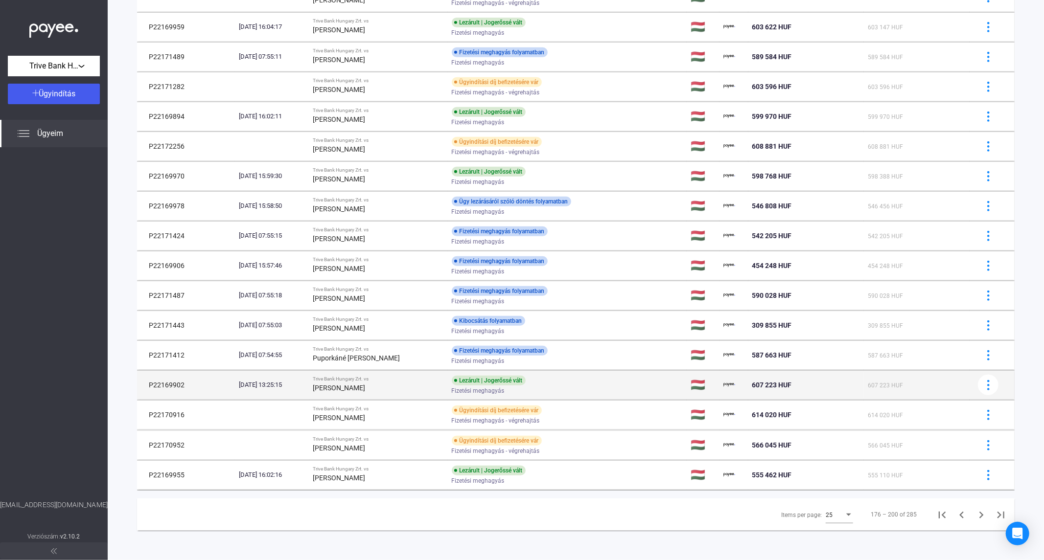
scroll to position [371, 0]
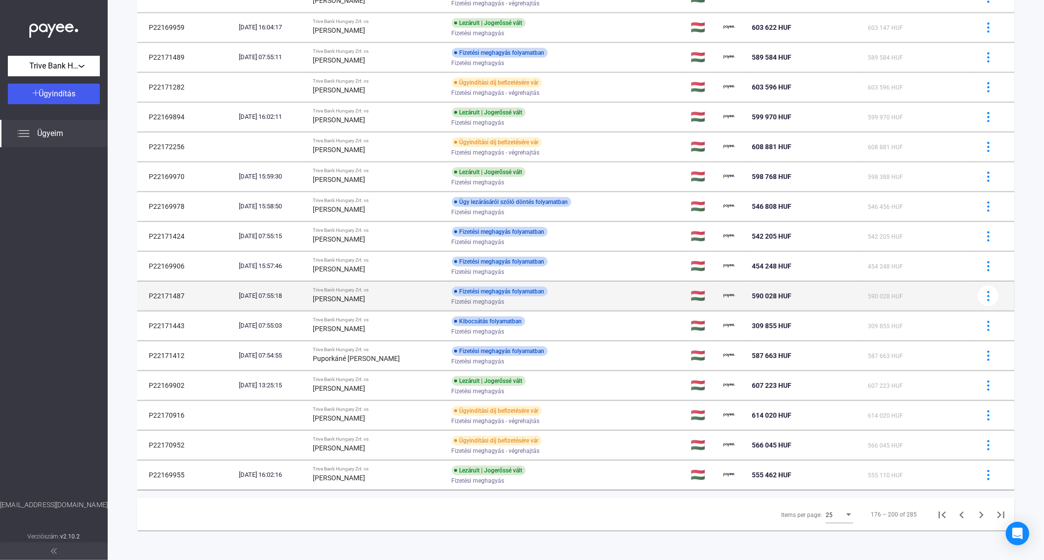
copy td "P22170916"
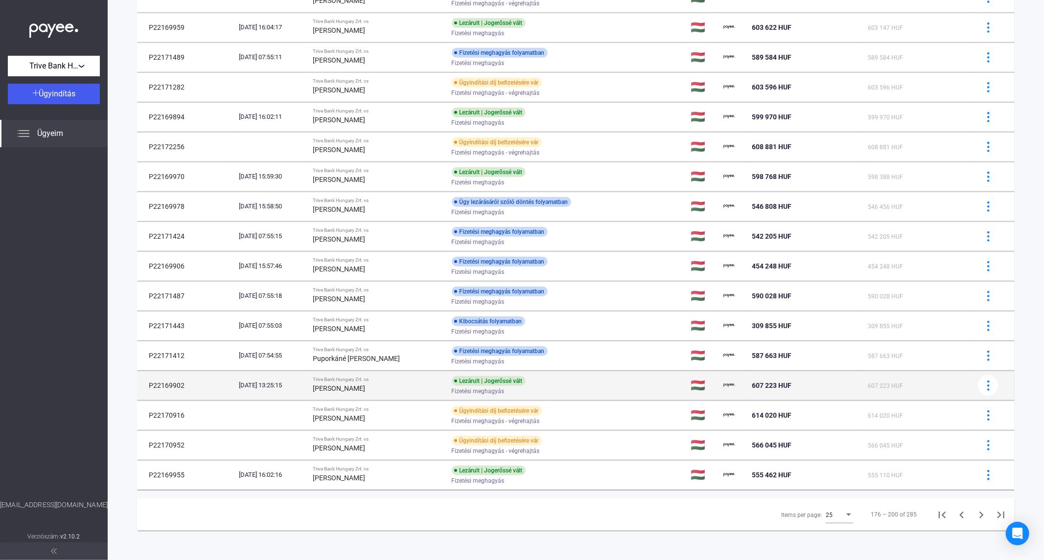
click at [305, 388] on div "[DATE] 13:25:15" at bounding box center [272, 386] width 67 height 10
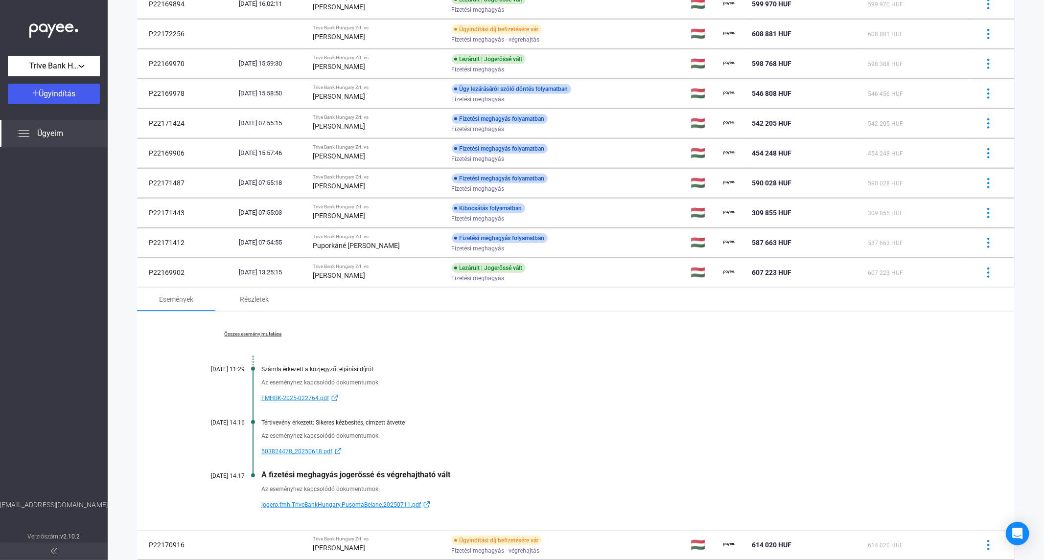
scroll to position [613, 0]
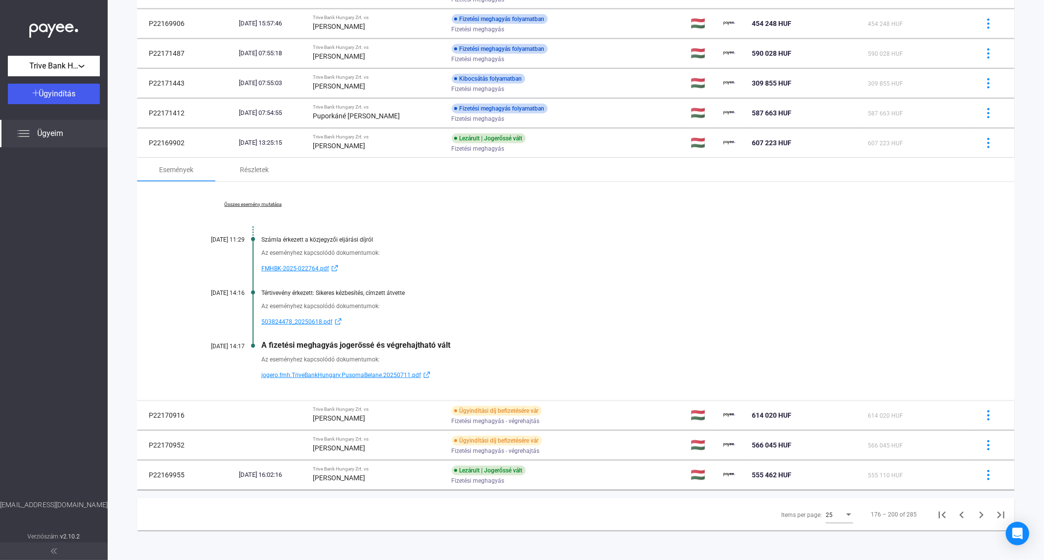
click at [270, 203] on link "Összes esemény mutatása" at bounding box center [253, 205] width 134 height 6
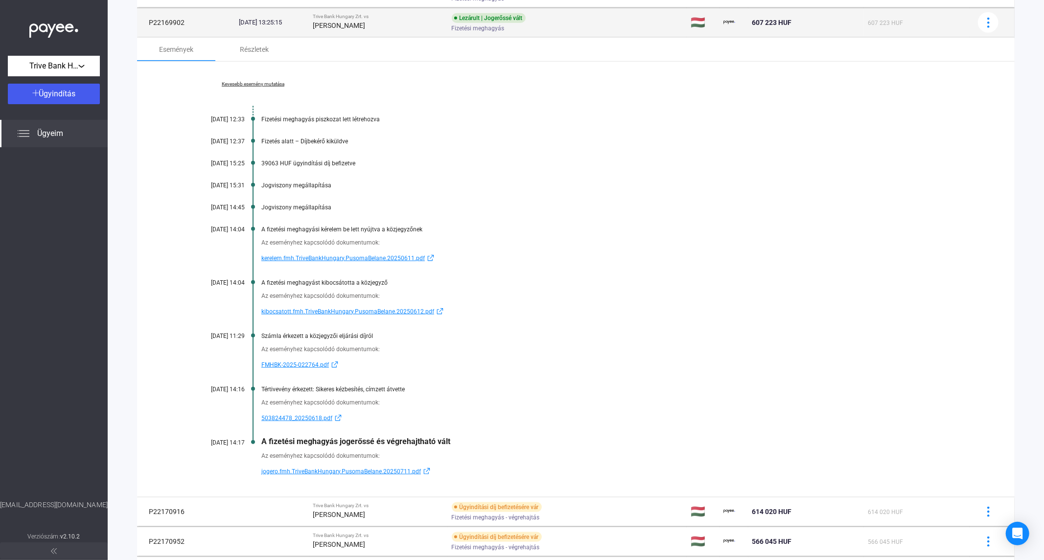
click at [335, 30] on div "[PERSON_NAME]" at bounding box center [378, 26] width 131 height 12
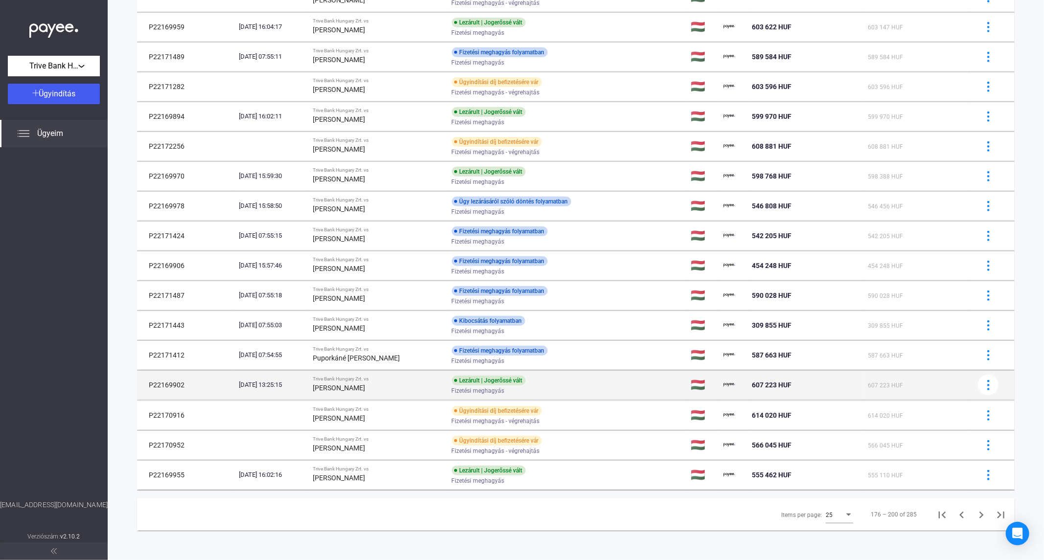
scroll to position [371, 0]
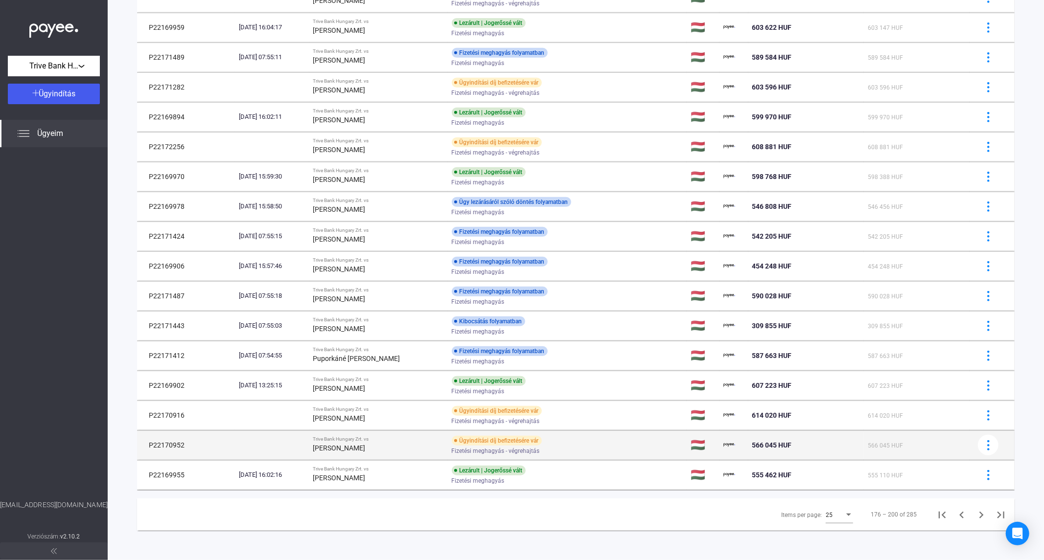
click at [363, 445] on strong "[PERSON_NAME]" at bounding box center [339, 448] width 52 height 8
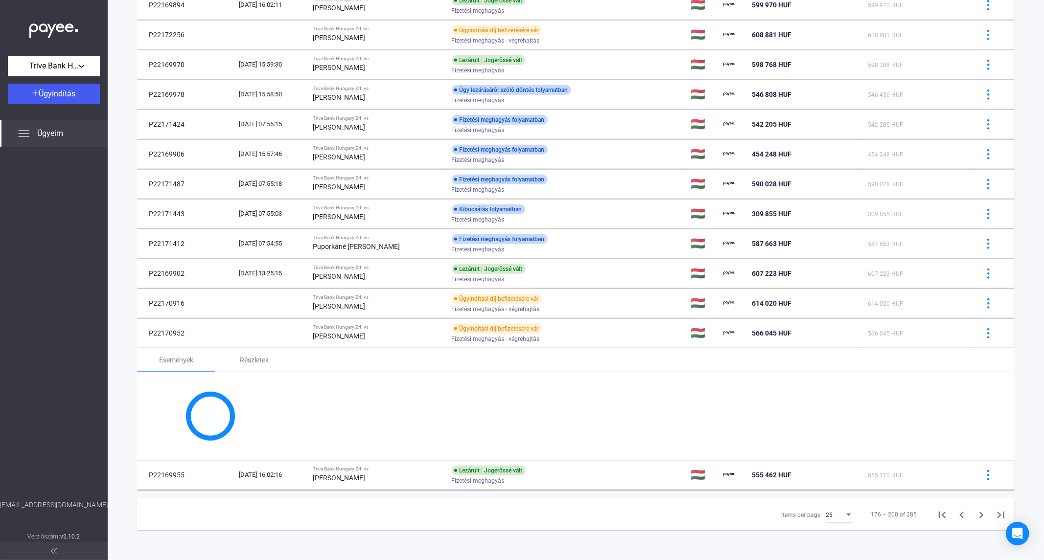
scroll to position [475, 0]
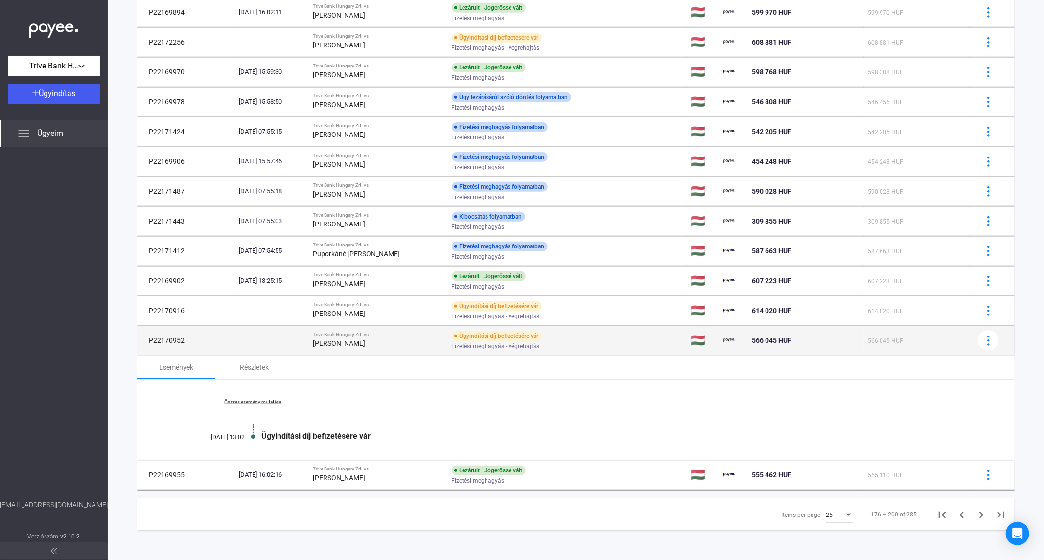
drag, startPoint x: 187, startPoint y: 338, endPoint x: 142, endPoint y: 336, distance: 44.6
click at [142, 336] on td "P22170952" at bounding box center [186, 340] width 98 height 29
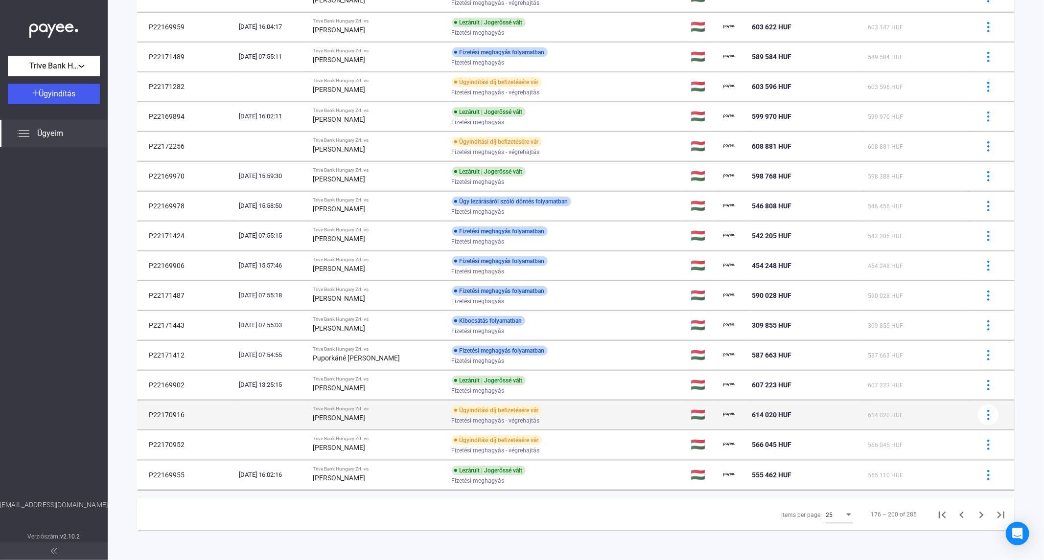
scroll to position [371, 0]
copy td "P22170952"
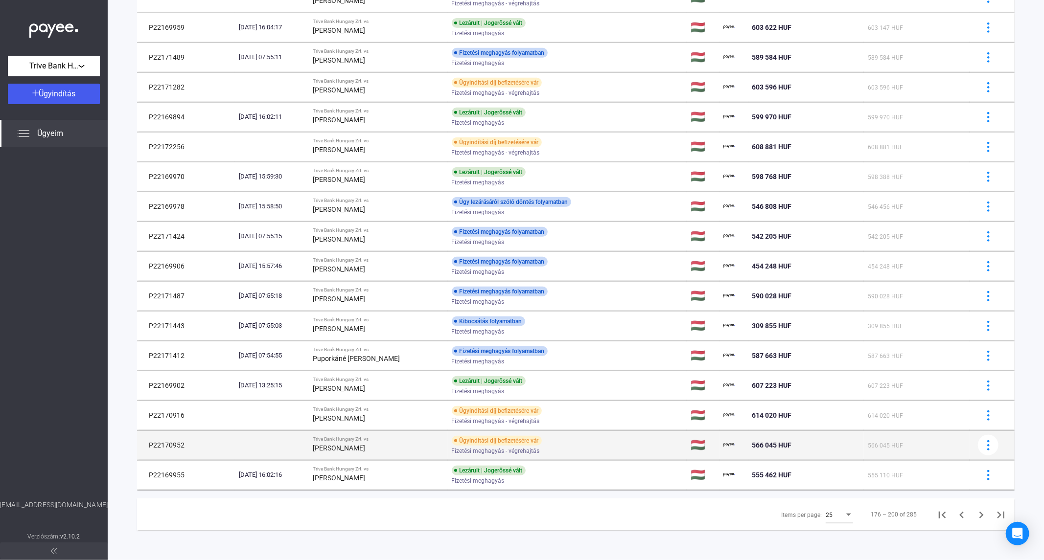
click at [442, 434] on td "Trive Bank Hungary Zrt. vs [PERSON_NAME]" at bounding box center [378, 445] width 139 height 29
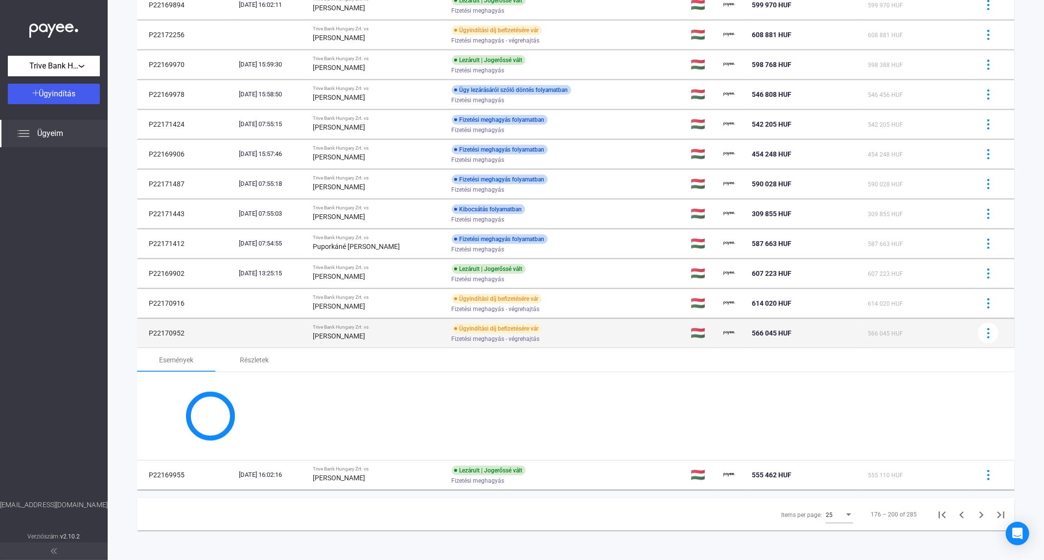
scroll to position [475, 0]
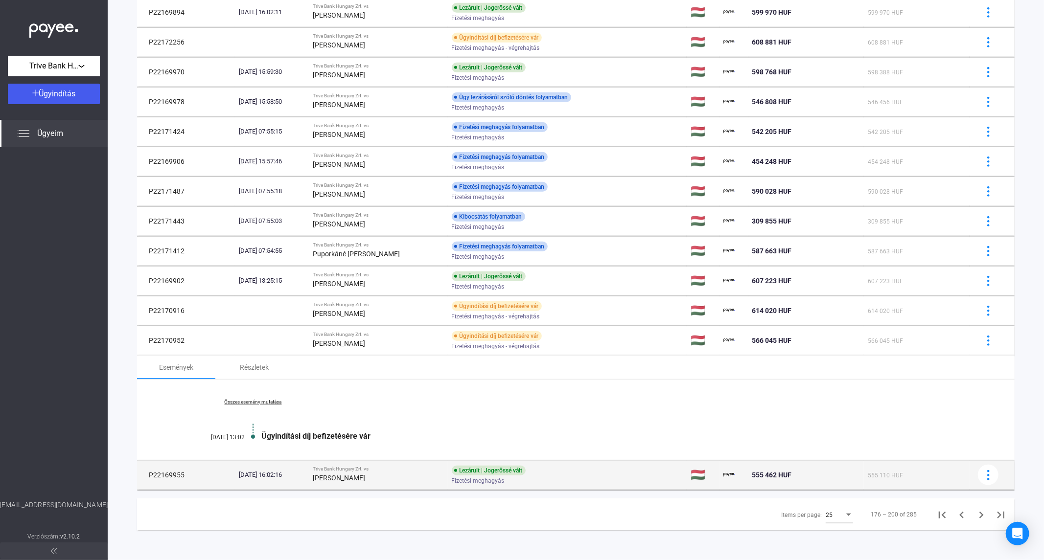
click at [258, 475] on div "[DATE] 16:02:16" at bounding box center [272, 475] width 67 height 10
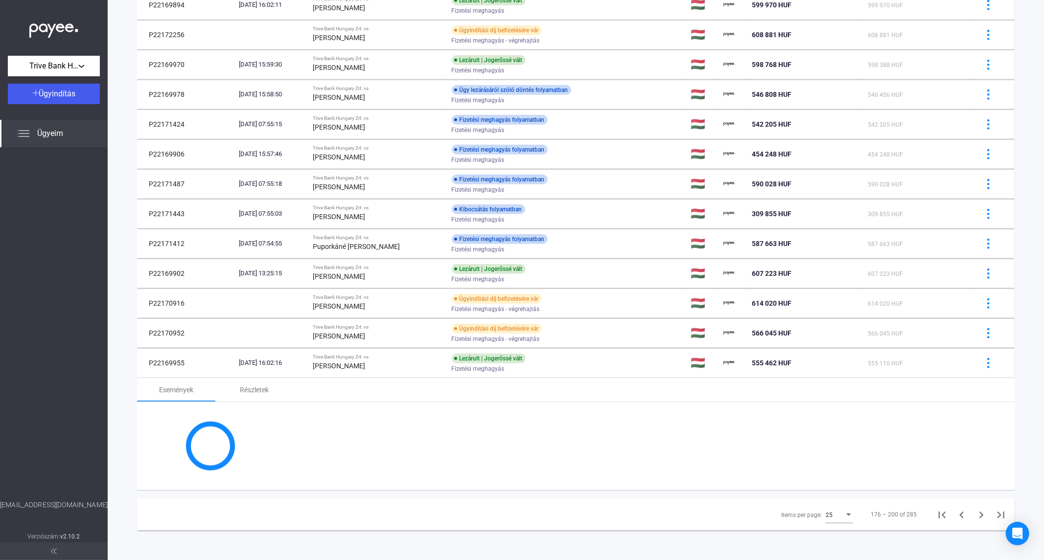
scroll to position [613, 0]
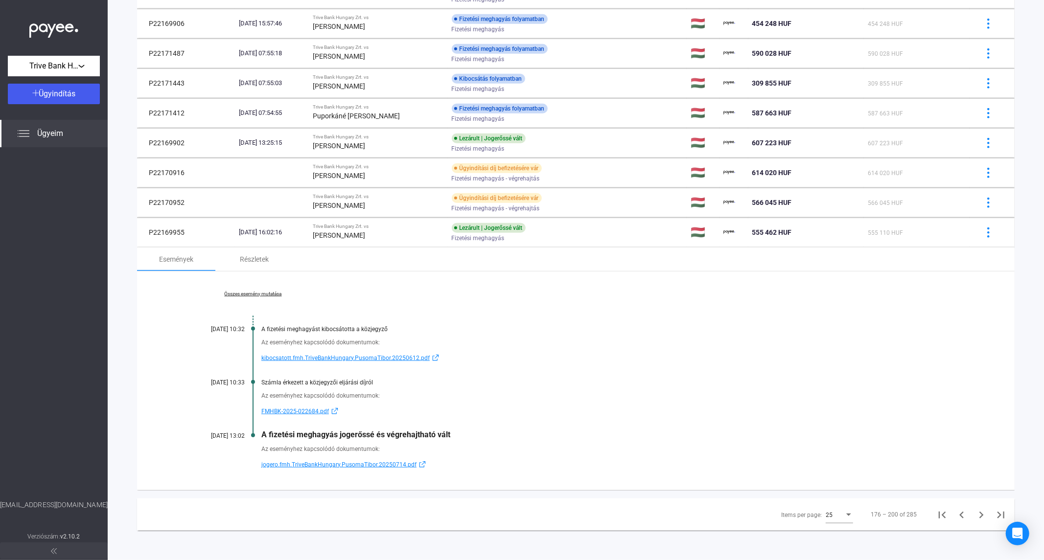
click at [259, 292] on link "Összes esemény mutatása" at bounding box center [253, 294] width 134 height 6
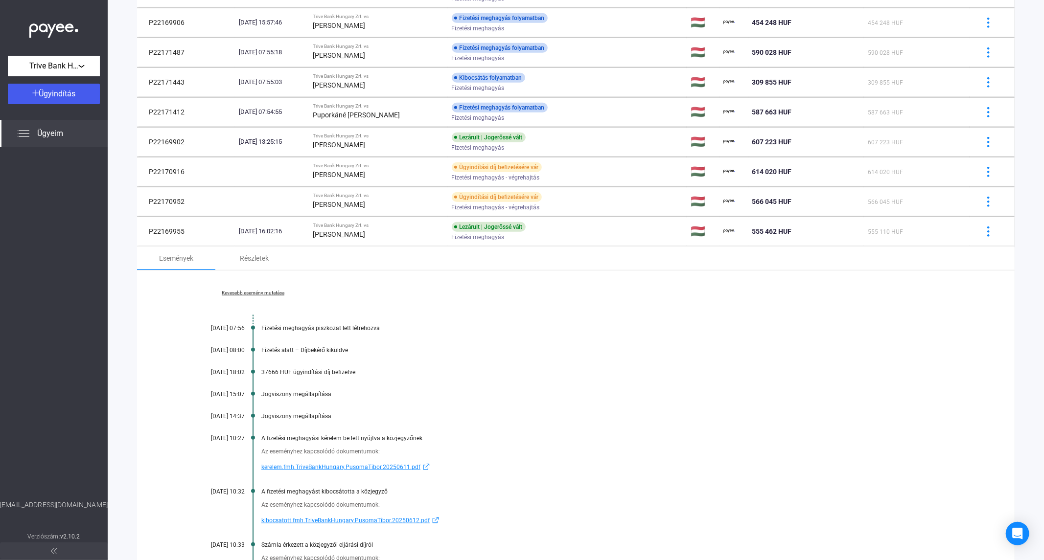
scroll to position [733, 0]
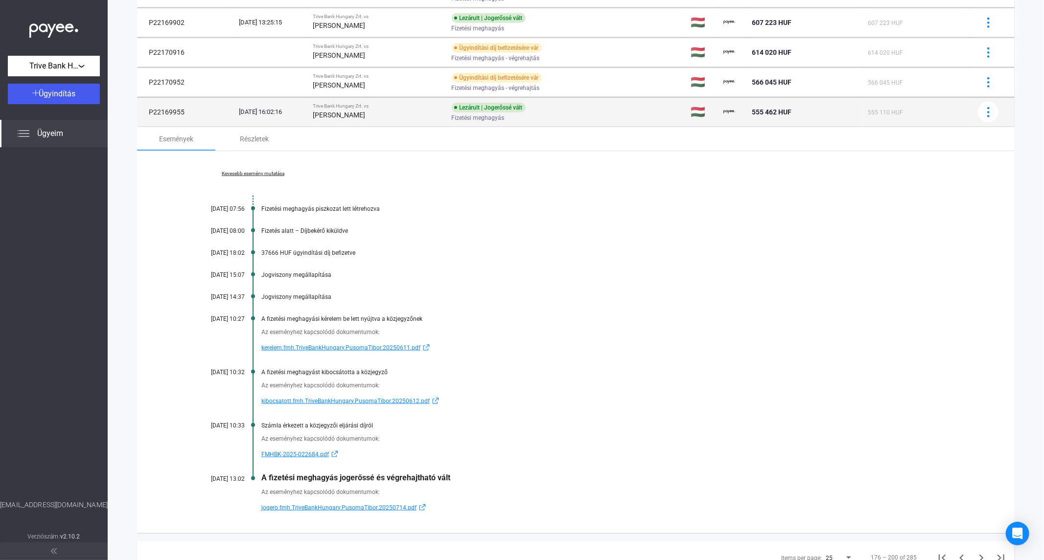
click at [338, 123] on td "Trive Bank Hungary Zrt. vs [PERSON_NAME]" at bounding box center [378, 111] width 139 height 29
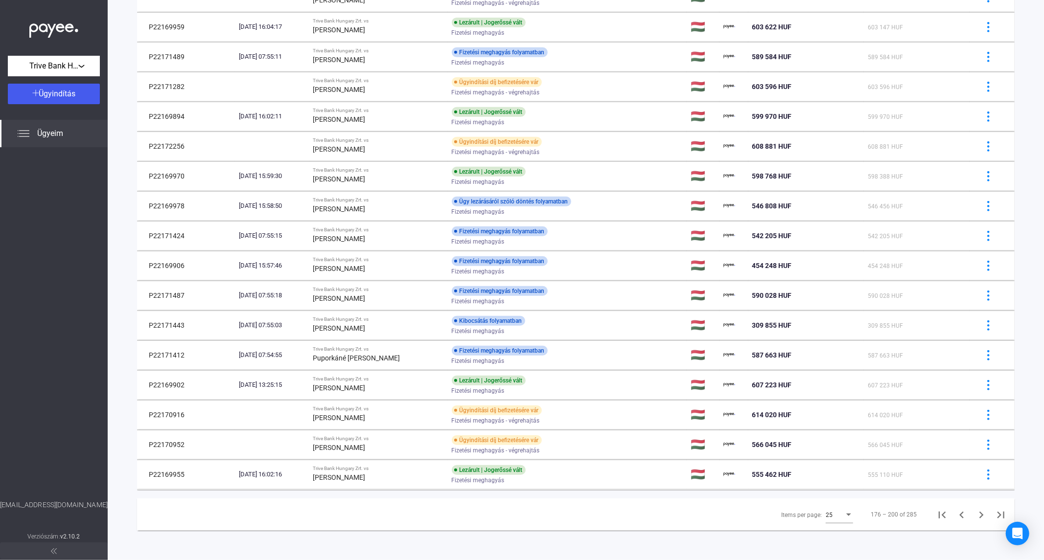
scroll to position [371, 0]
click at [939, 504] on icon "Next page" at bounding box center [982, 516] width 14 height 14
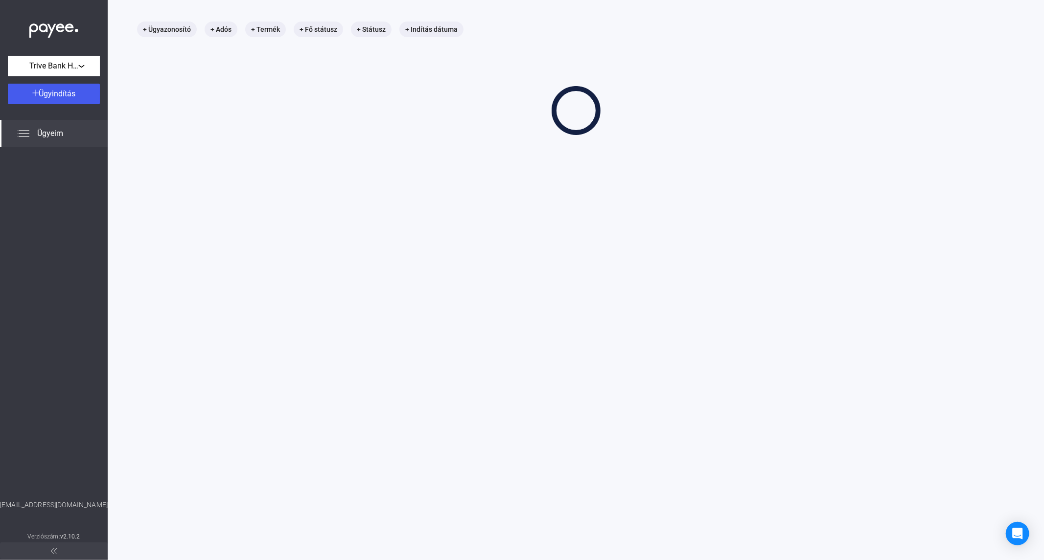
scroll to position [47, 0]
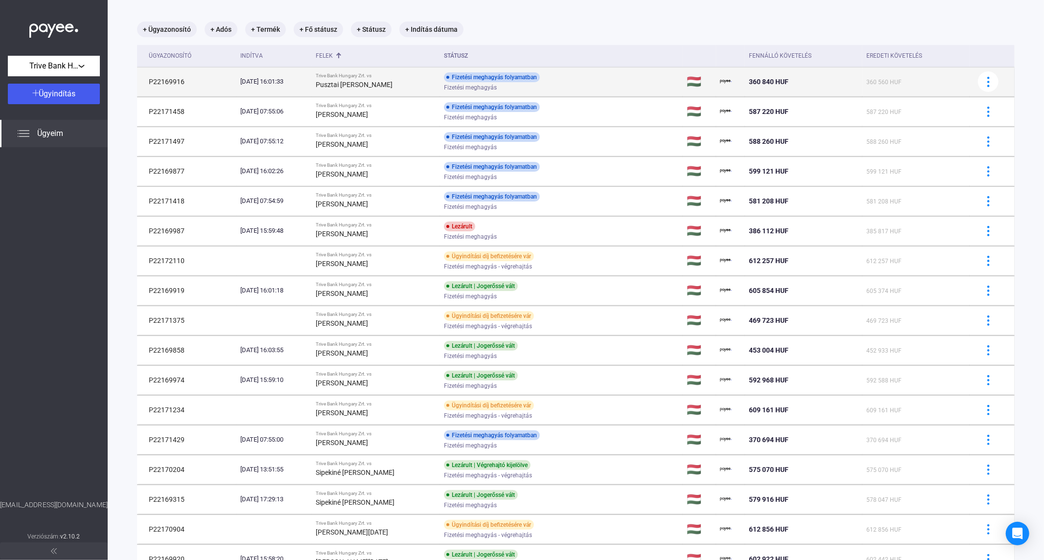
click at [379, 90] on div "Pusztai [PERSON_NAME]" at bounding box center [376, 85] width 120 height 12
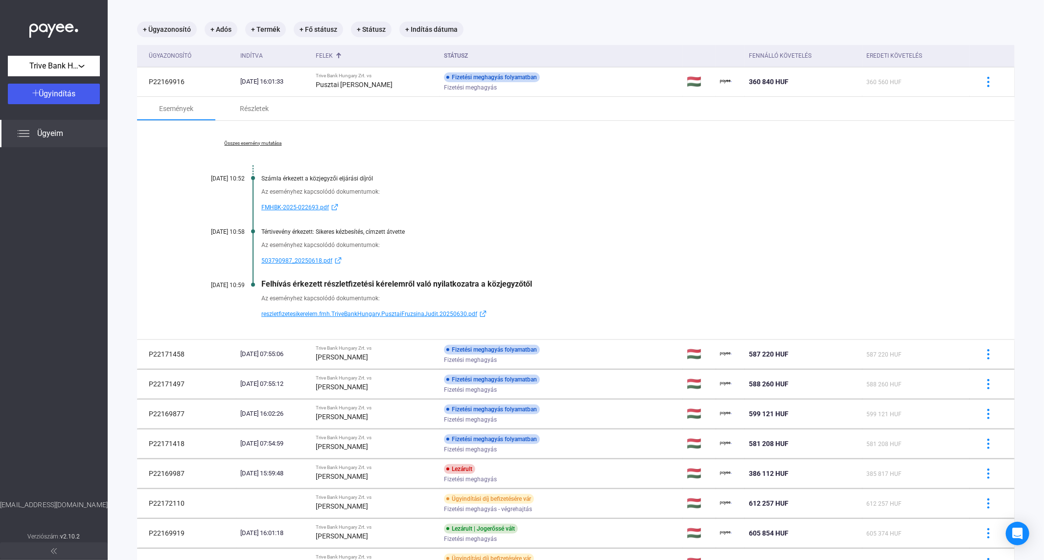
click at [237, 143] on link "Összes esemény mutatása" at bounding box center [253, 143] width 134 height 6
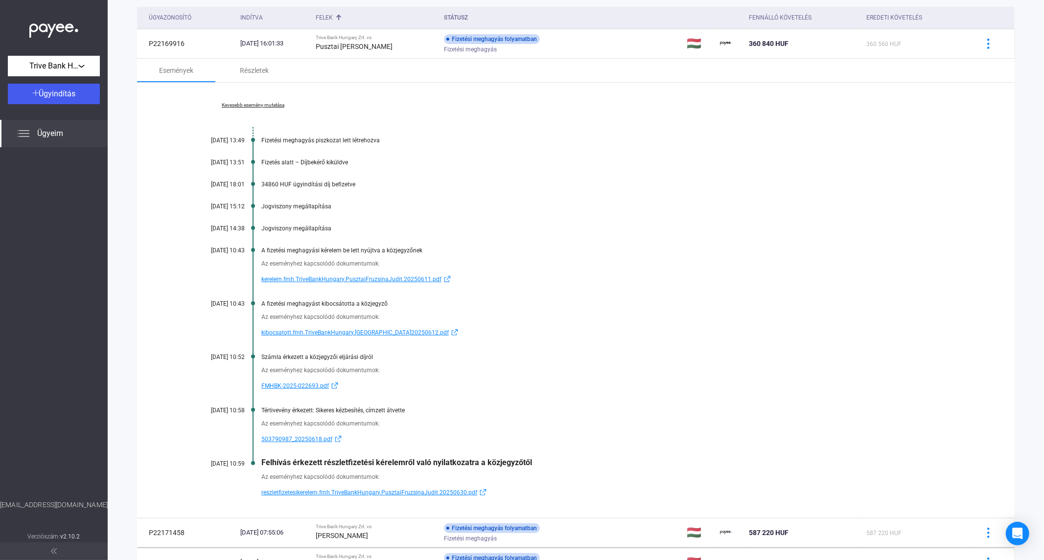
scroll to position [101, 0]
